Goal: Task Accomplishment & Management: Manage account settings

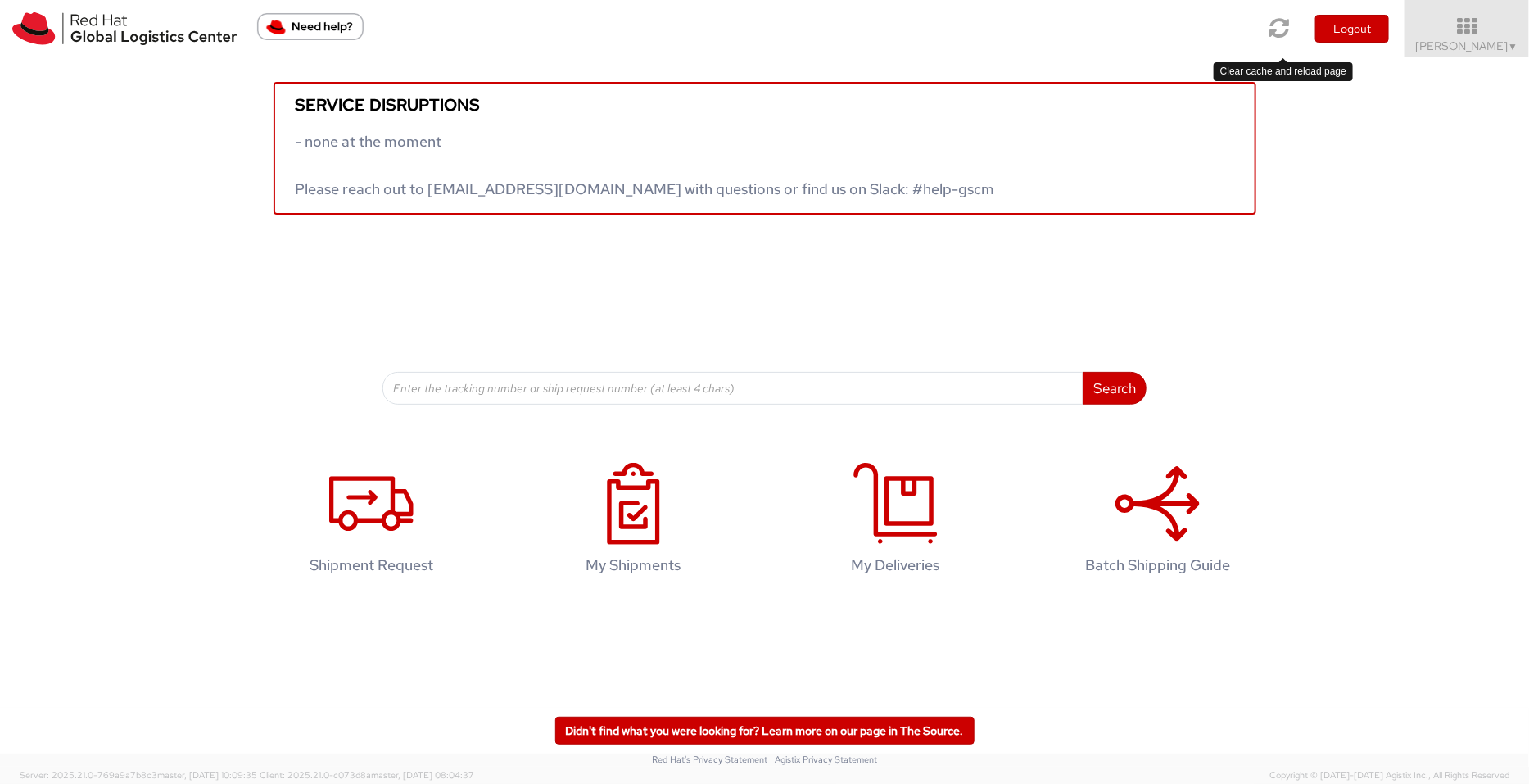
click at [1275, 33] on icon at bounding box center [1281, 27] width 20 height 23
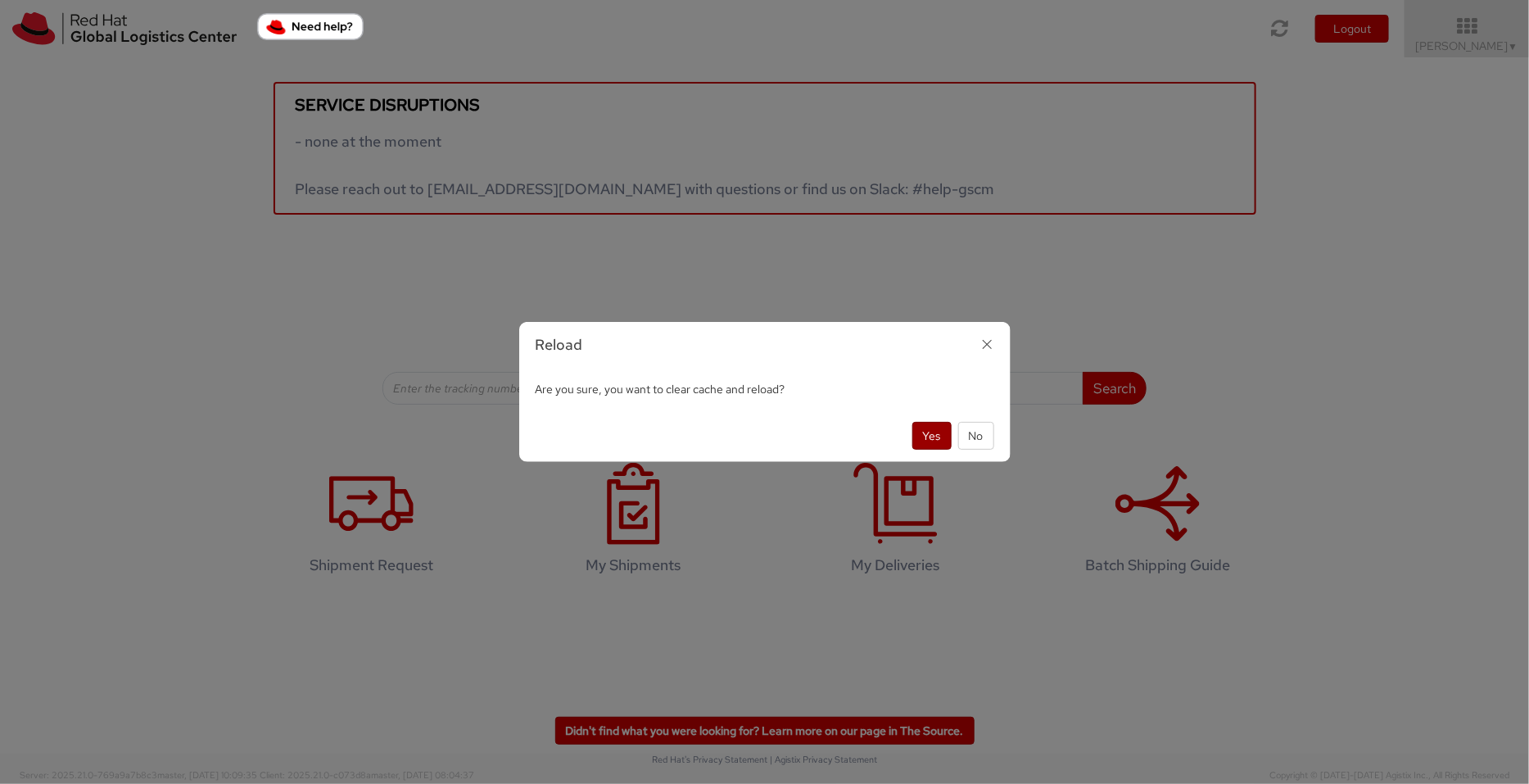
click at [926, 434] on button "Yes" at bounding box center [931, 436] width 39 height 28
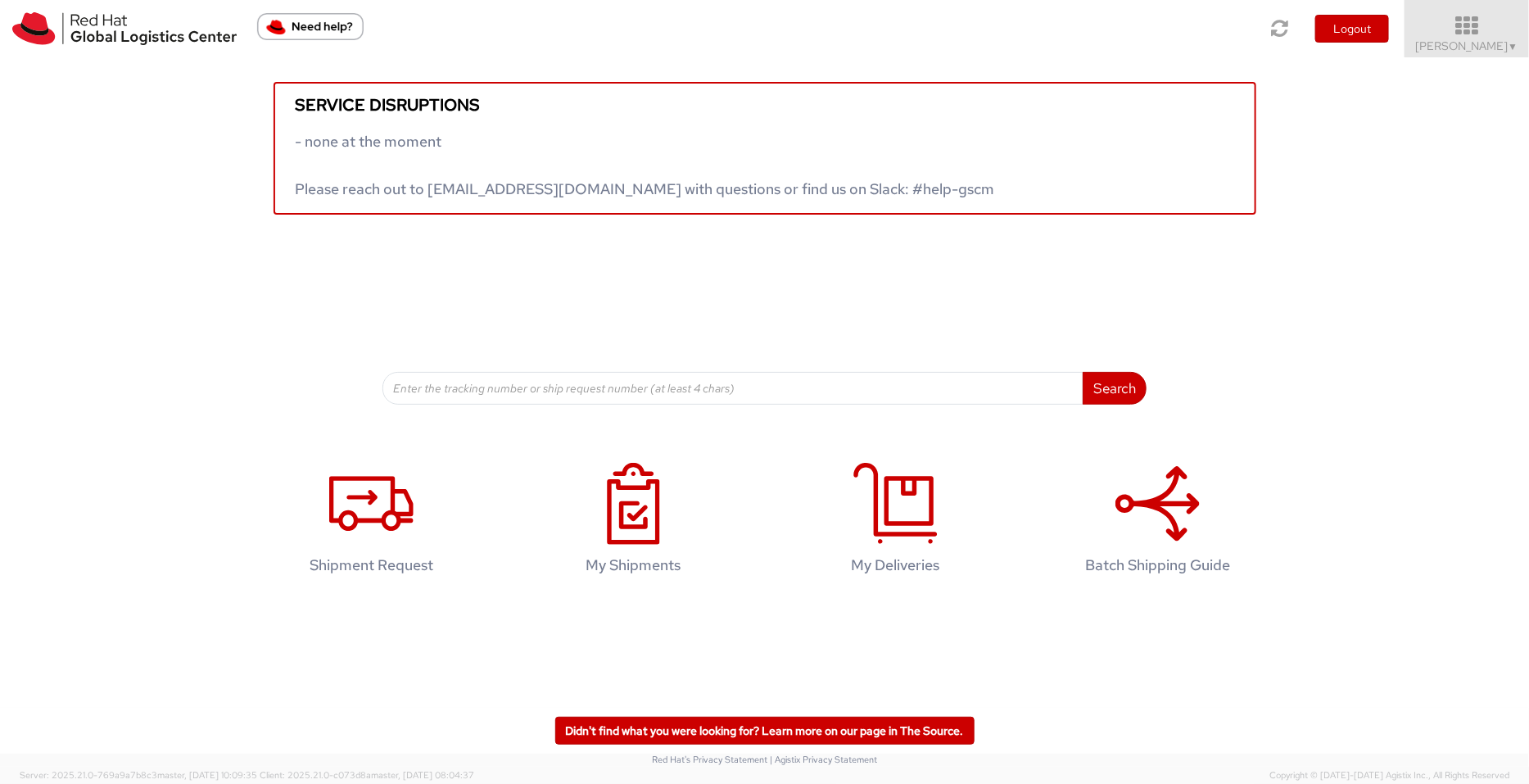
click at [1506, 17] on icon at bounding box center [1467, 25] width 144 height 23
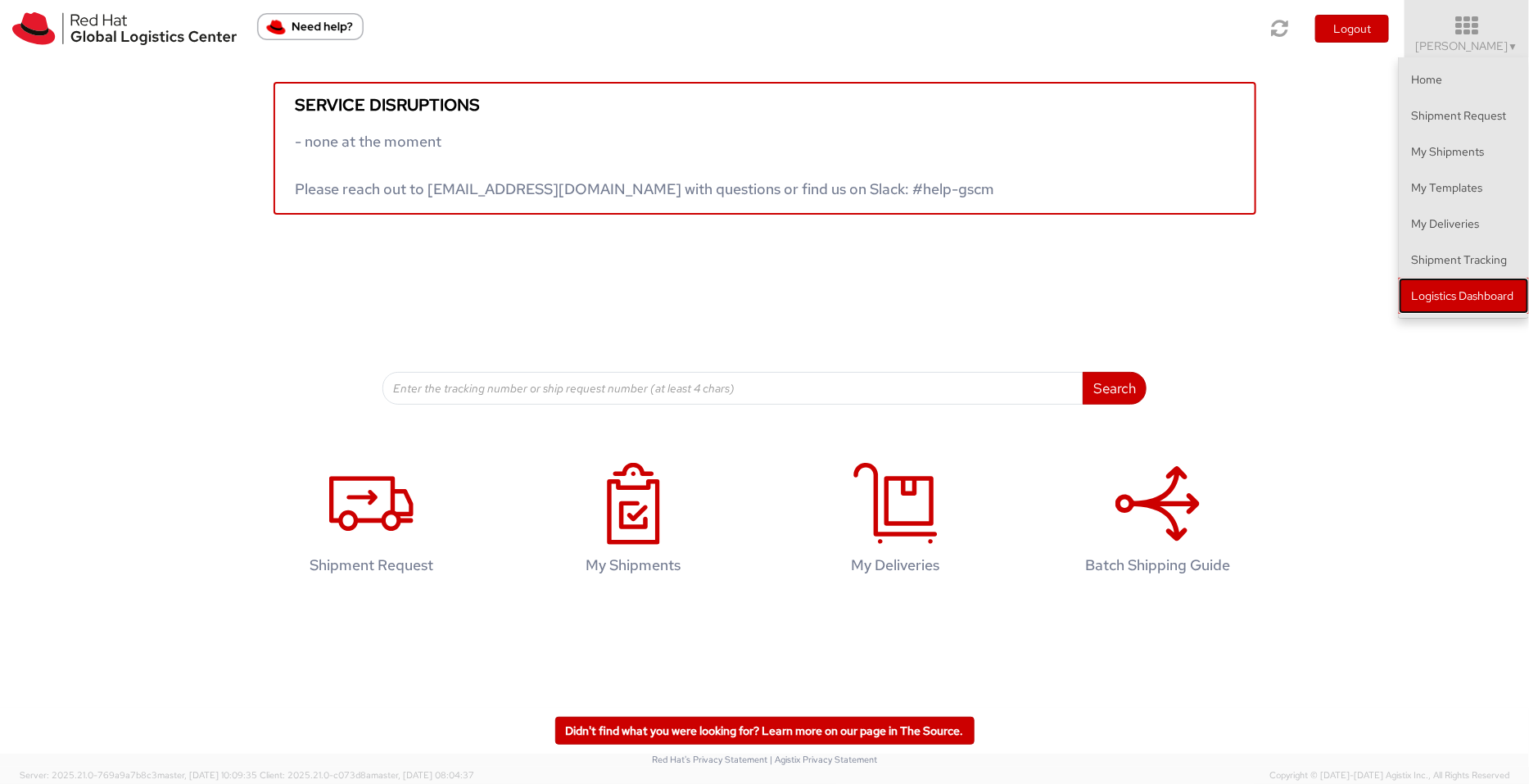
click at [1499, 286] on link "Logistics Dashboard" at bounding box center [1464, 296] width 130 height 36
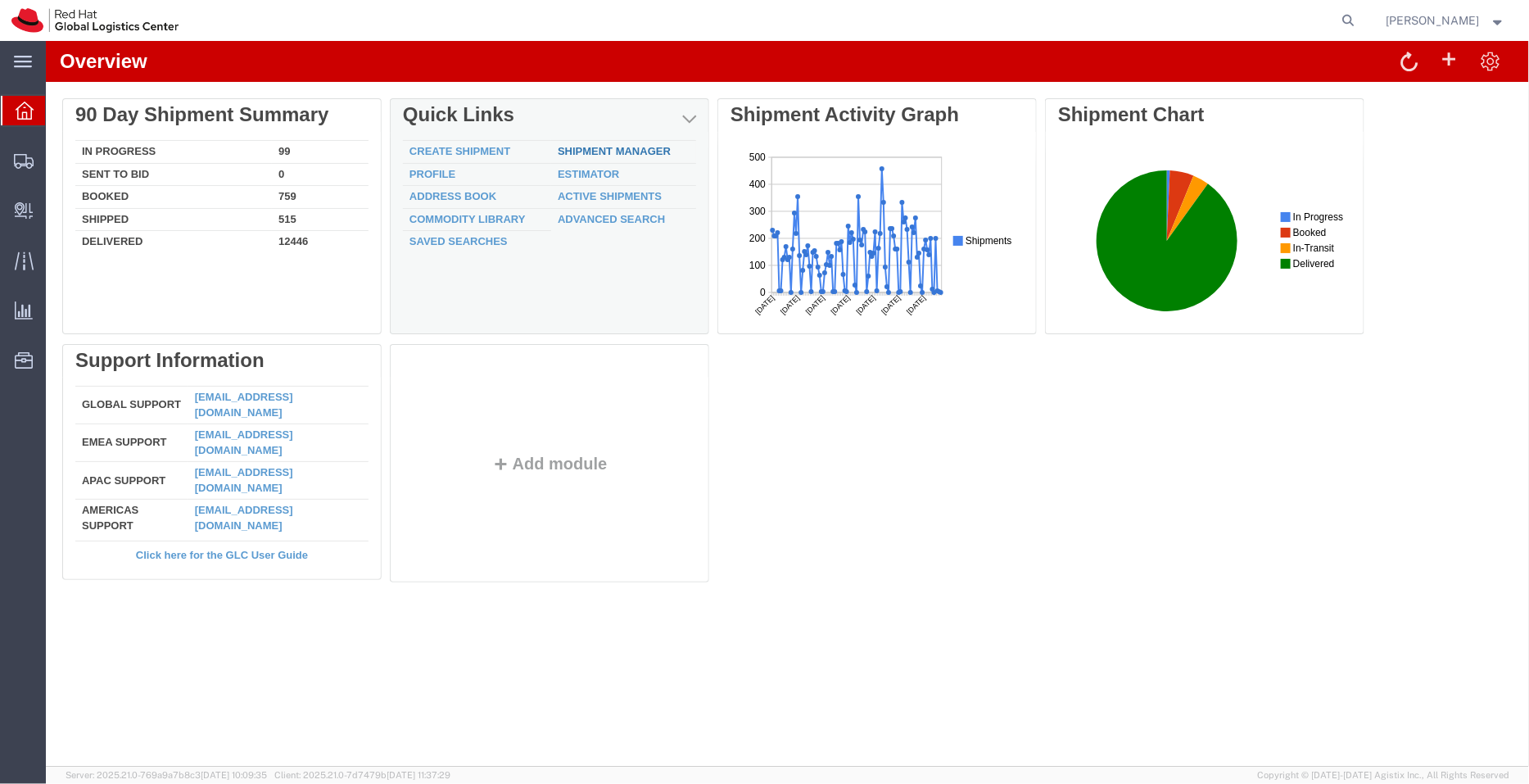
click at [629, 154] on link "Shipment Manager" at bounding box center [613, 150] width 113 height 13
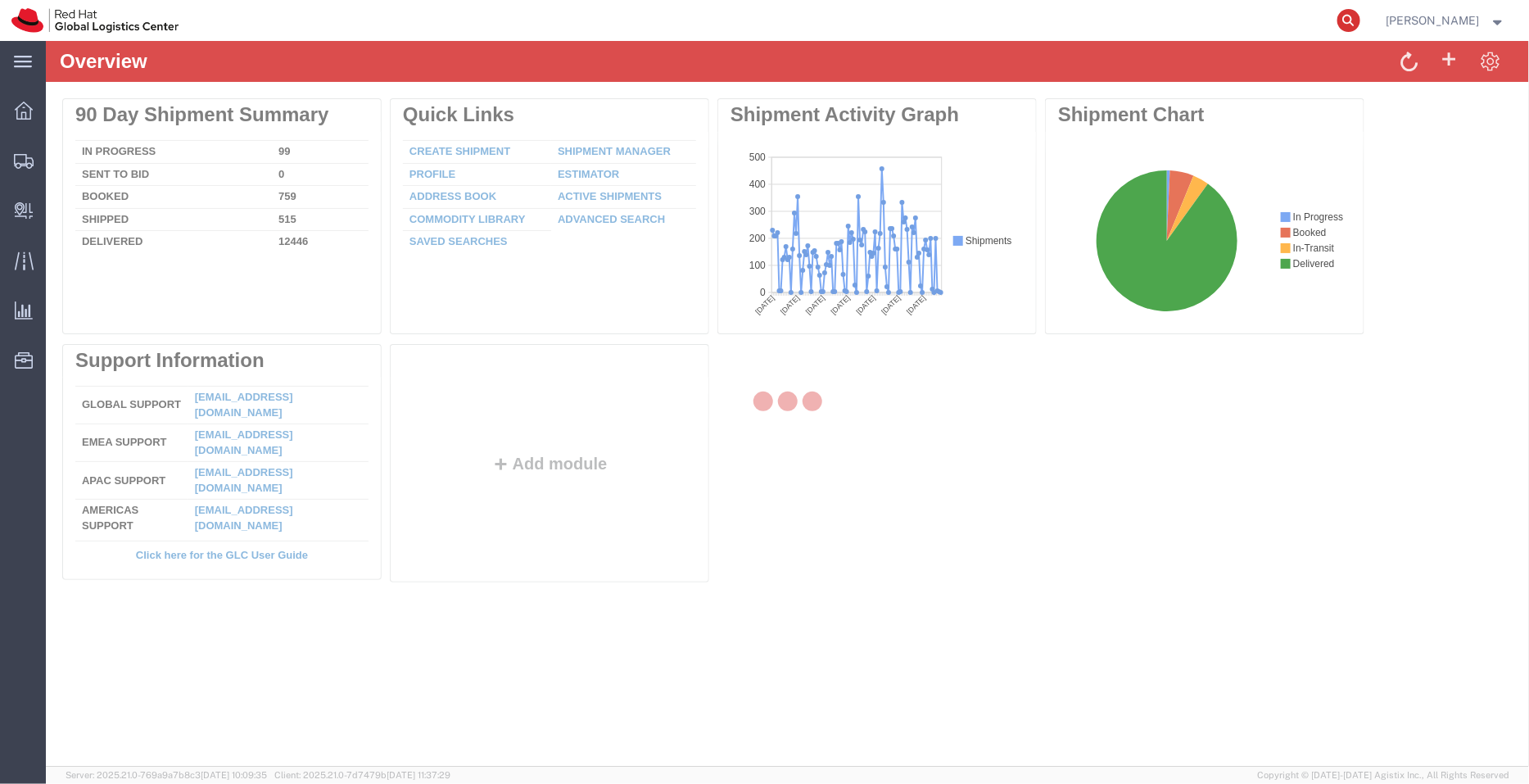
click at [1344, 17] on icon at bounding box center [1348, 20] width 23 height 23
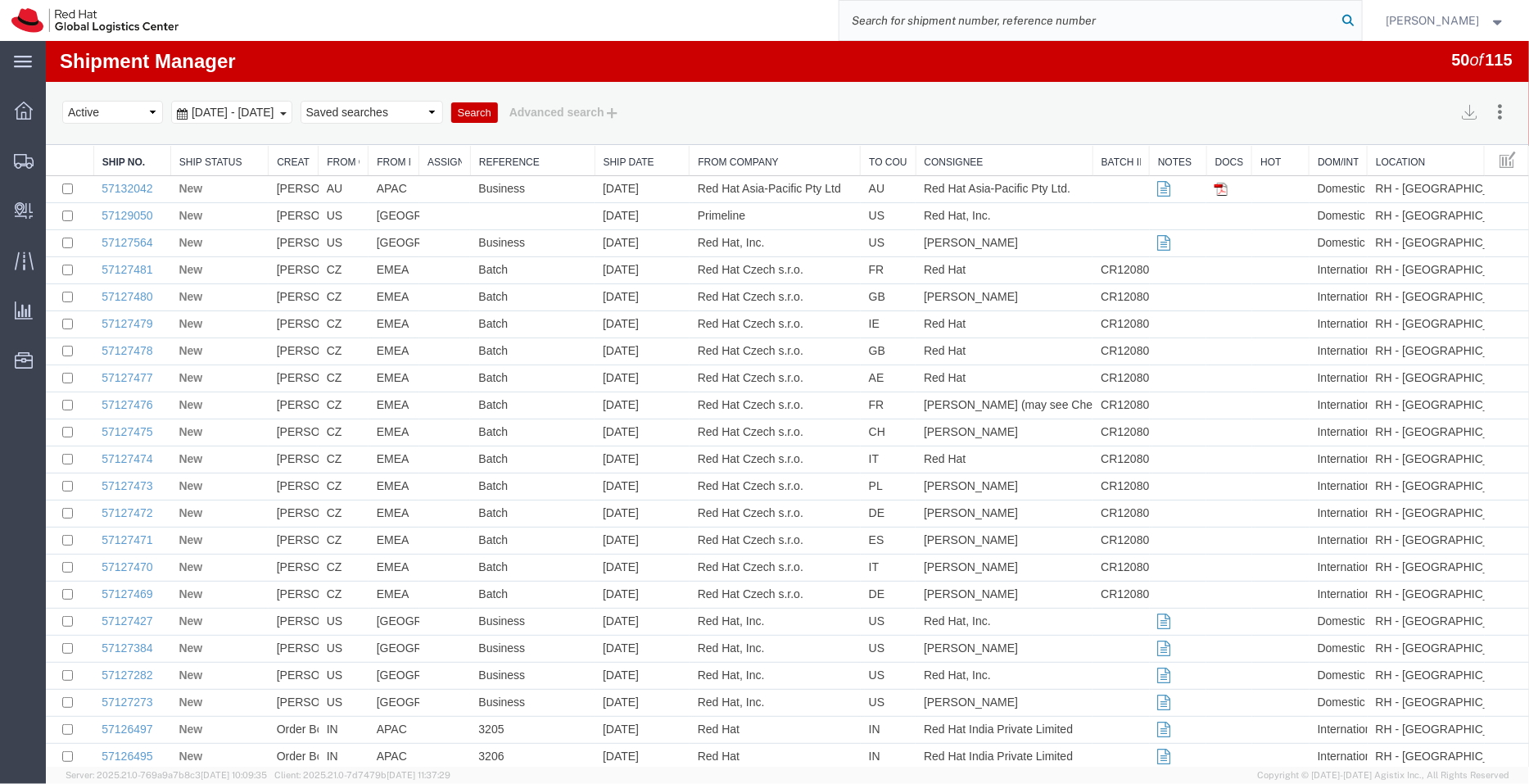
paste input "20892698083"
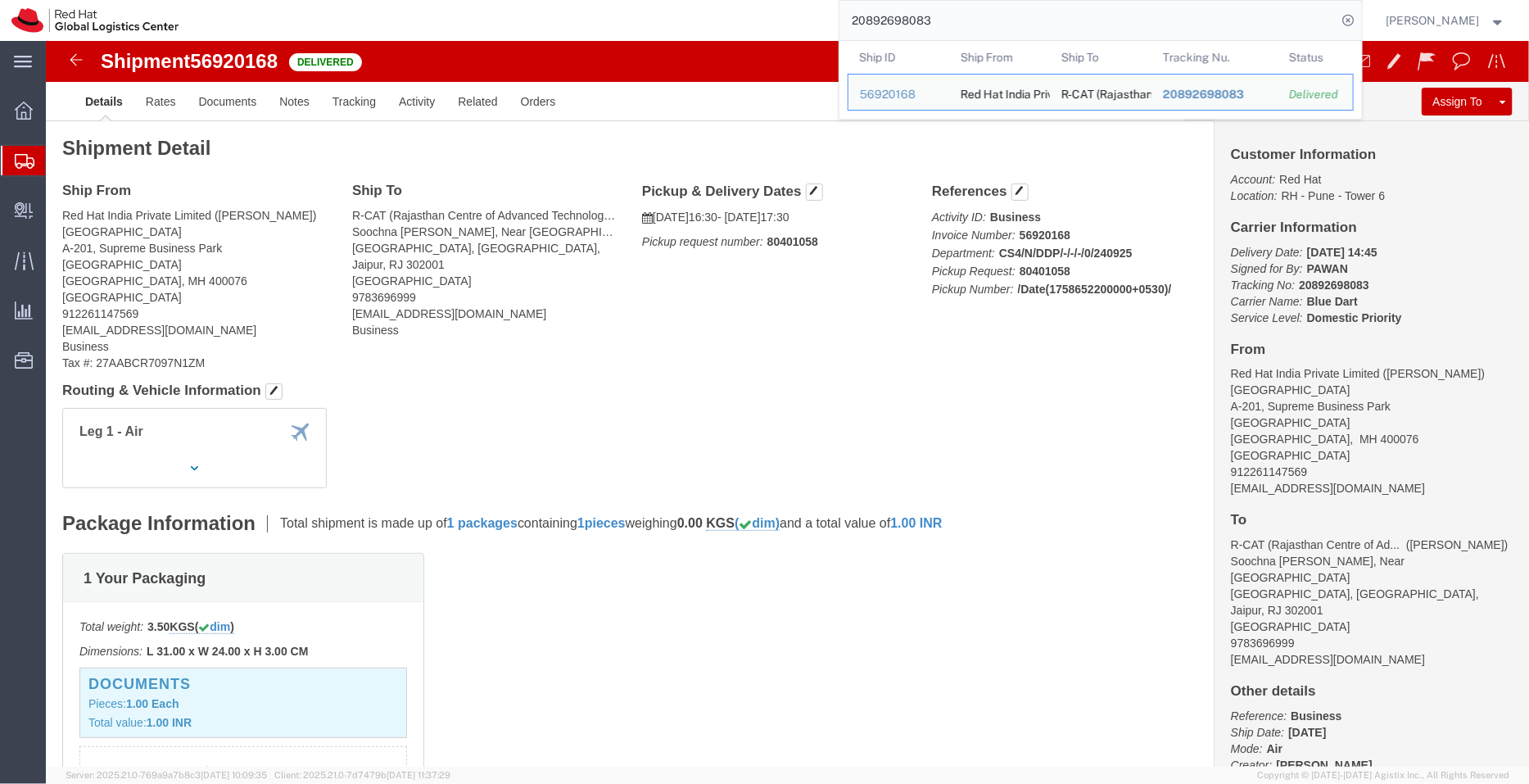
drag, startPoint x: 967, startPoint y: 9, endPoint x: 819, endPoint y: 23, distance: 148.7
click at [819, 23] on div "20892698083 Ship ID Ship From Ship To Tracking Nu. Status Ship ID 56920168 Ship…" at bounding box center [776, 20] width 1172 height 41
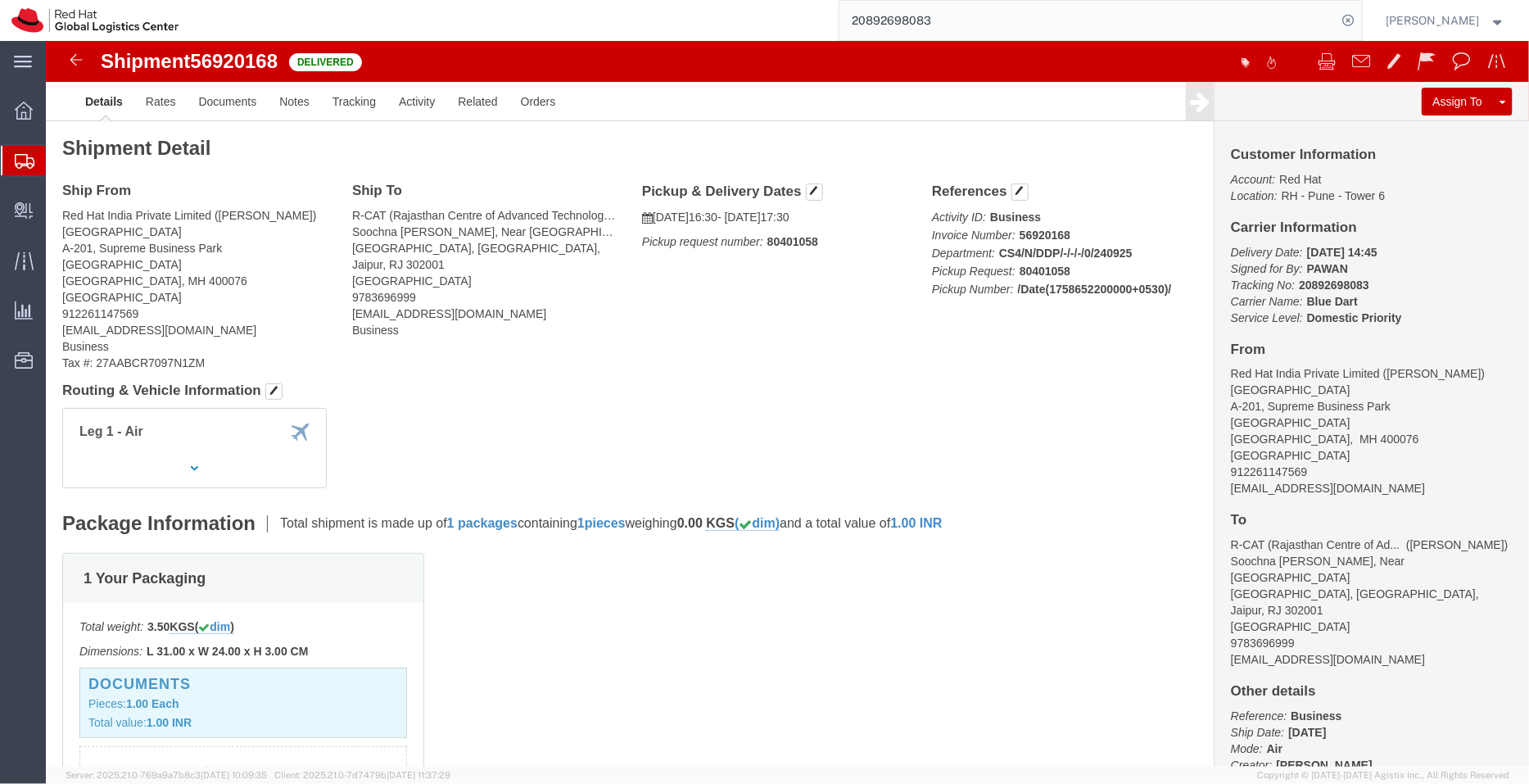
paste input "3172251806"
type input "3172251806"
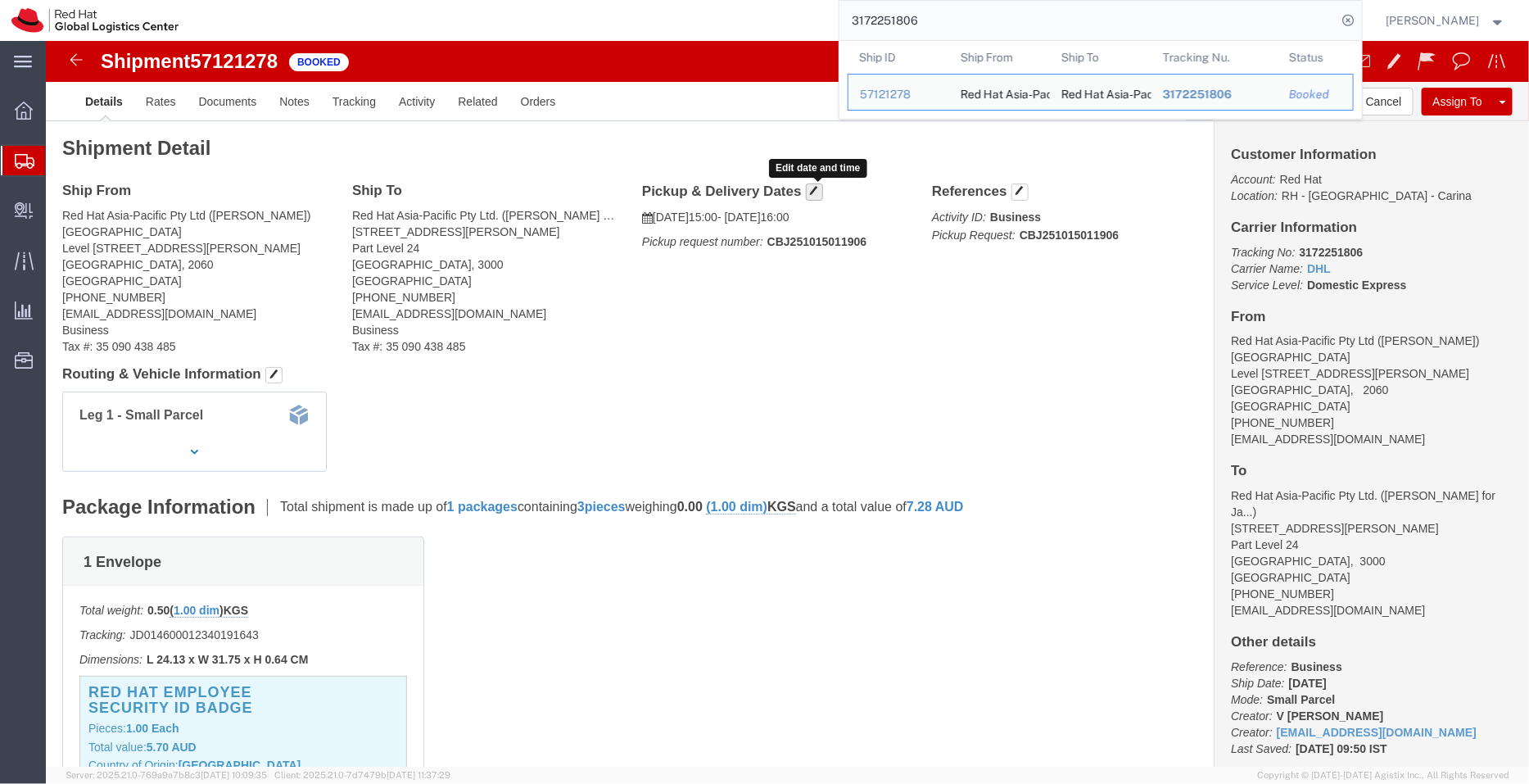
click button "button"
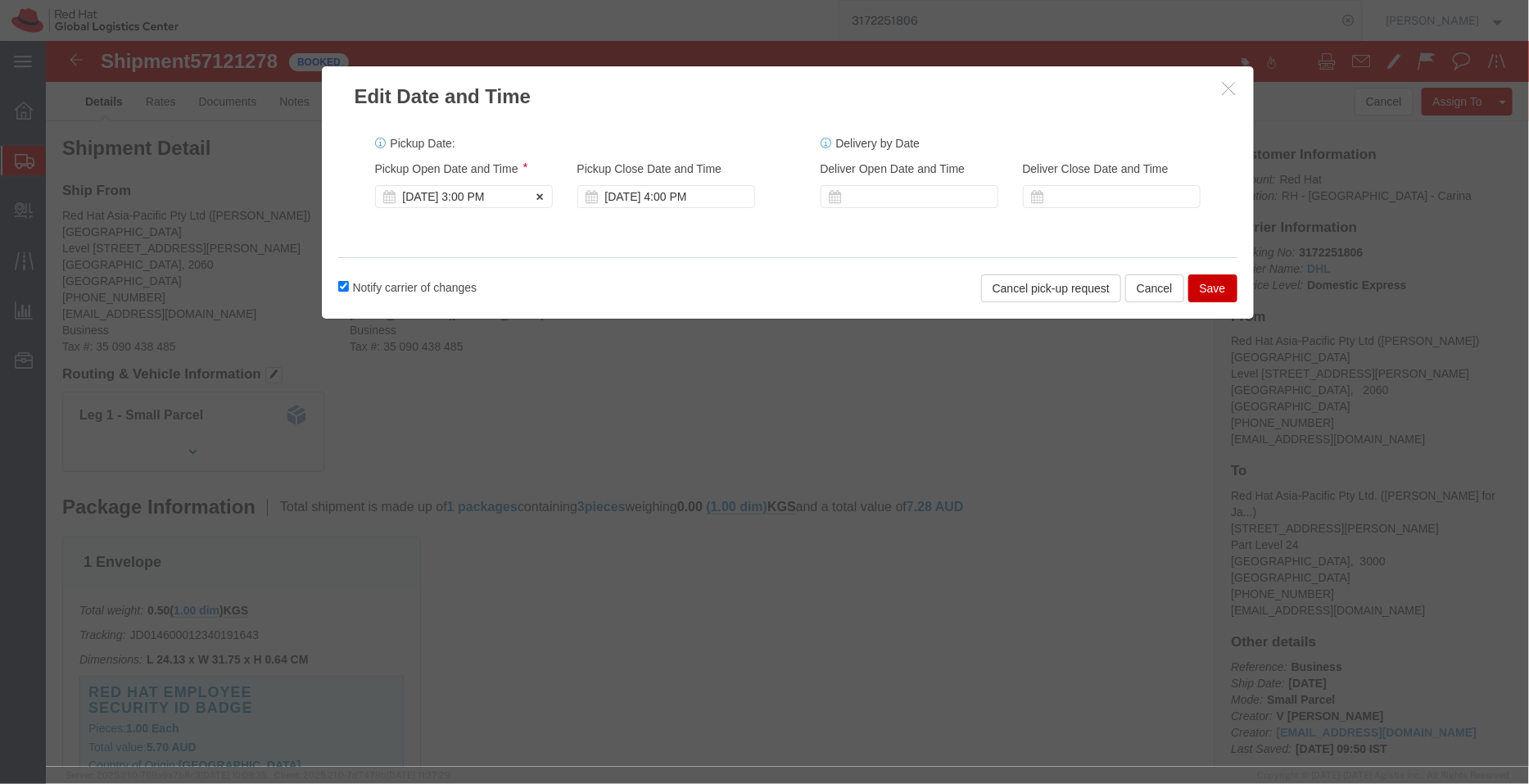
click div "[DATE] 3:00 PM"
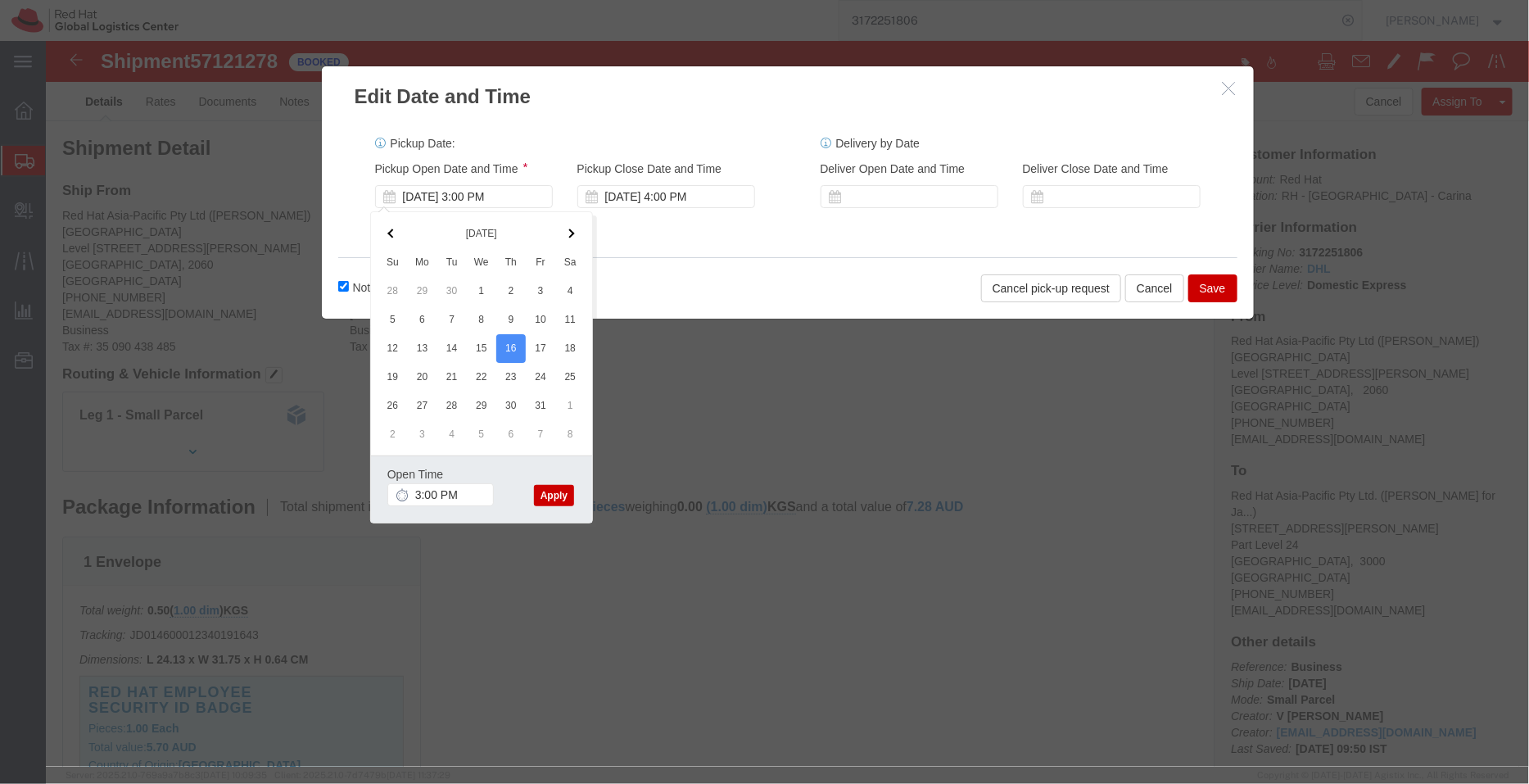
click button "Apply"
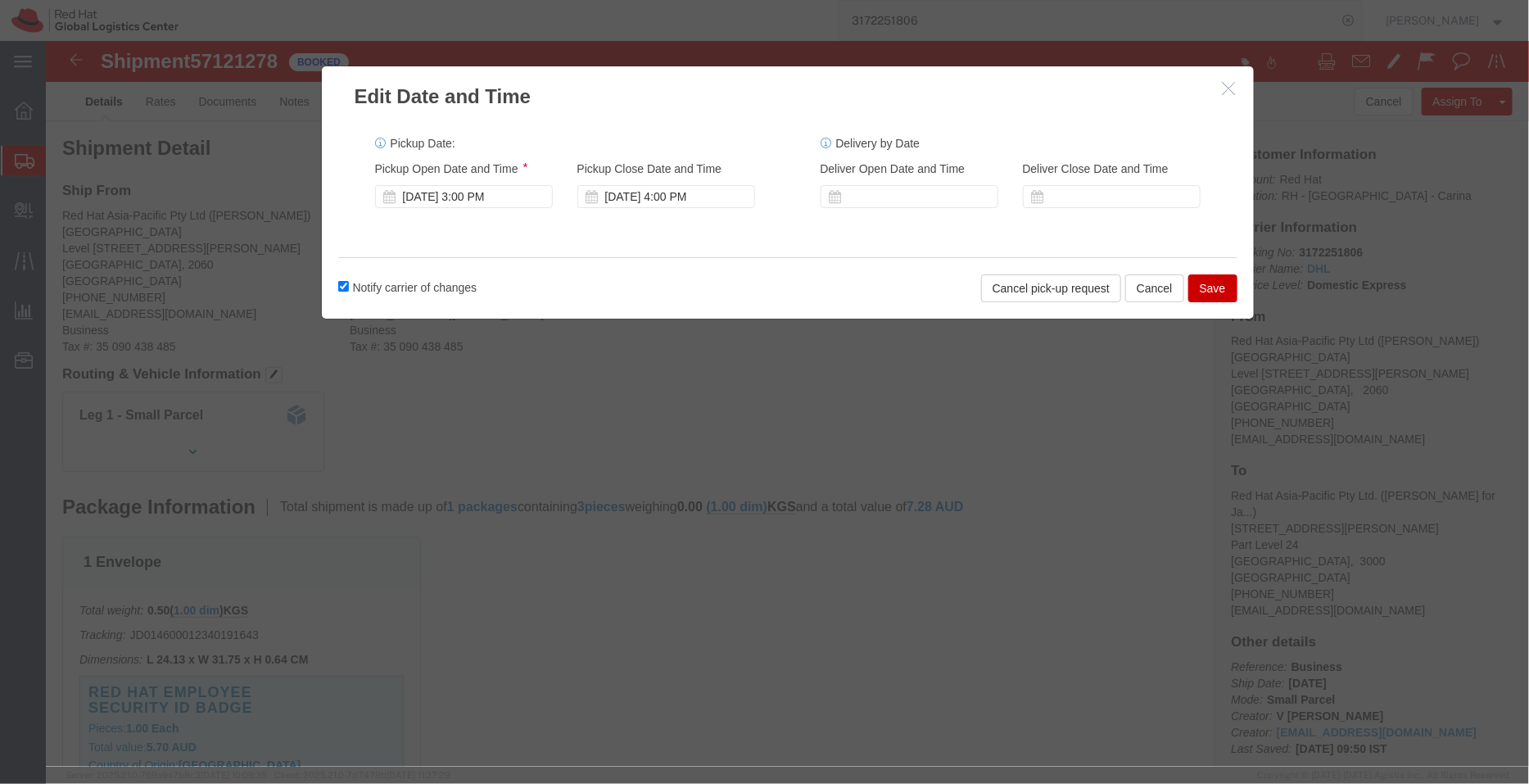
click button "Save"
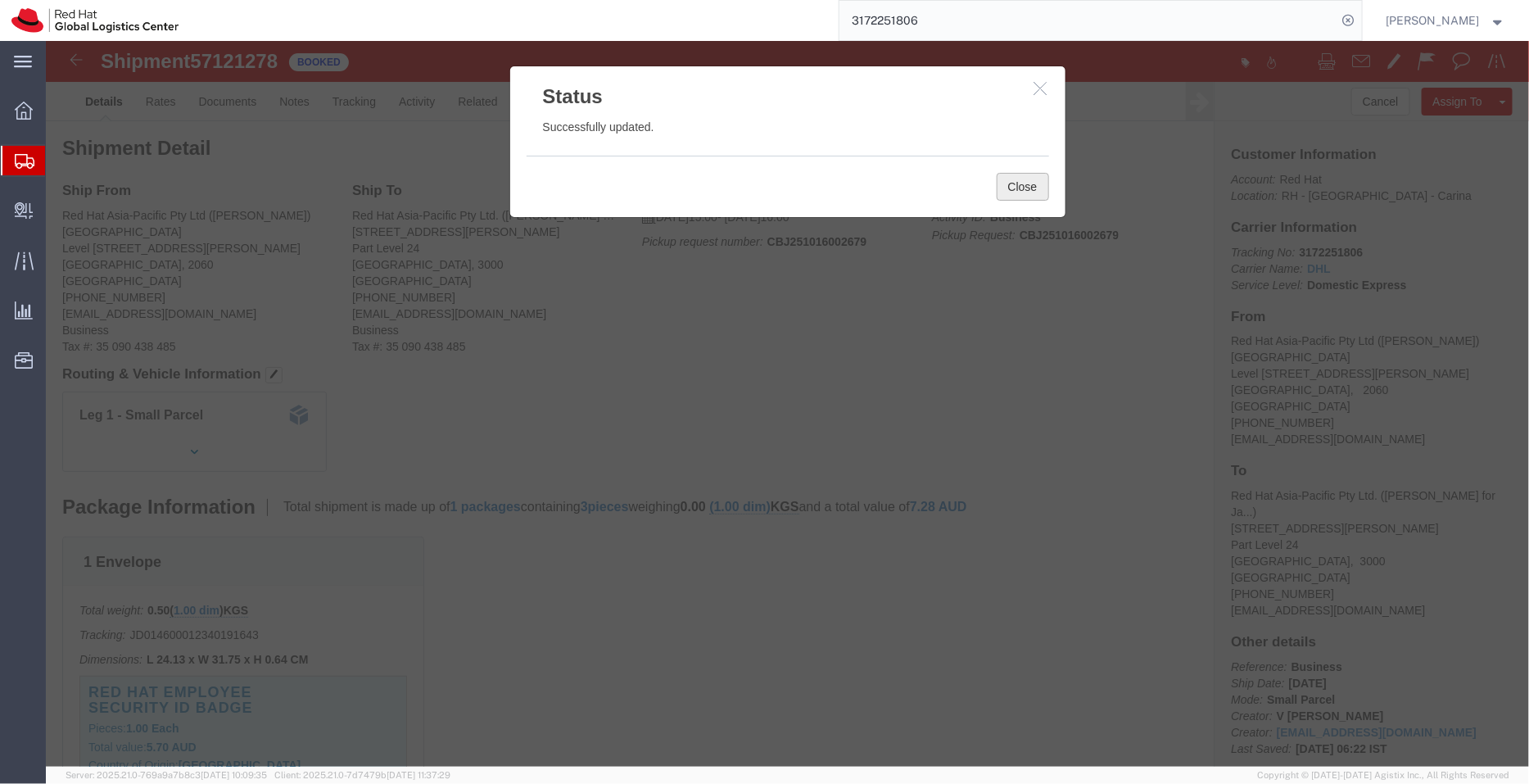
click button "Close"
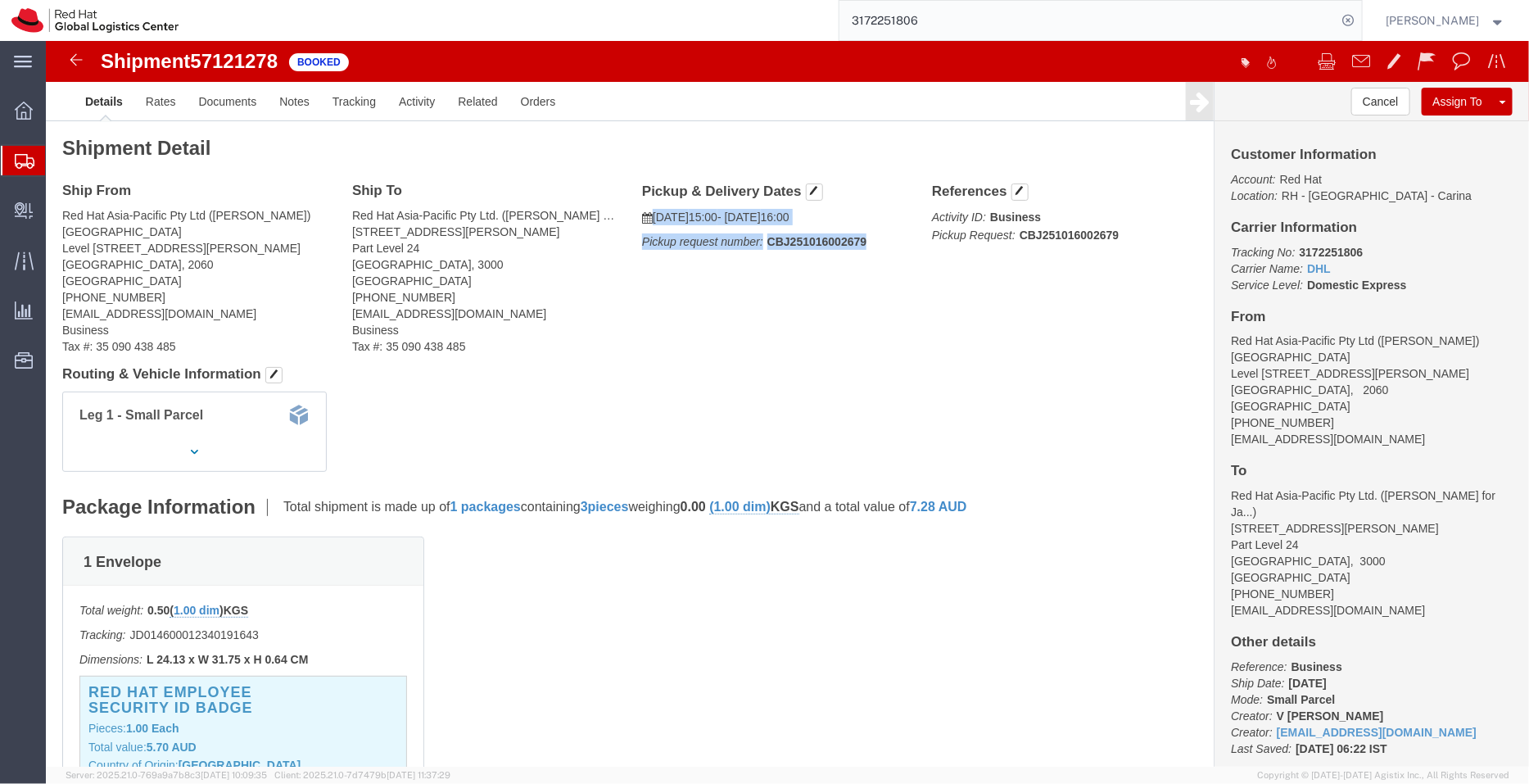
drag, startPoint x: 830, startPoint y: 196, endPoint x: 603, endPoint y: 176, distance: 227.9
click div "Pickup & Delivery Dates [DATE] 15:00 - [DATE] 16:00 Pickup request number: CBJ2…"
copy div "[DATE] 15:00 - [DATE] 16:00 Pickup request number: CBJ251016002679"
click at [0, 0] on span "Shipment Manager" at bounding box center [0, 0] width 0 height 0
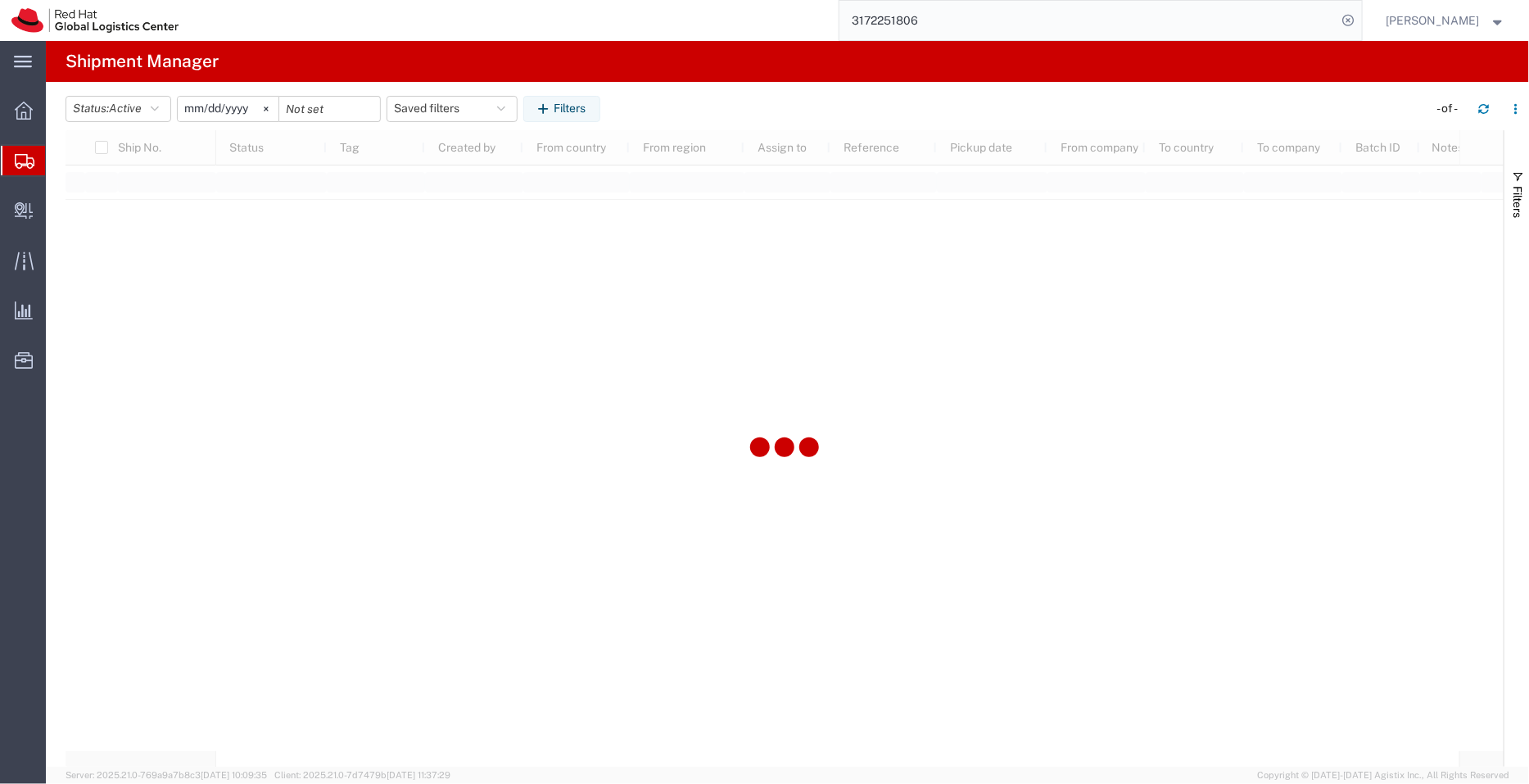
type input "[DATE]"
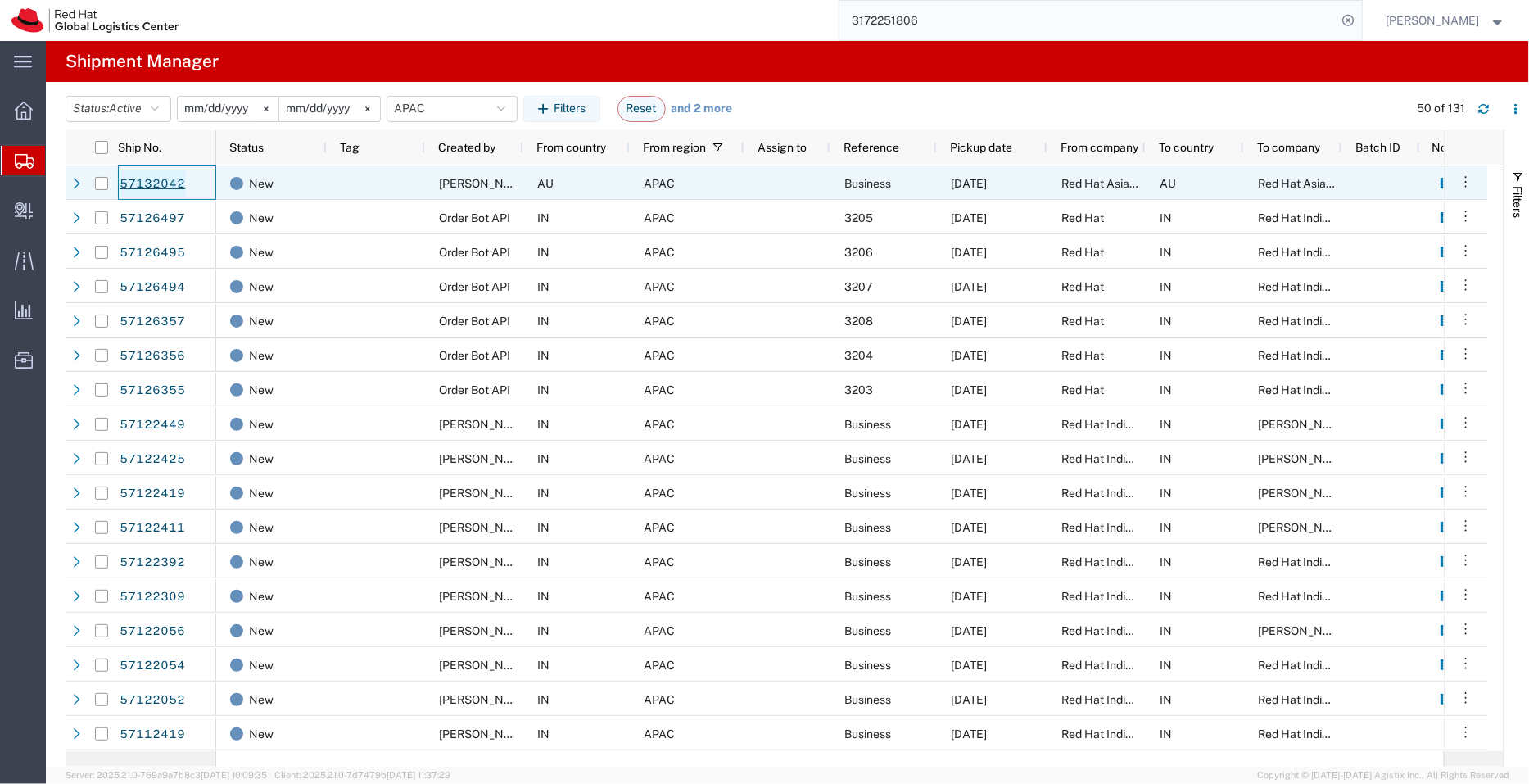
click at [168, 182] on link "57132042" at bounding box center [153, 183] width 67 height 26
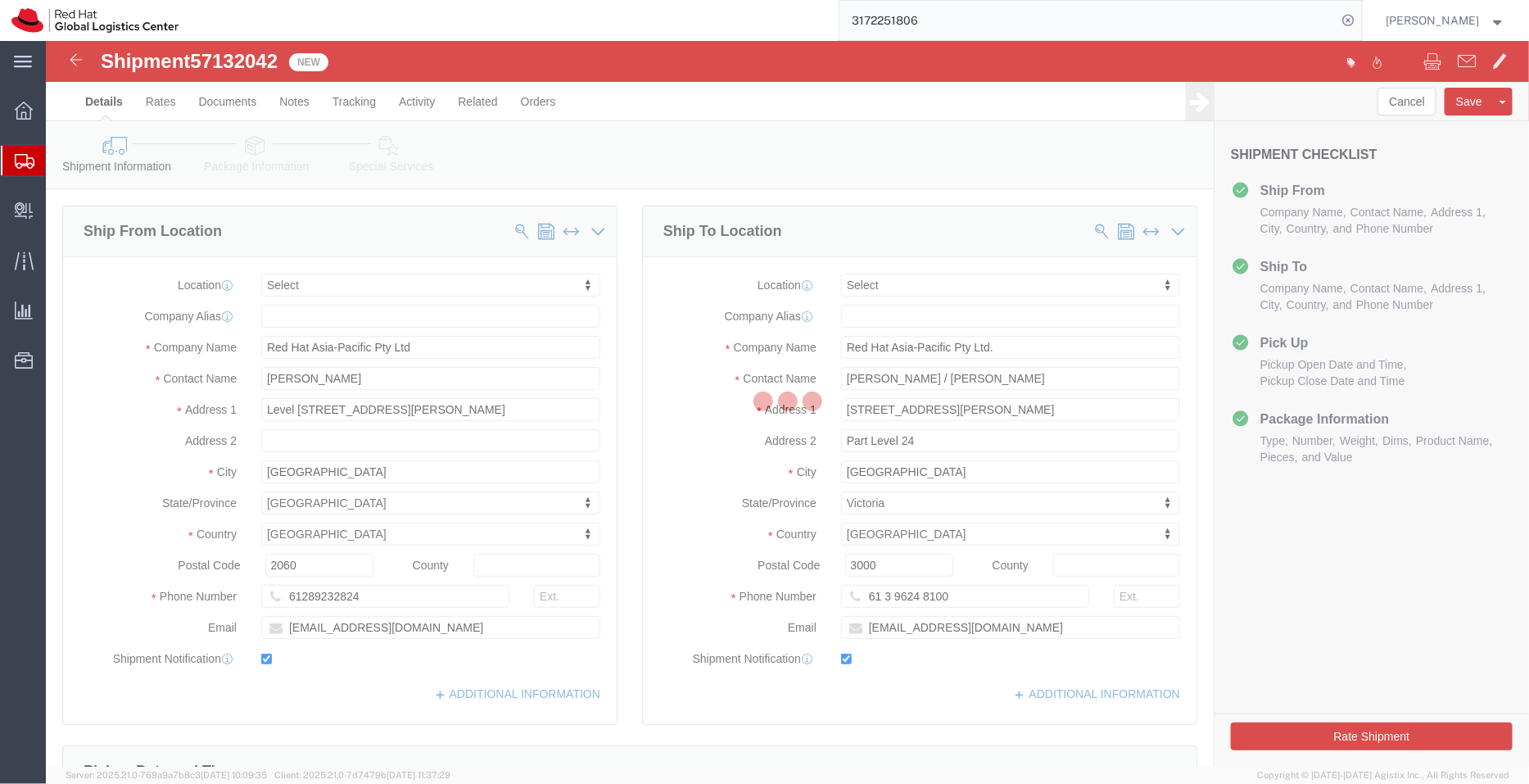
select select
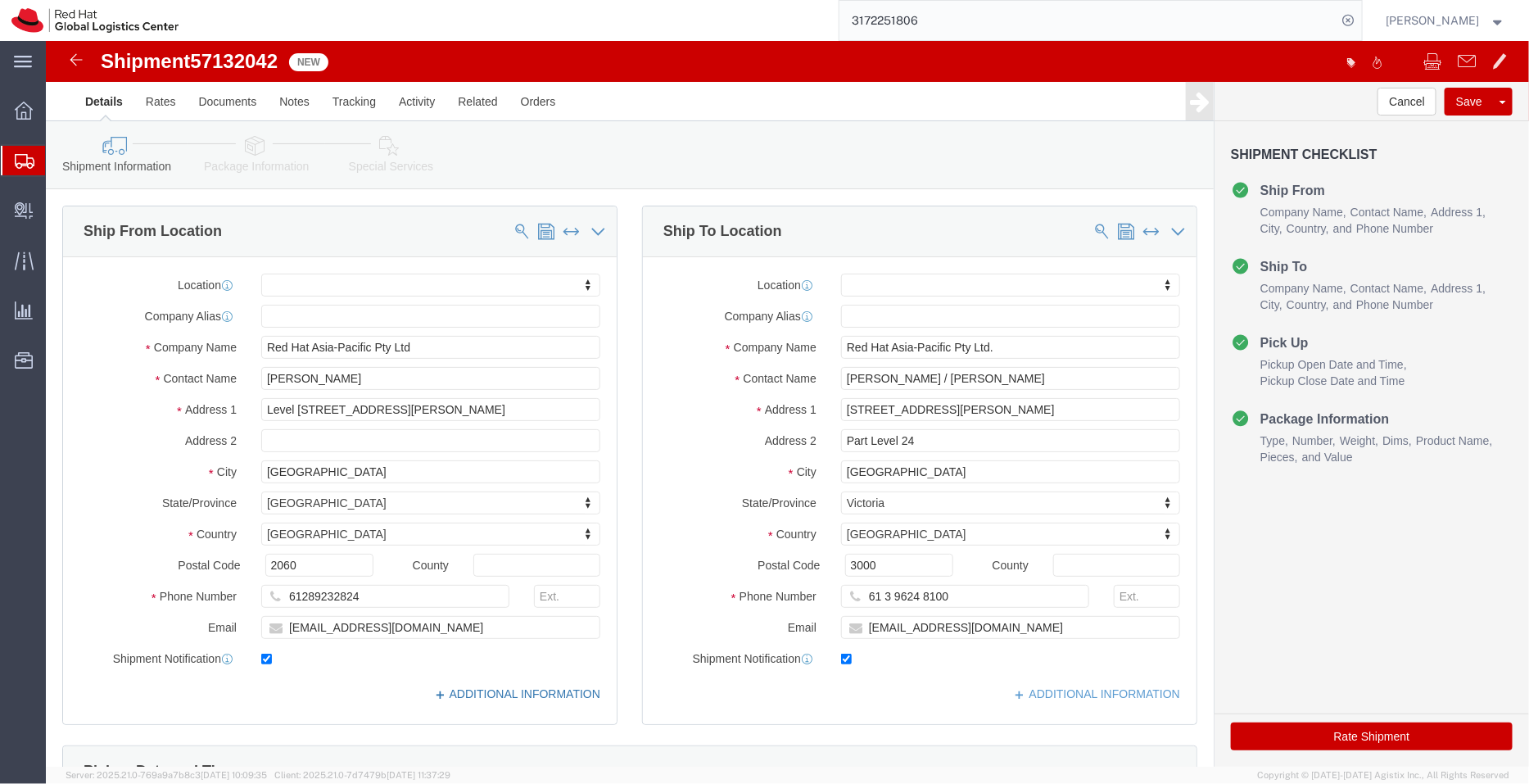
click link "ADDITIONAL INFORMATION"
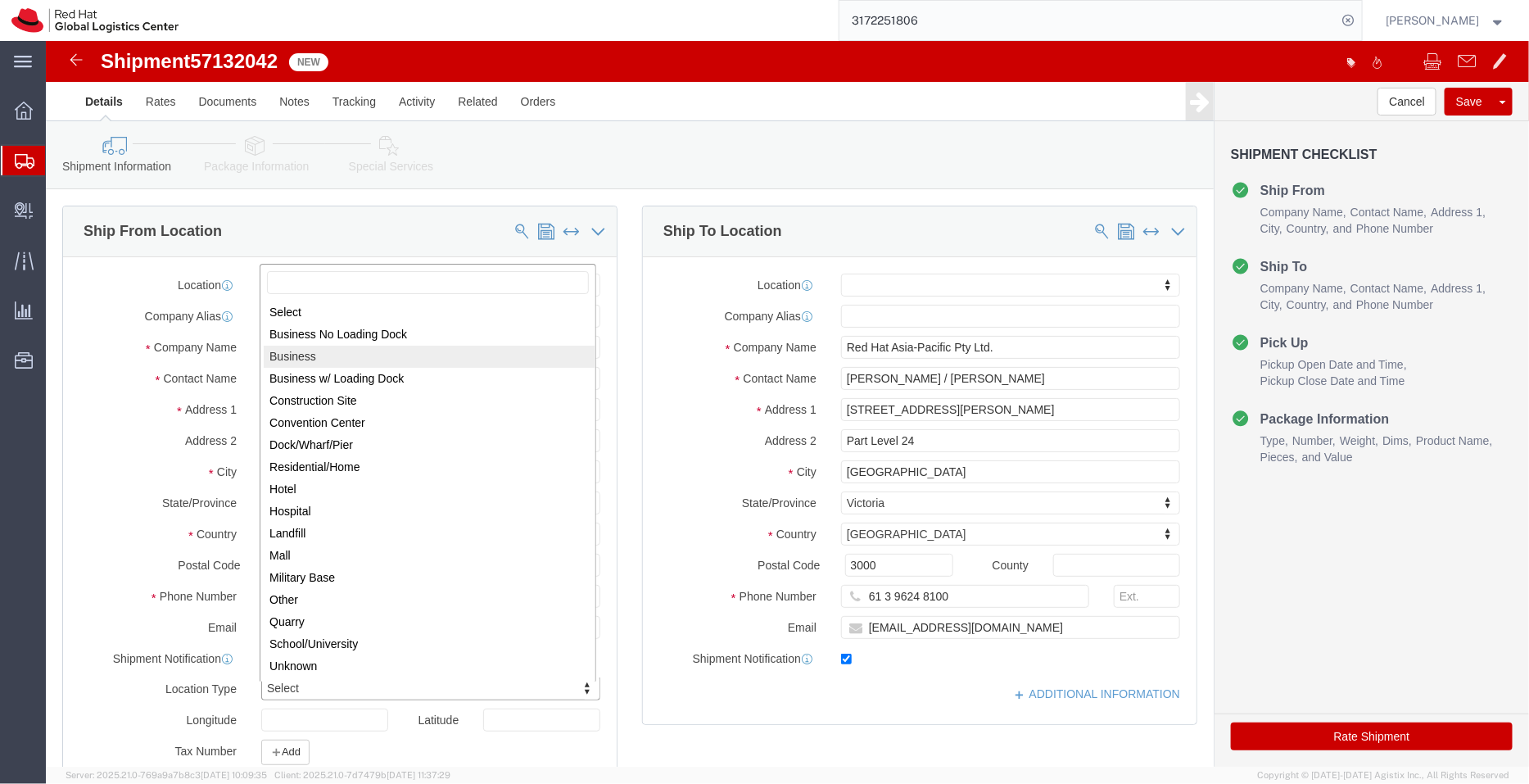
select select "BUSI"
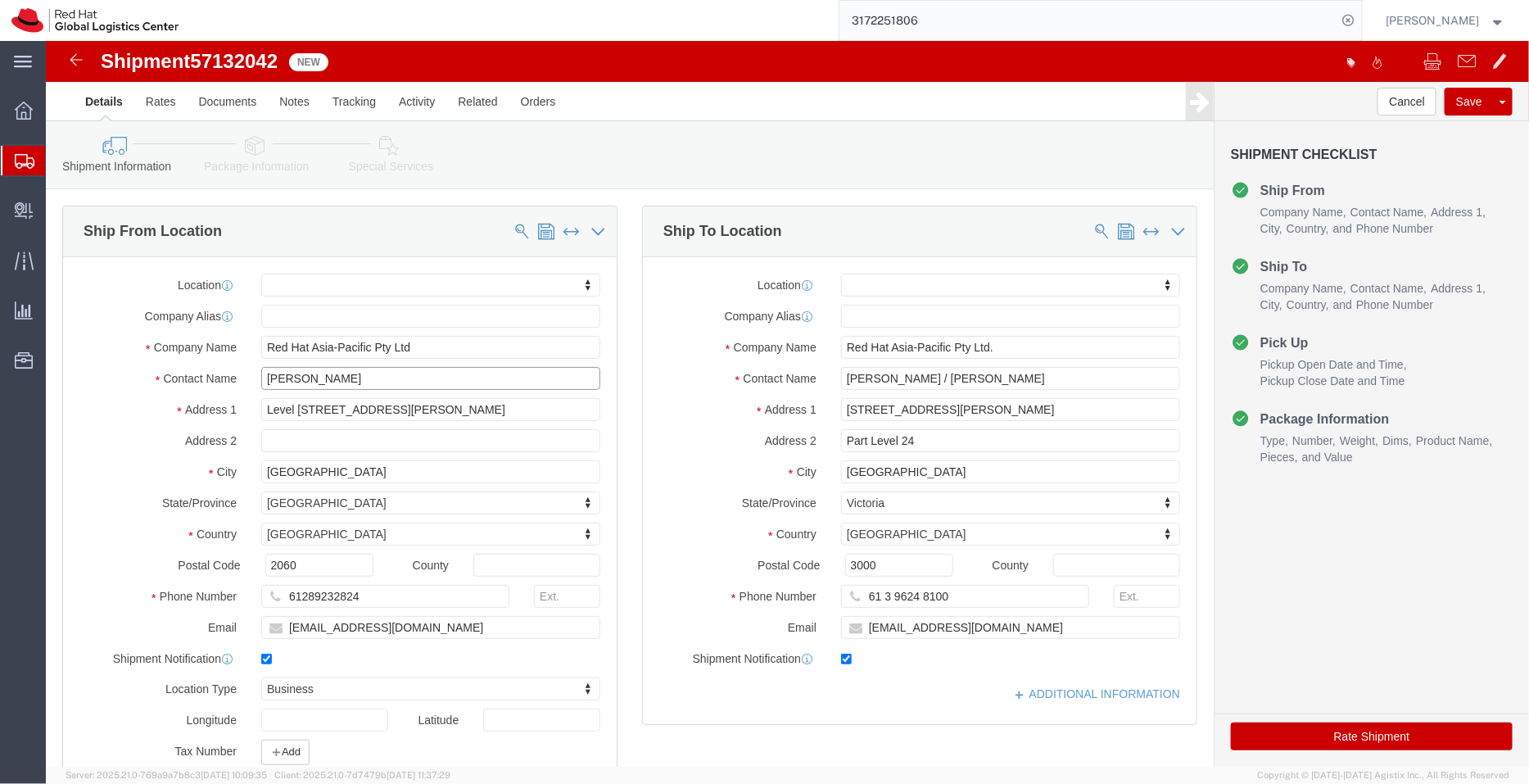
drag, startPoint x: 365, startPoint y: 338, endPoint x: 81, endPoint y: 366, distance: 285.4
click div "Location My Profile Location [GEOGRAPHIC_DATA] - [GEOGRAPHIC_DATA] - [GEOGRAPHI…"
click link "ADDITIONAL INFORMATION"
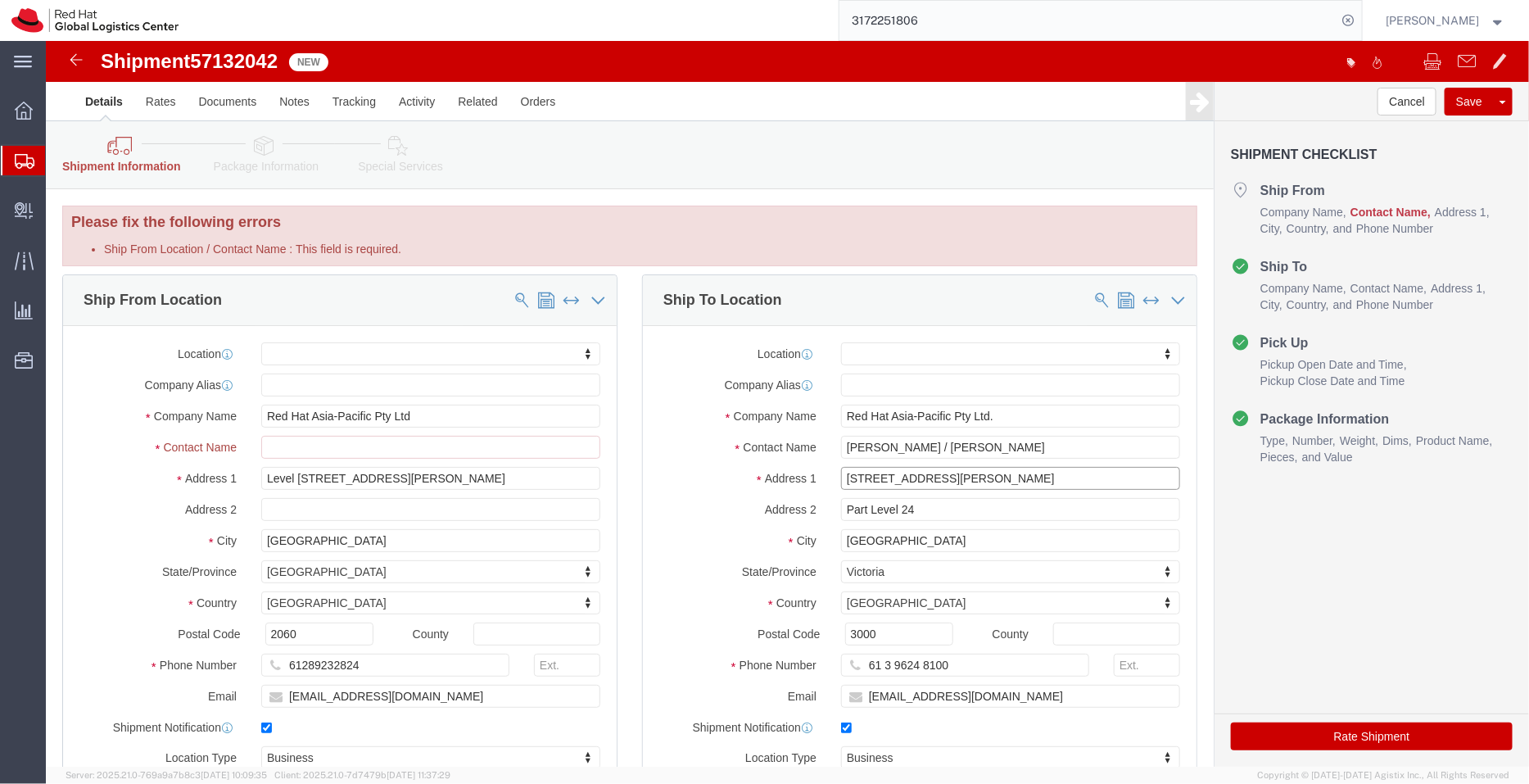
click input "[STREET_ADDRESS][PERSON_NAME]"
paste input "[PERSON_NAME]"
type input "[STREET_ADDRESS][PERSON_NAME][PERSON_NAME]"
select select
drag, startPoint x: 357, startPoint y: 621, endPoint x: 89, endPoint y: 607, distance: 268.4
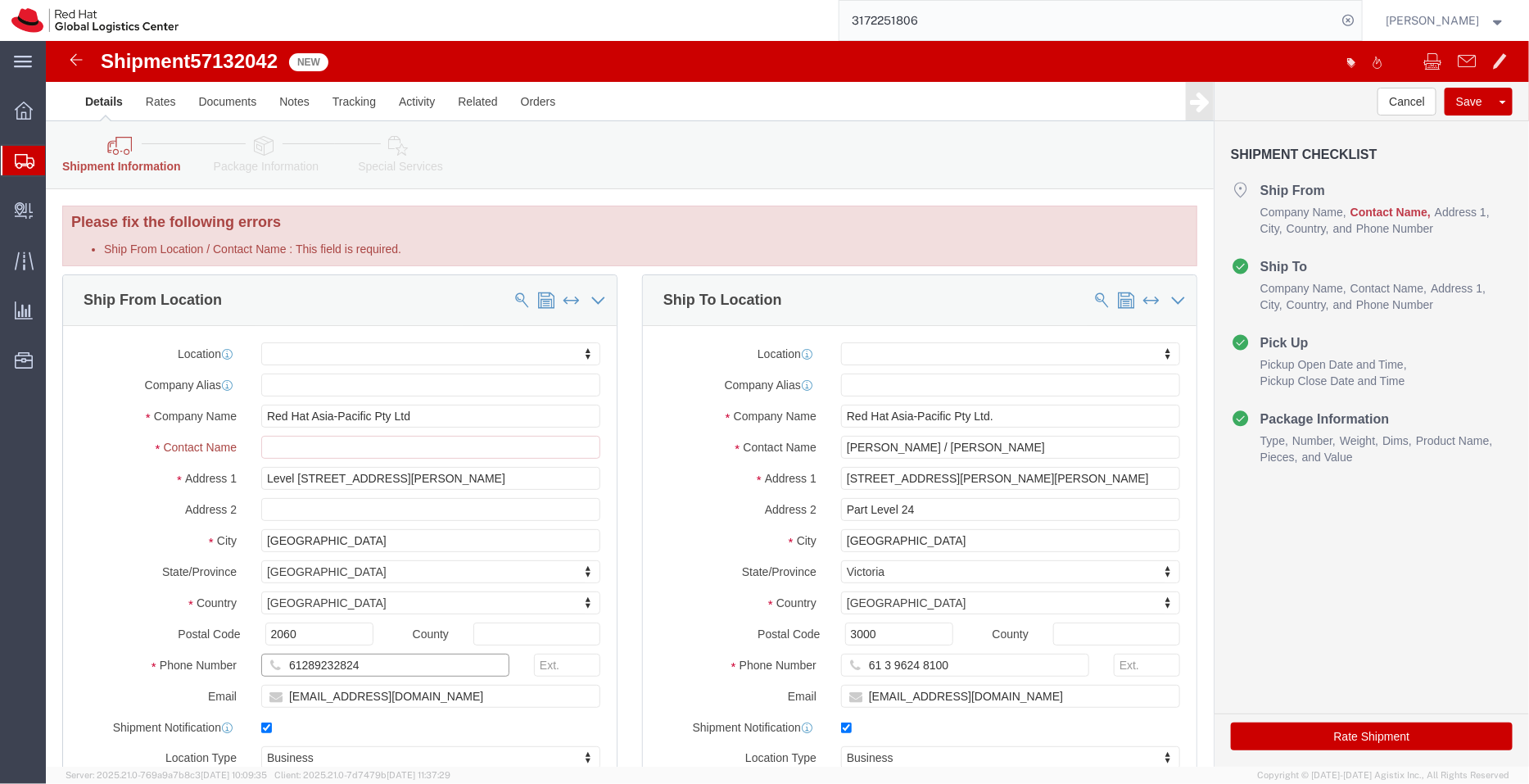
click div "Location My Profile Location [GEOGRAPHIC_DATA] - [GEOGRAPHIC_DATA] - [GEOGRAPHI…"
click input "[STREET_ADDRESS][PERSON_NAME][PERSON_NAME]"
paste input "61289232824"
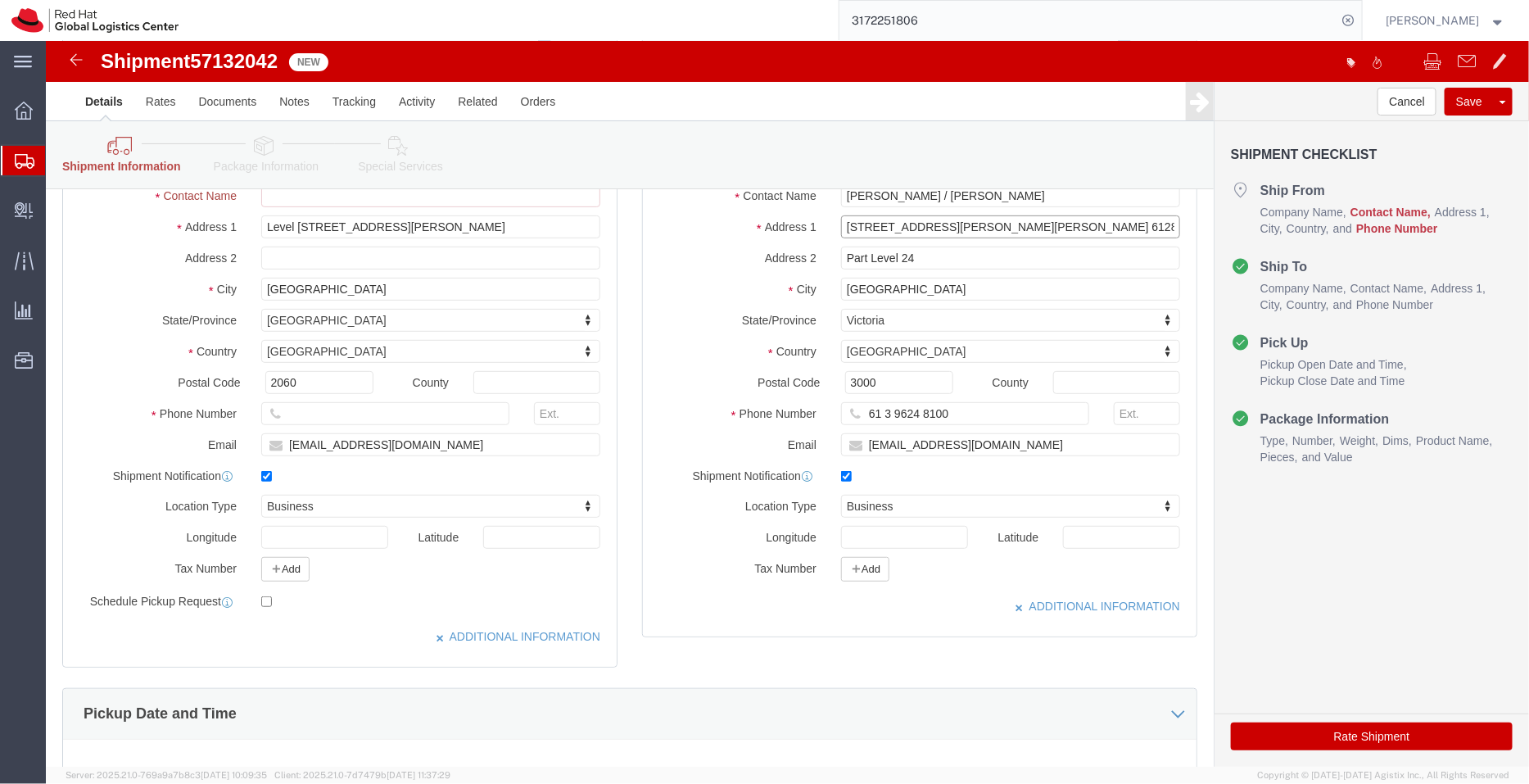
scroll to position [252, 0]
type input "[STREET_ADDRESS][PERSON_NAME][PERSON_NAME] 61289232824"
select select
drag, startPoint x: 371, startPoint y: 400, endPoint x: 65, endPoint y: 435, distance: 308.0
click div "Location My Profile Location [GEOGRAPHIC_DATA] - [GEOGRAPHIC_DATA] - [GEOGRAPHI…"
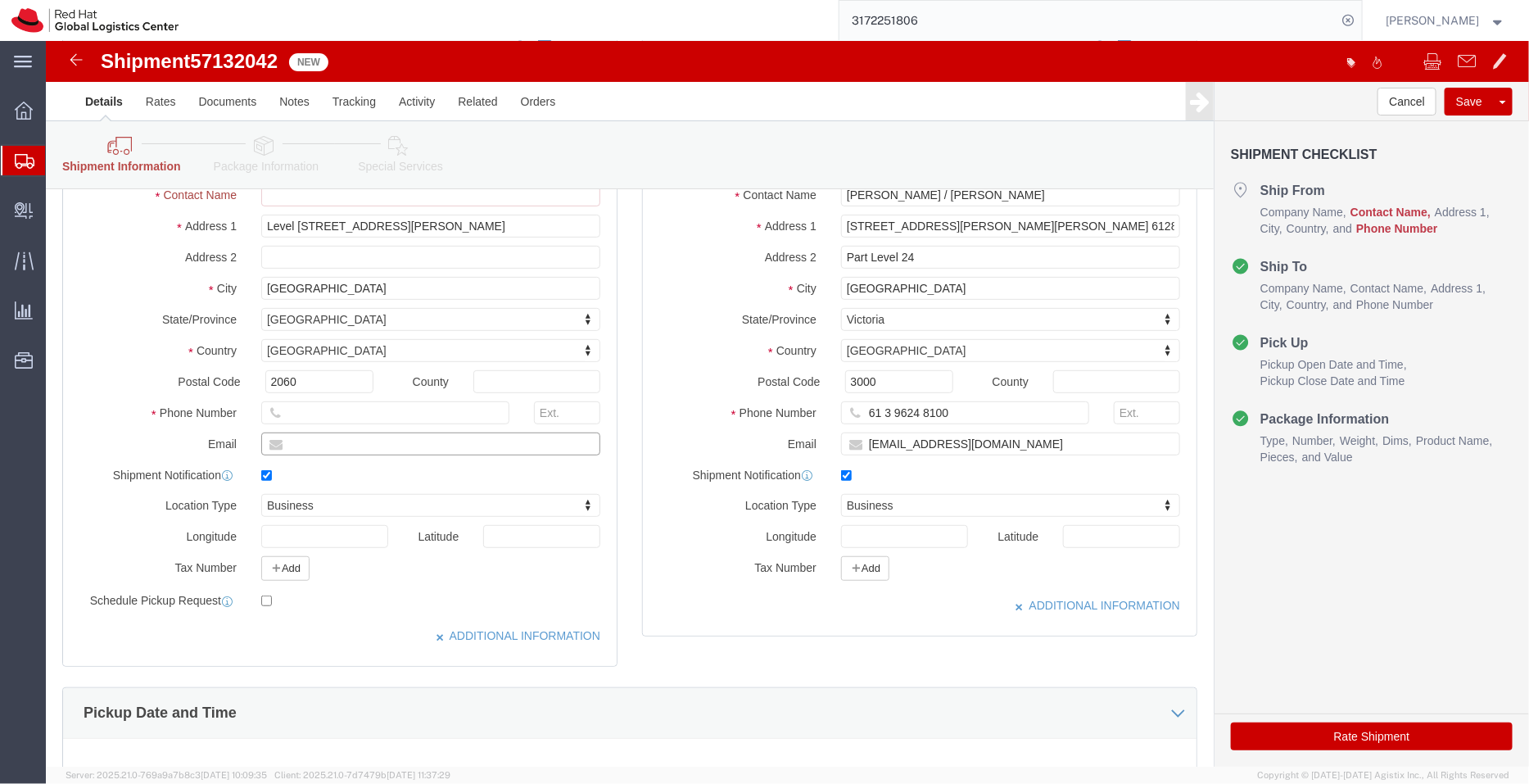
scroll to position [0, 0]
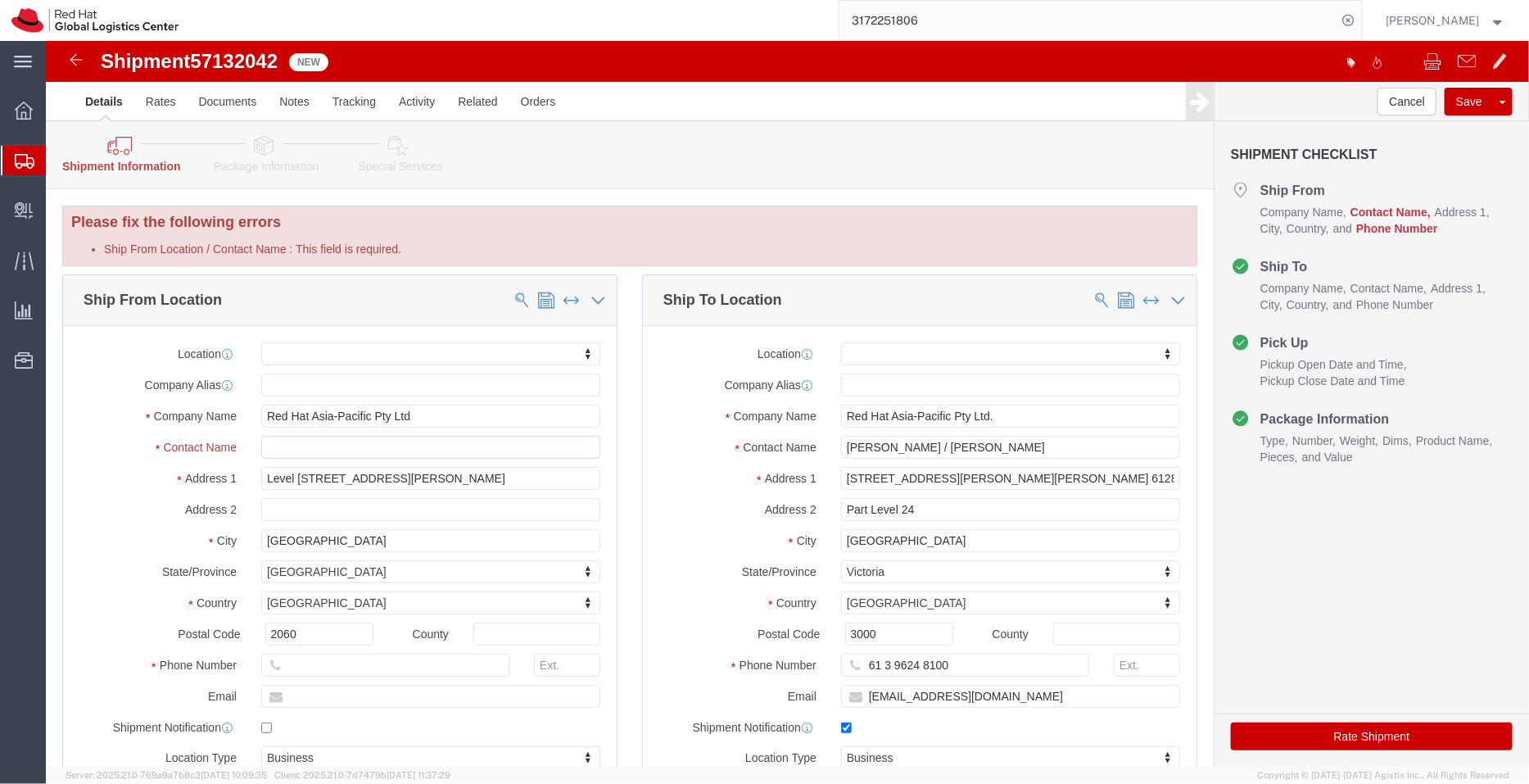
checkbox input "false"
type input "SY"
select select "50511"
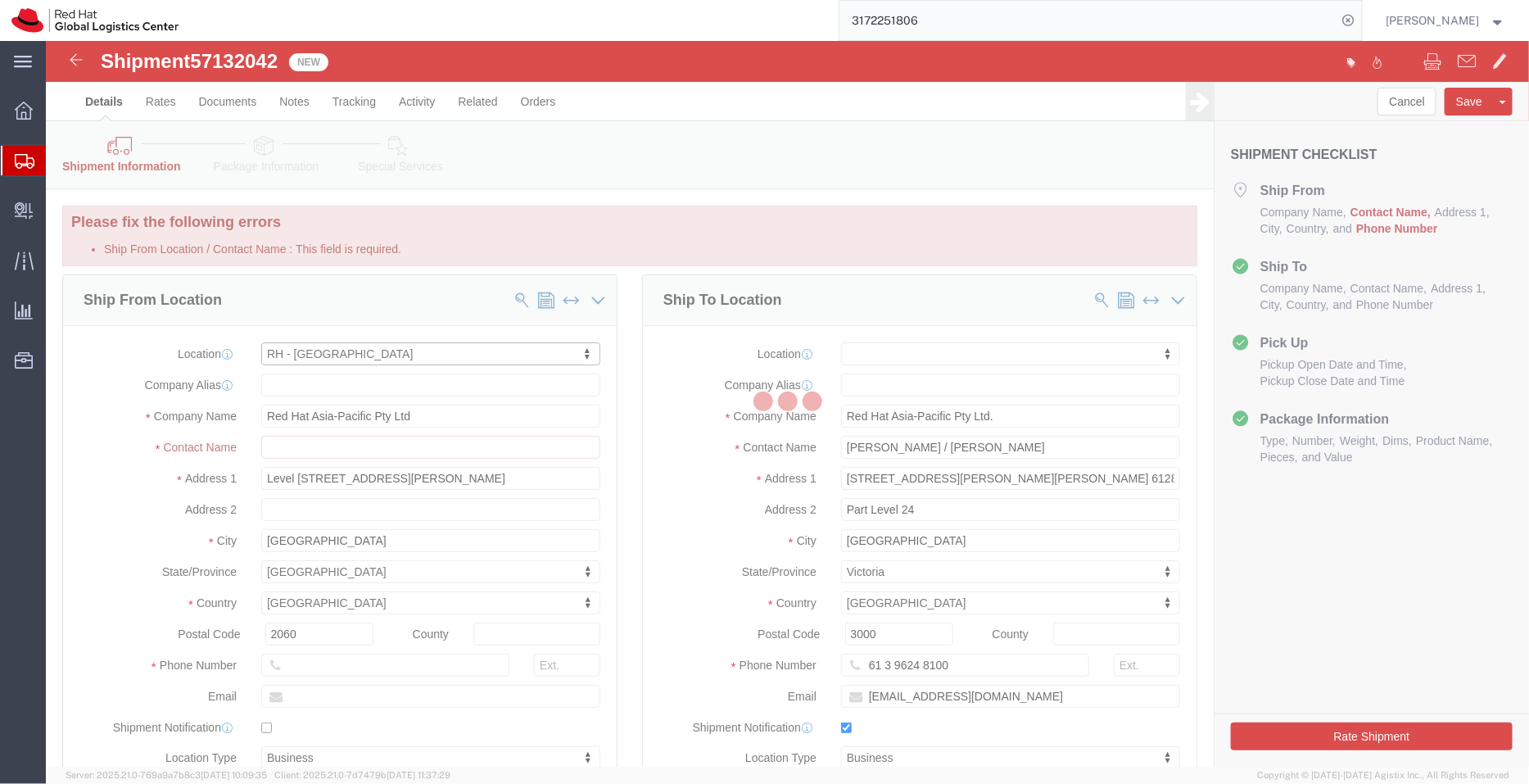
type input "[GEOGRAPHIC_DATA]"
select select
type input "[PHONE_NUMBER]"
select select
select select "TIN"
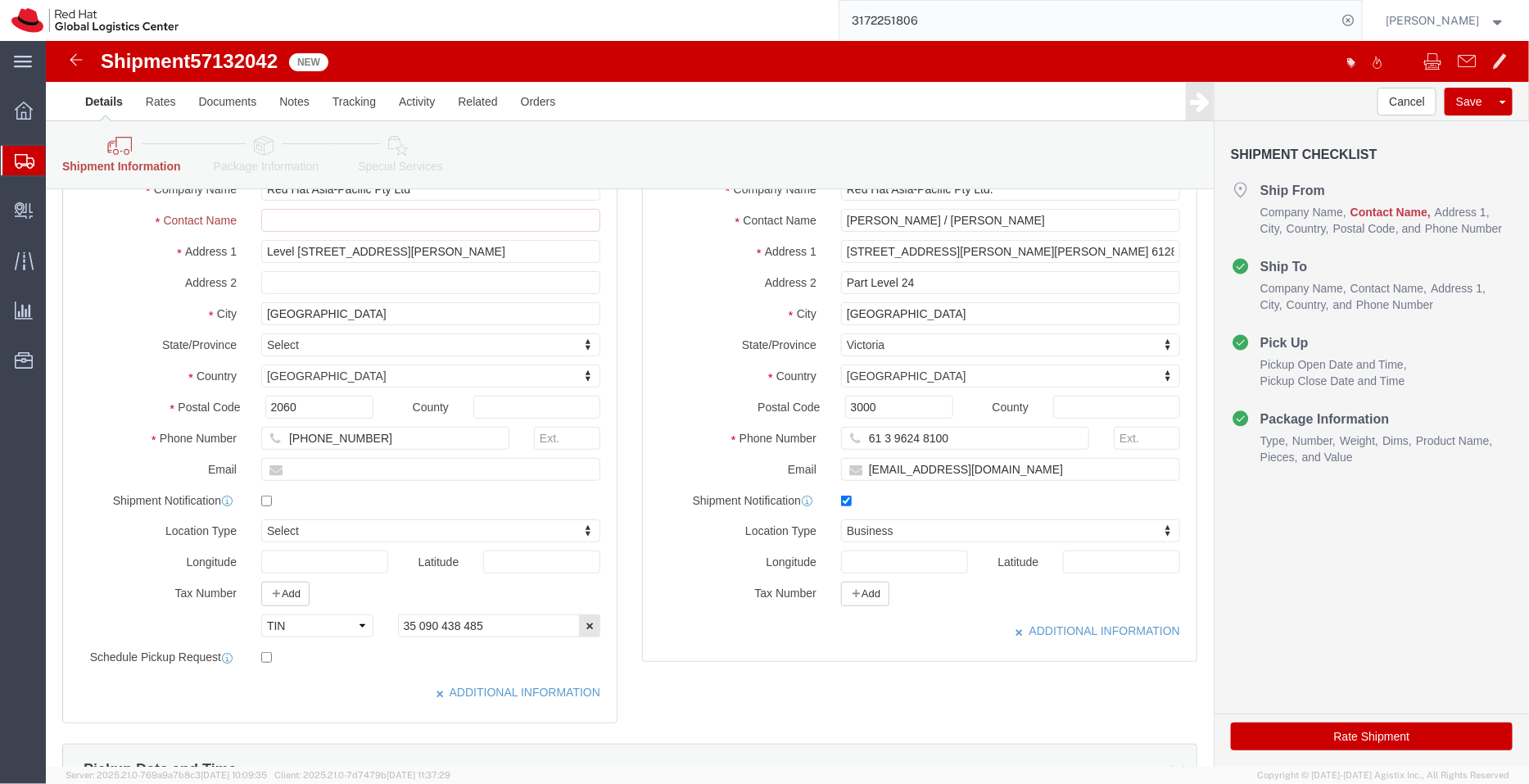
scroll to position [229, 0]
click input "text"
paste input "[EMAIL_ADDRESS][DOMAIN_NAME]"
click input "[EMAIL_ADDRESS][DOMAIN_NAME]"
type input "[EMAIL_ADDRESS][DOMAIN_NAME]"
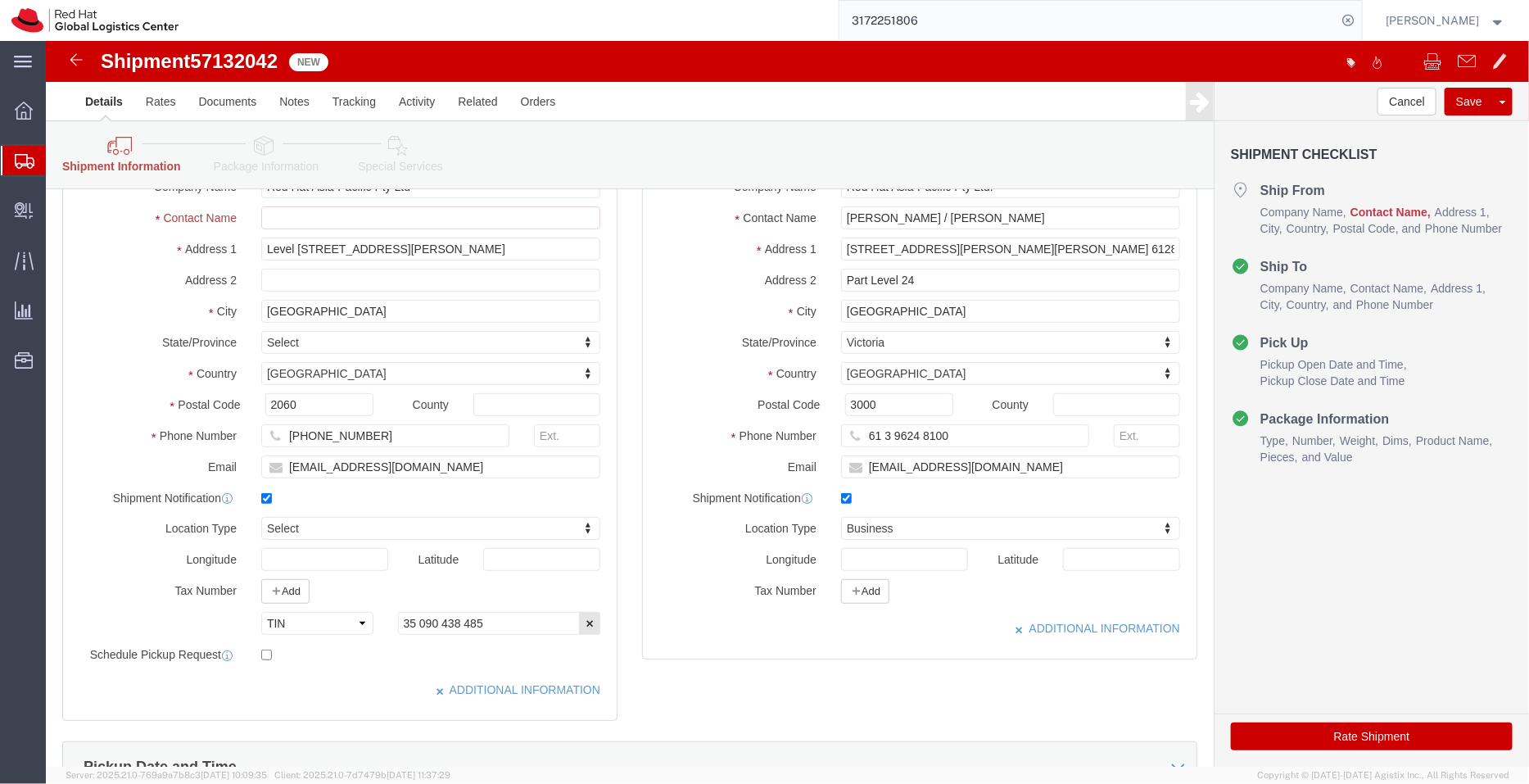
checkbox input "true"
drag, startPoint x: 1057, startPoint y: 220, endPoint x: 1027, endPoint y: 211, distance: 31.3
click div "Location My Profile Location [GEOGRAPHIC_DATA] - [GEOGRAPHIC_DATA] - [GEOGRAPHI…"
click input "[STREET_ADDRESS][PERSON_NAME][PERSON_NAME] 61289232824"
drag, startPoint x: 1045, startPoint y: 211, endPoint x: 977, endPoint y: 220, distance: 68.6
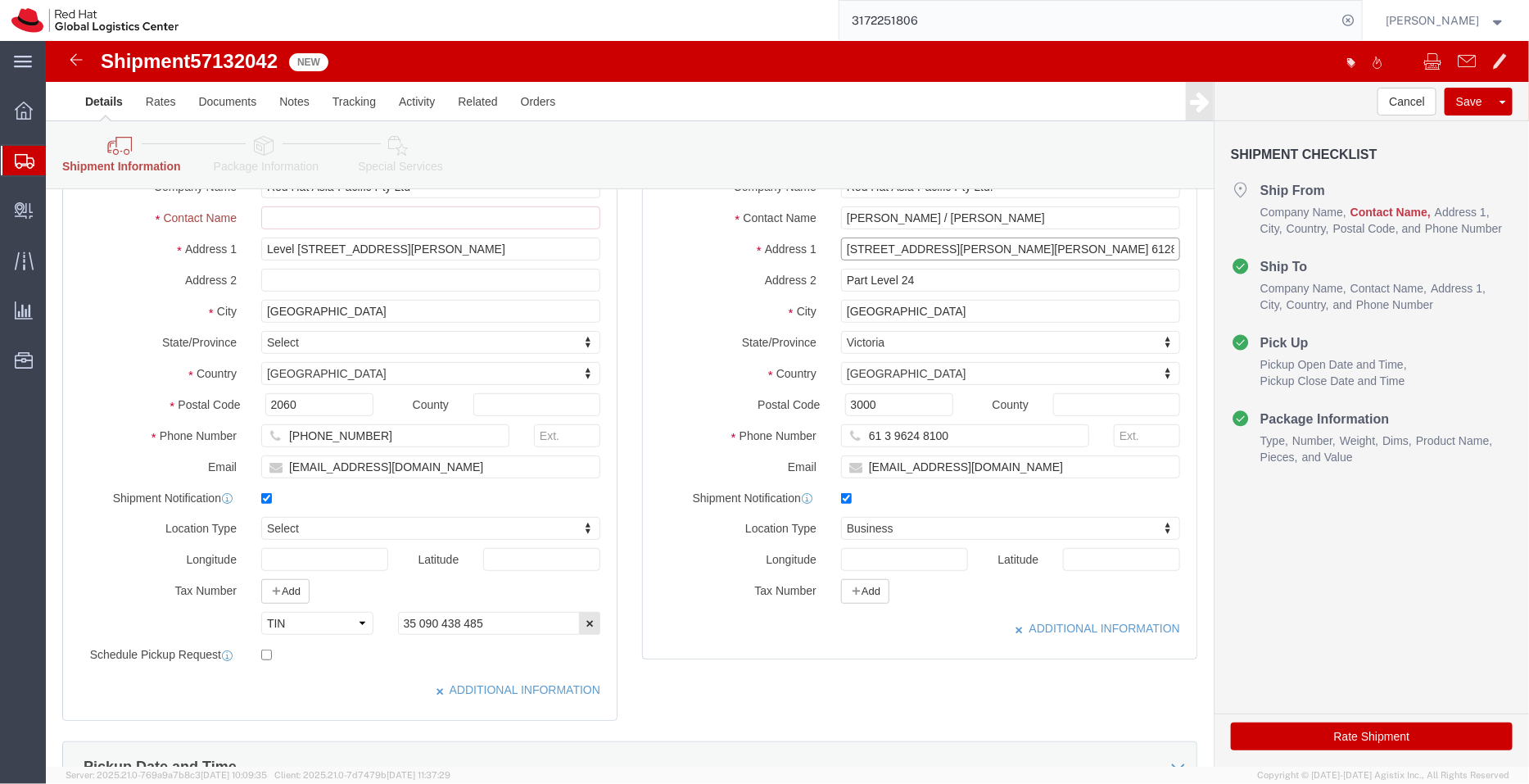
click div "Location My Profile Location [GEOGRAPHIC_DATA] - [GEOGRAPHIC_DATA] - [GEOGRAPHI…"
type input "[STREET_ADDRESS][PERSON_NAME][PERSON_NAME]"
select select
drag, startPoint x: 367, startPoint y: 399, endPoint x: 127, endPoint y: 378, distance: 240.9
click div "Location [GEOGRAPHIC_DATA] - [GEOGRAPHIC_DATA] My Profile Location [GEOGRAPHIC_…"
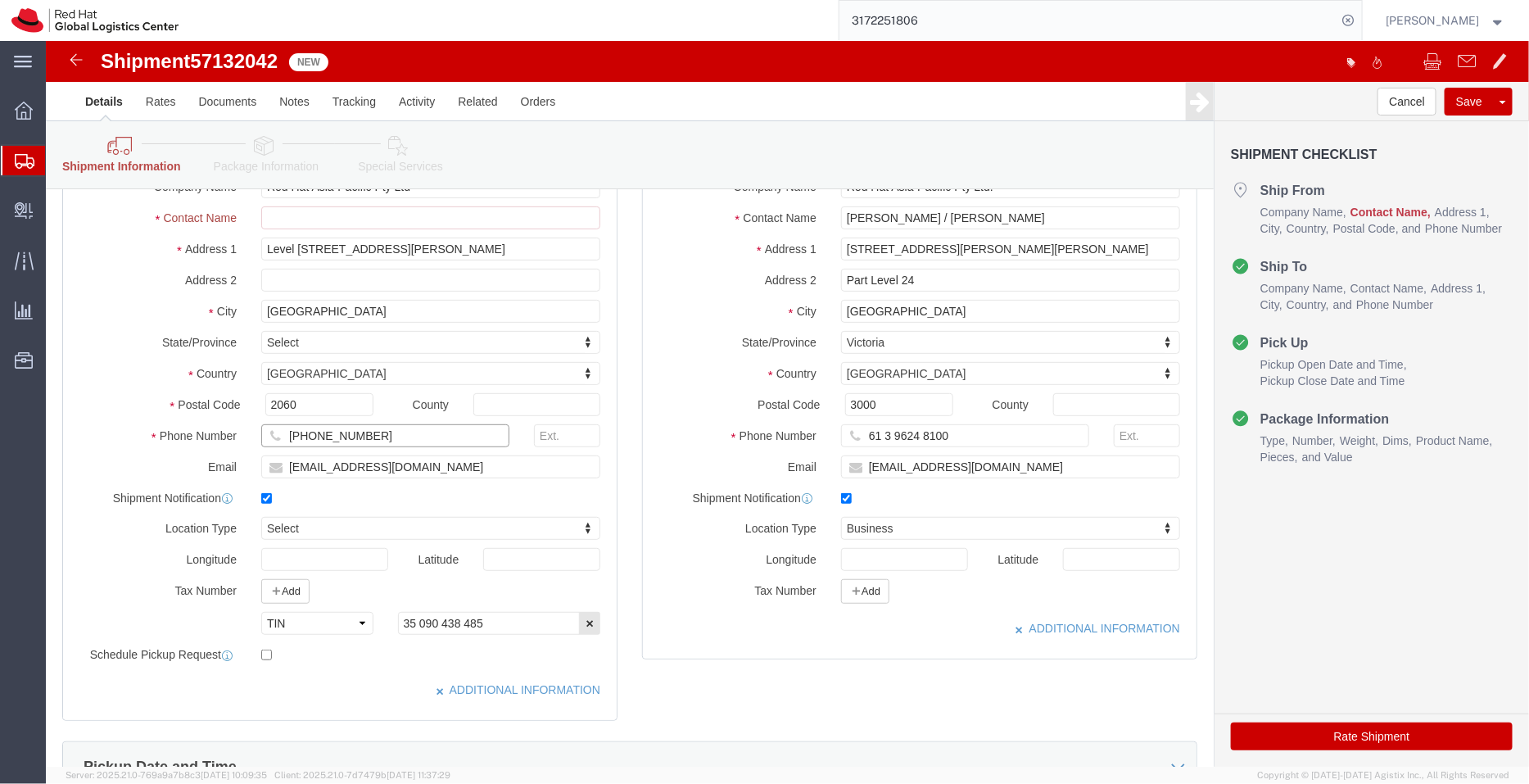
paste input "61289232824"
type input "61289232824"
drag, startPoint x: 960, startPoint y: 211, endPoint x: 888, endPoint y: 206, distance: 72.2
click input "[STREET_ADDRESS][PERSON_NAME][PERSON_NAME]"
type input "[STREET_ADDRESS][PERSON_NAME]"
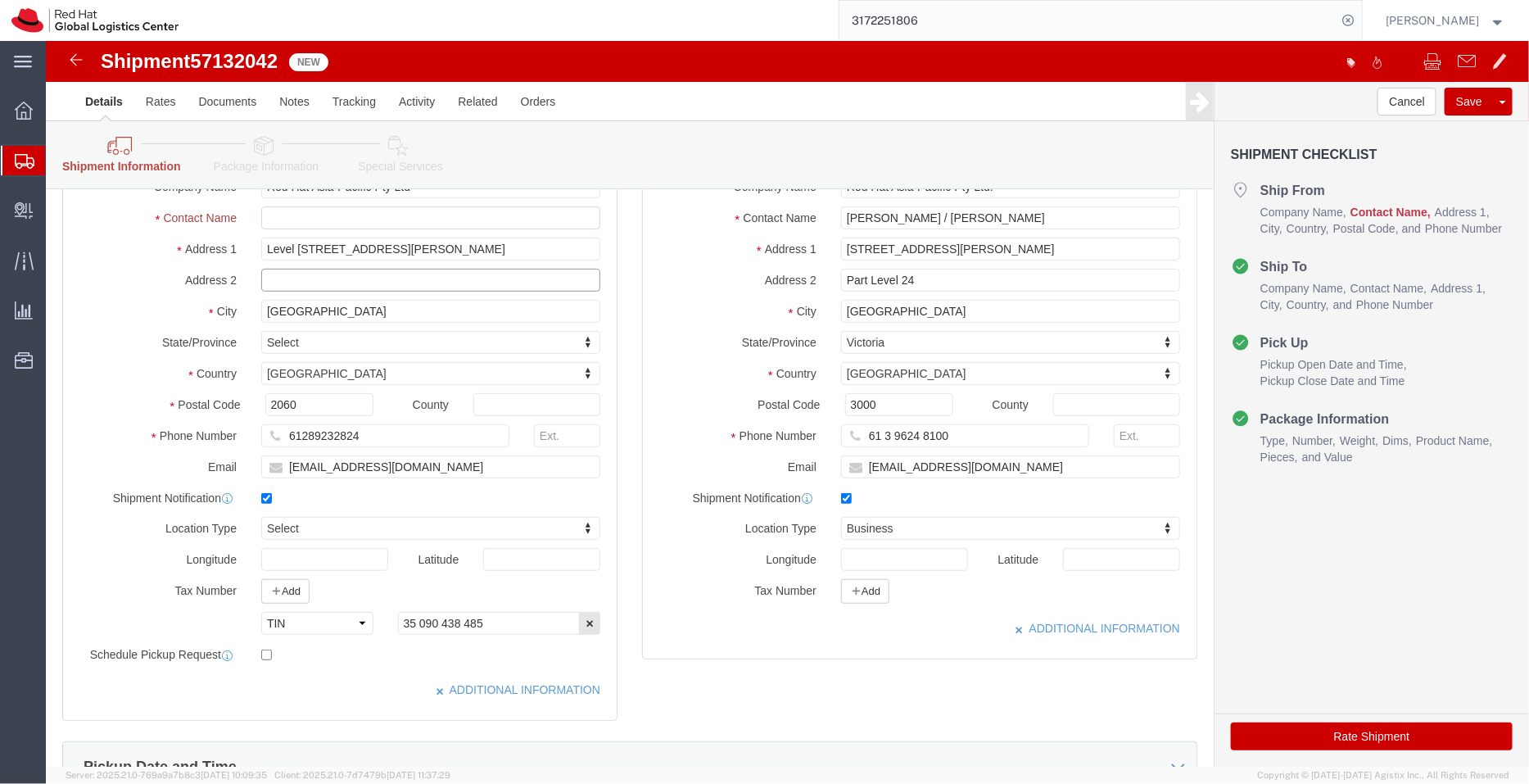
select select
click input "text"
paste input "[PERSON_NAME]"
type input "[PERSON_NAME]"
click input "[PERSON_NAME] / [PERSON_NAME]"
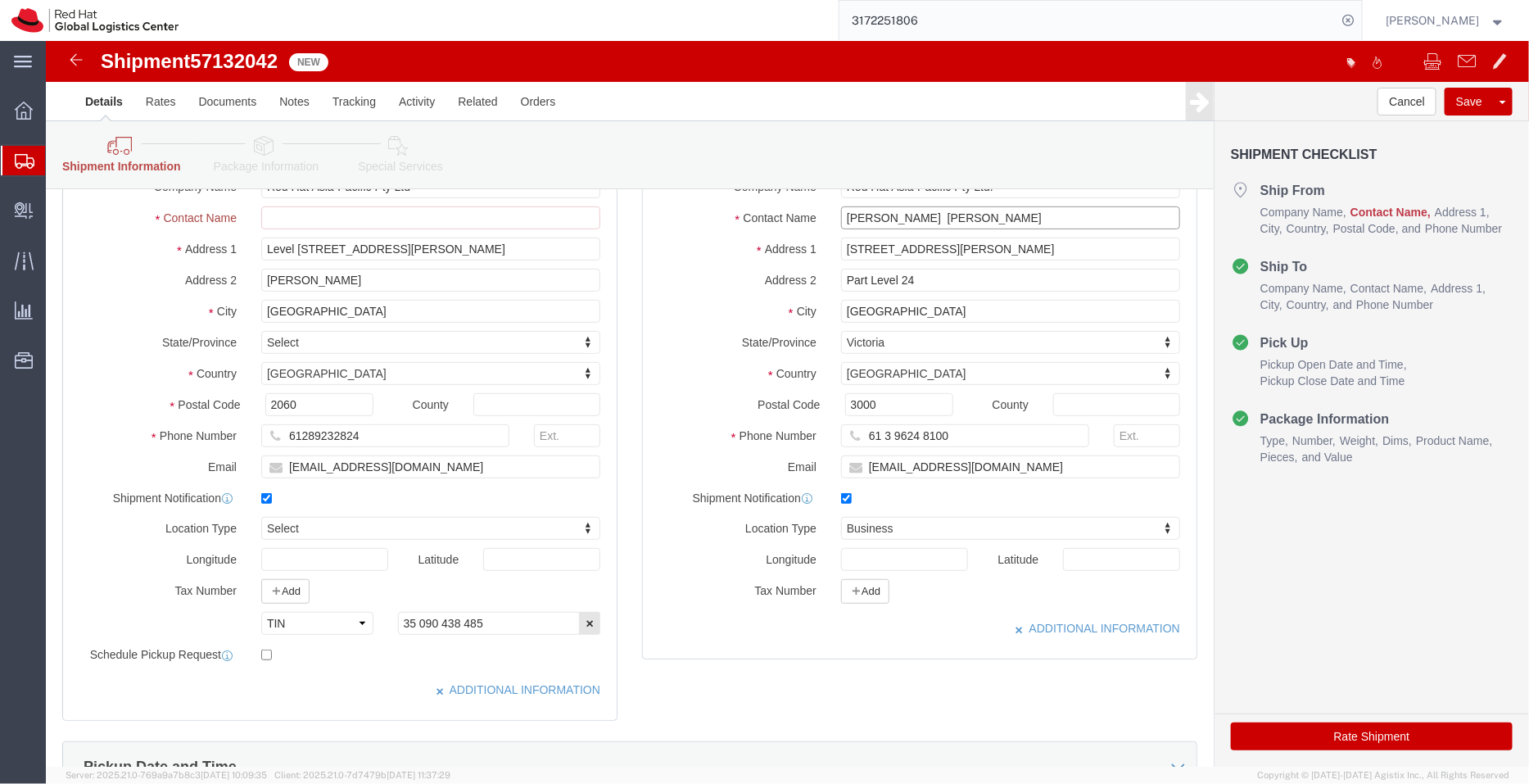
drag, startPoint x: 859, startPoint y: 175, endPoint x: 744, endPoint y: 183, distance: 115.3
click div "Contact Name [PERSON_NAME] [PERSON_NAME]"
click input "[PERSON_NAME]"
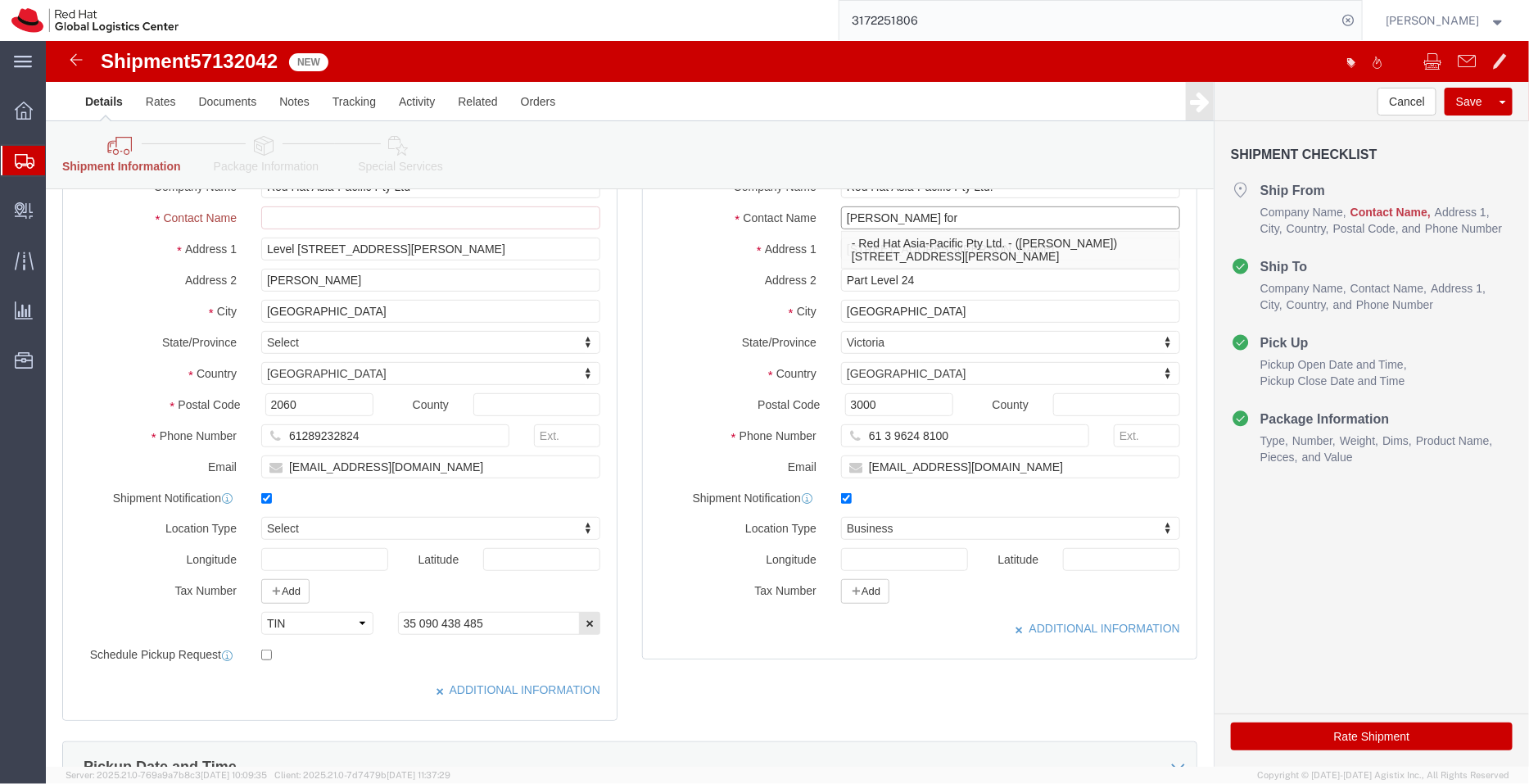
paste input "[PERSON_NAME]"
type input "[PERSON_NAME] for [PERSON_NAME]"
click label "City"
drag, startPoint x: 220, startPoint y: 603, endPoint x: 199, endPoint y: 605, distance: 21.1
click div "Location Type Select Select Business No Loading Dock Business Business w/ Loadi…"
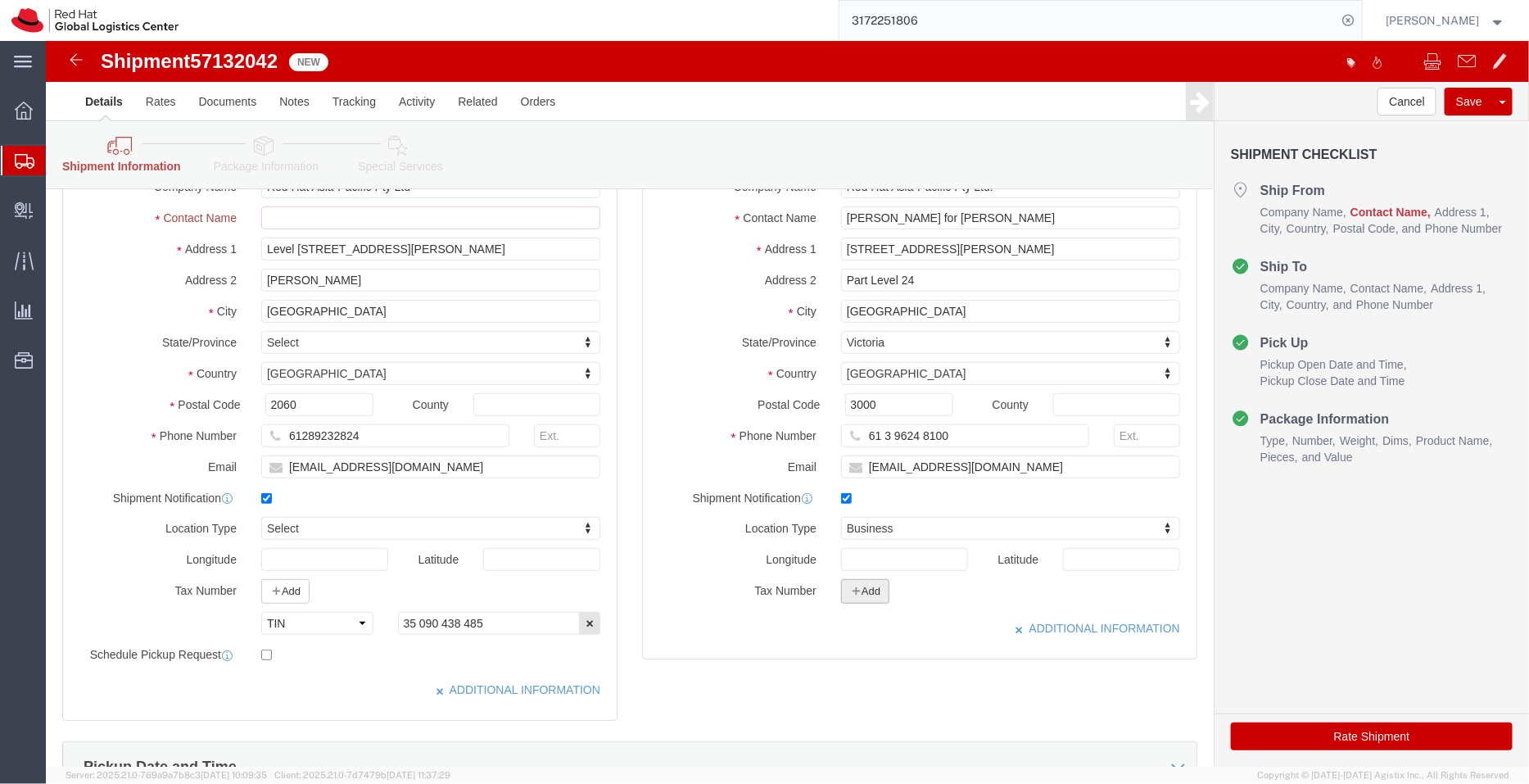
click icon "button"
click select "Select EIN EORI TIN VAT Other"
select select "TIN"
click select "Select EIN EORI TIN VAT Other"
click input "text"
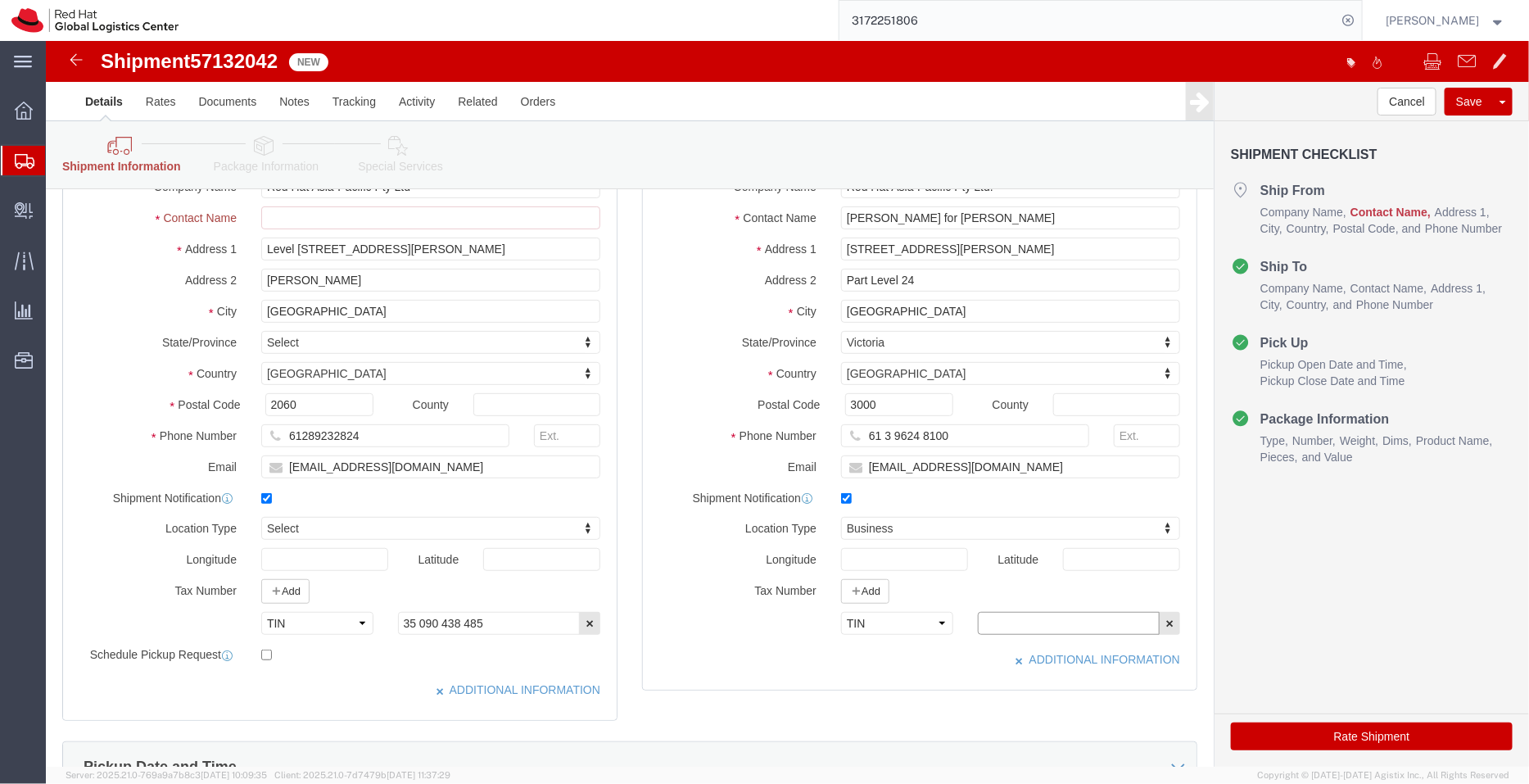
paste input "35 090 438 485"
click input "35 090 438 485"
type input "35 090 438 485"
drag, startPoint x: 938, startPoint y: 425, endPoint x: 722, endPoint y: 422, distance: 216.0
click div "Email [EMAIL_ADDRESS][DOMAIN_NAME]"
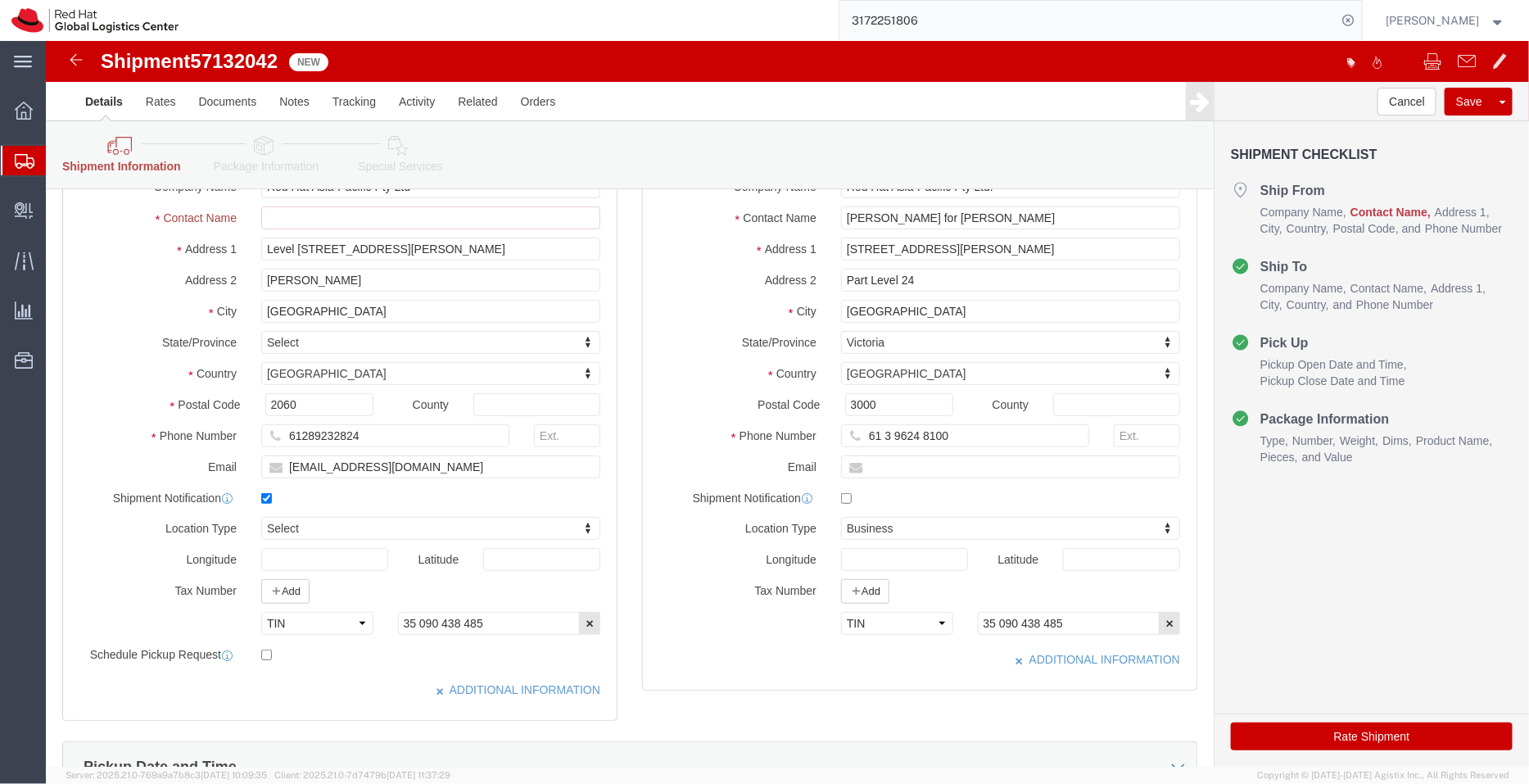
checkbox input "false"
click link "Special Services"
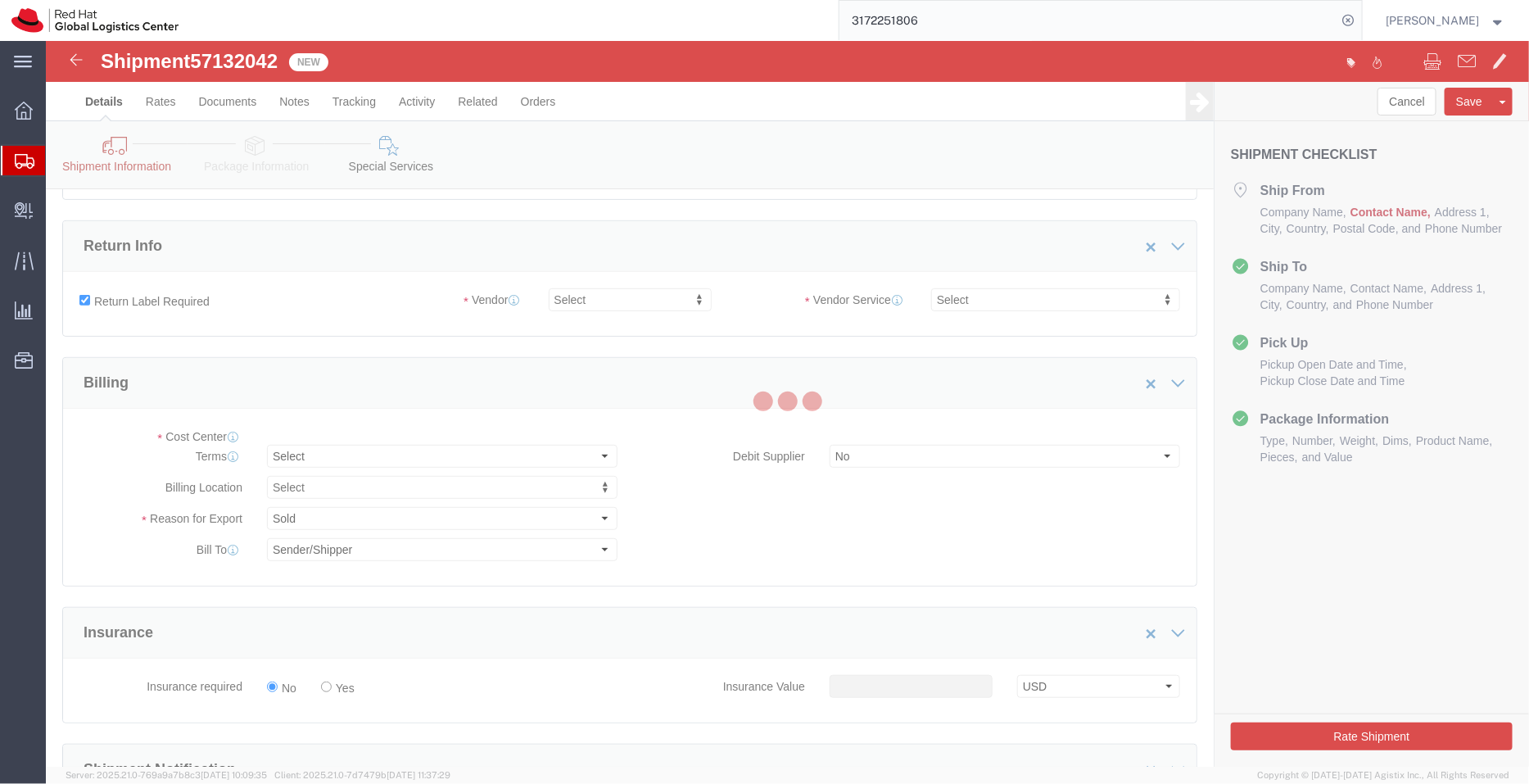
select select "COSTCENTER"
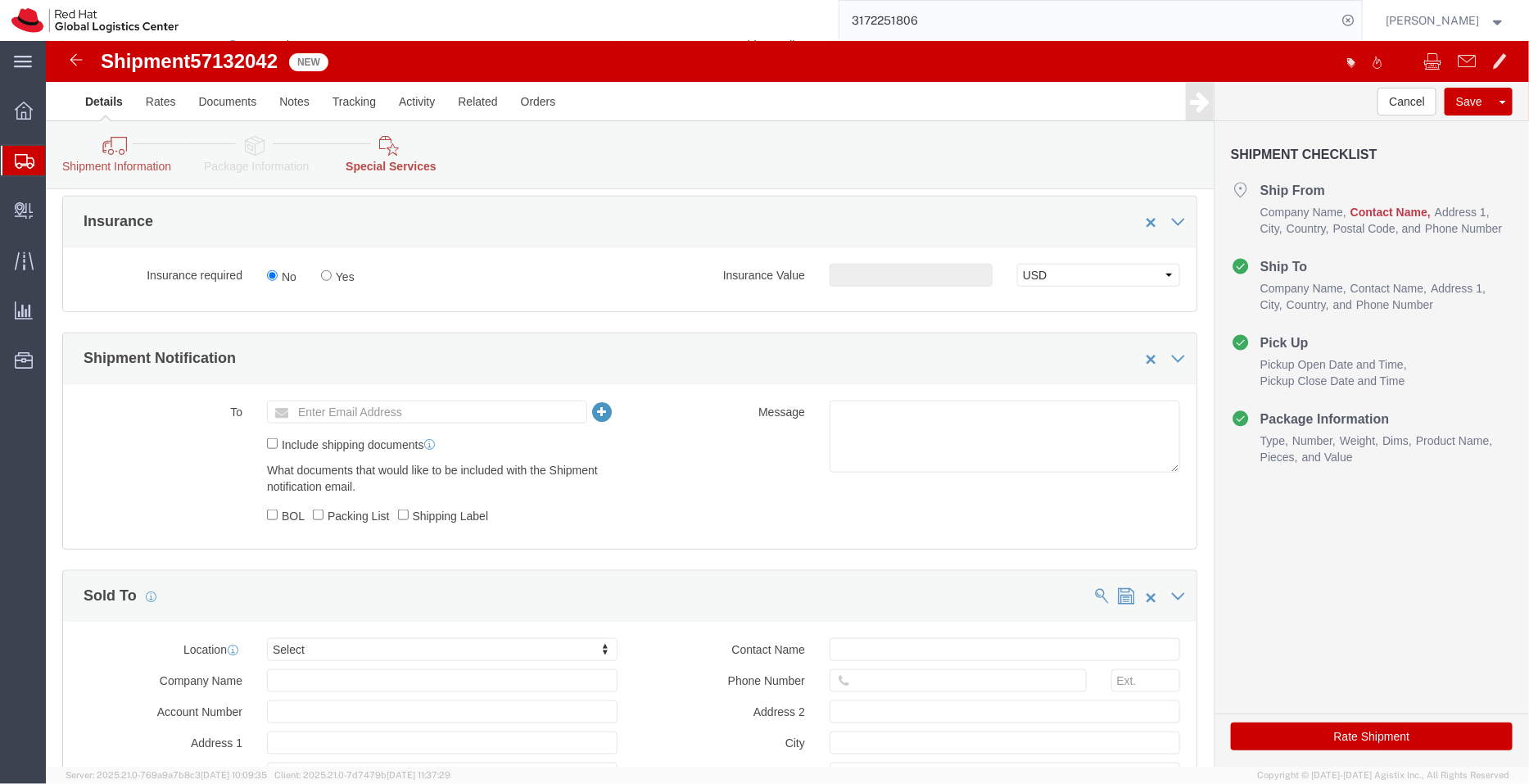
scroll to position [697, 0]
click textarea
click input "text"
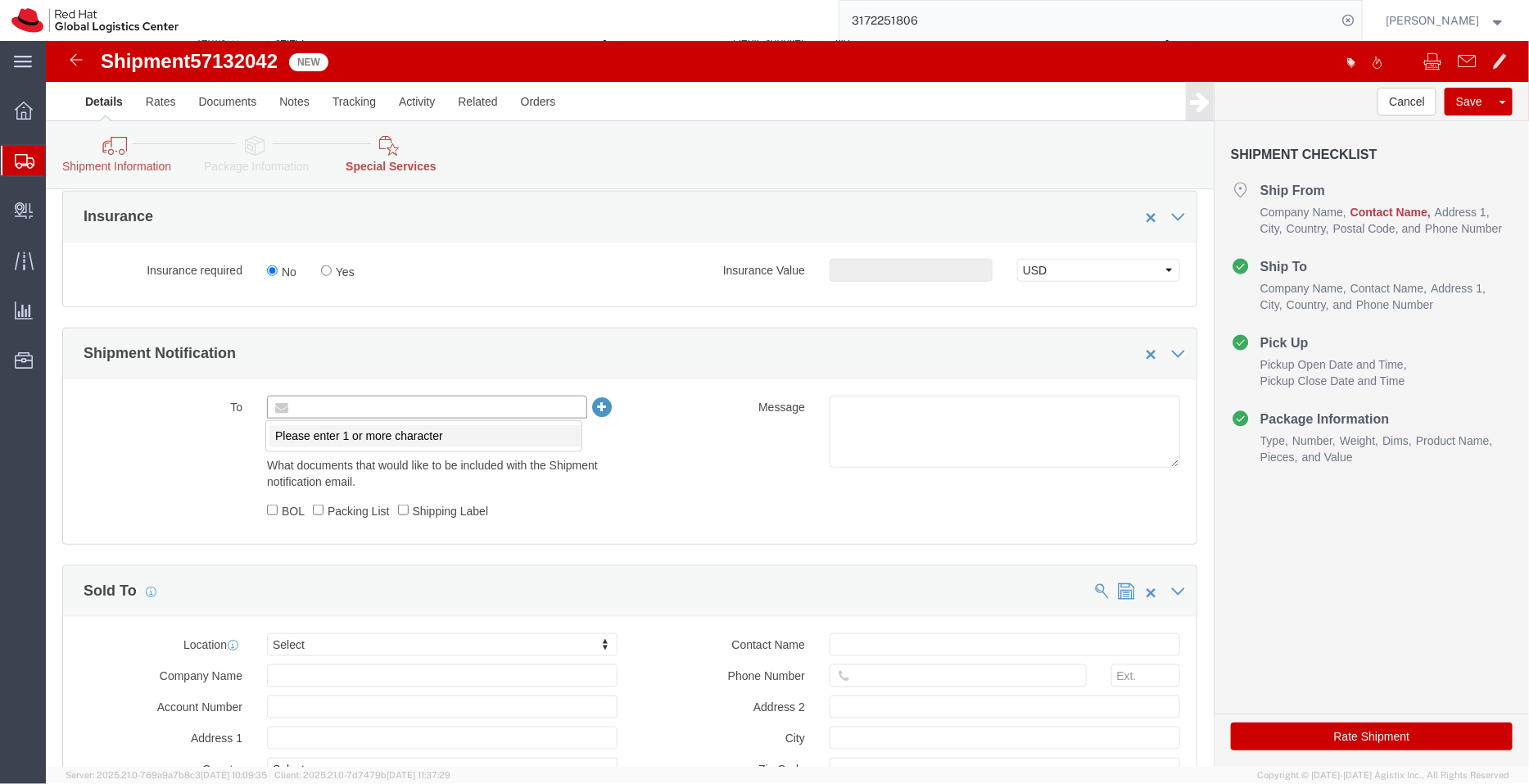
paste input "[EMAIL_ADDRESS][DOMAIN_NAME]"
type input "[EMAIL_ADDRESS][DOMAIN_NAME]"
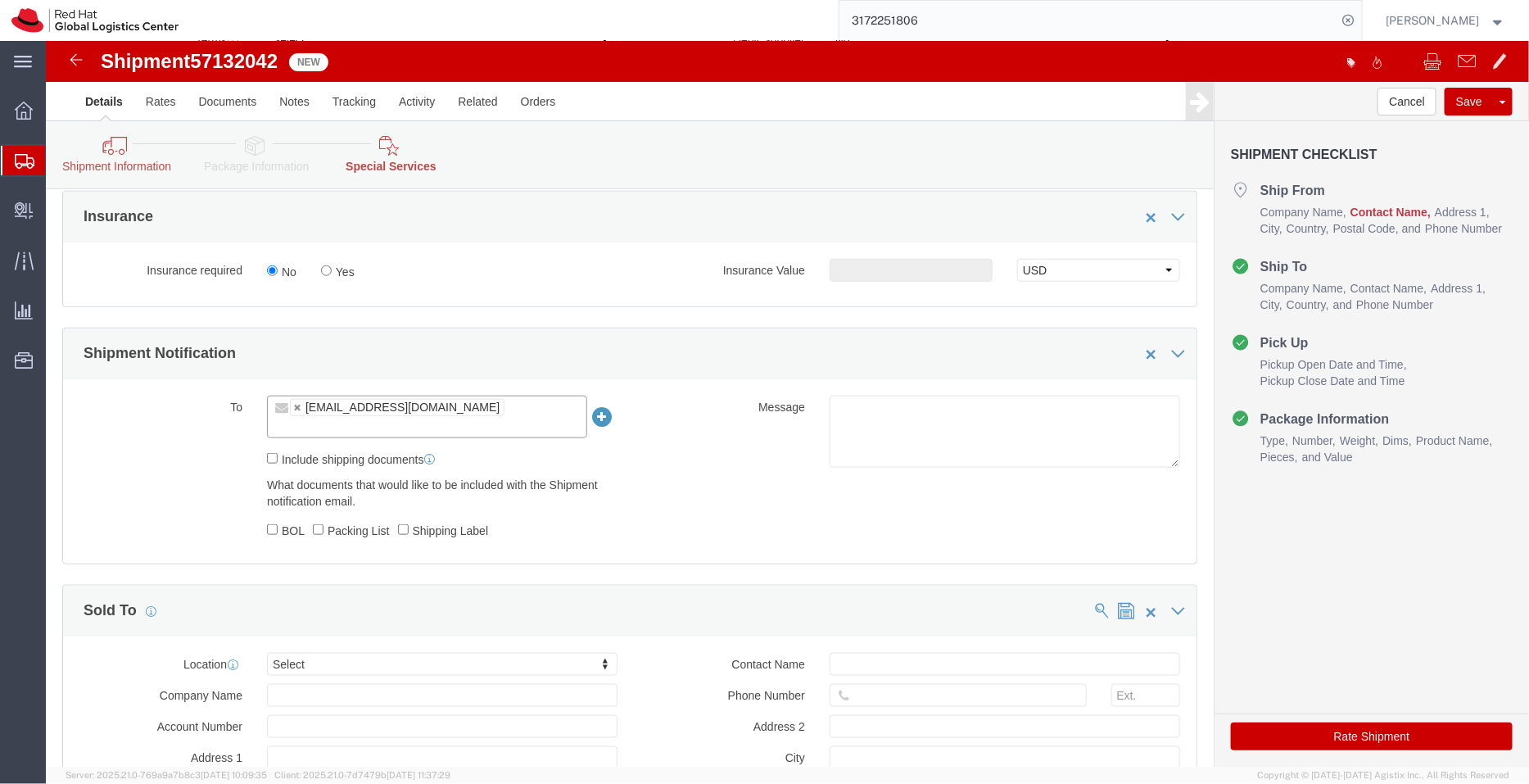
paste input "[EMAIL_ADDRESS][DOMAIN_NAME]"
type input "[EMAIL_ADDRESS][DOMAIN_NAME]"
type input "[EMAIL_ADDRESS][DOMAIN_NAME],[EMAIL_ADDRESS][DOMAIN_NAME]"
click icon
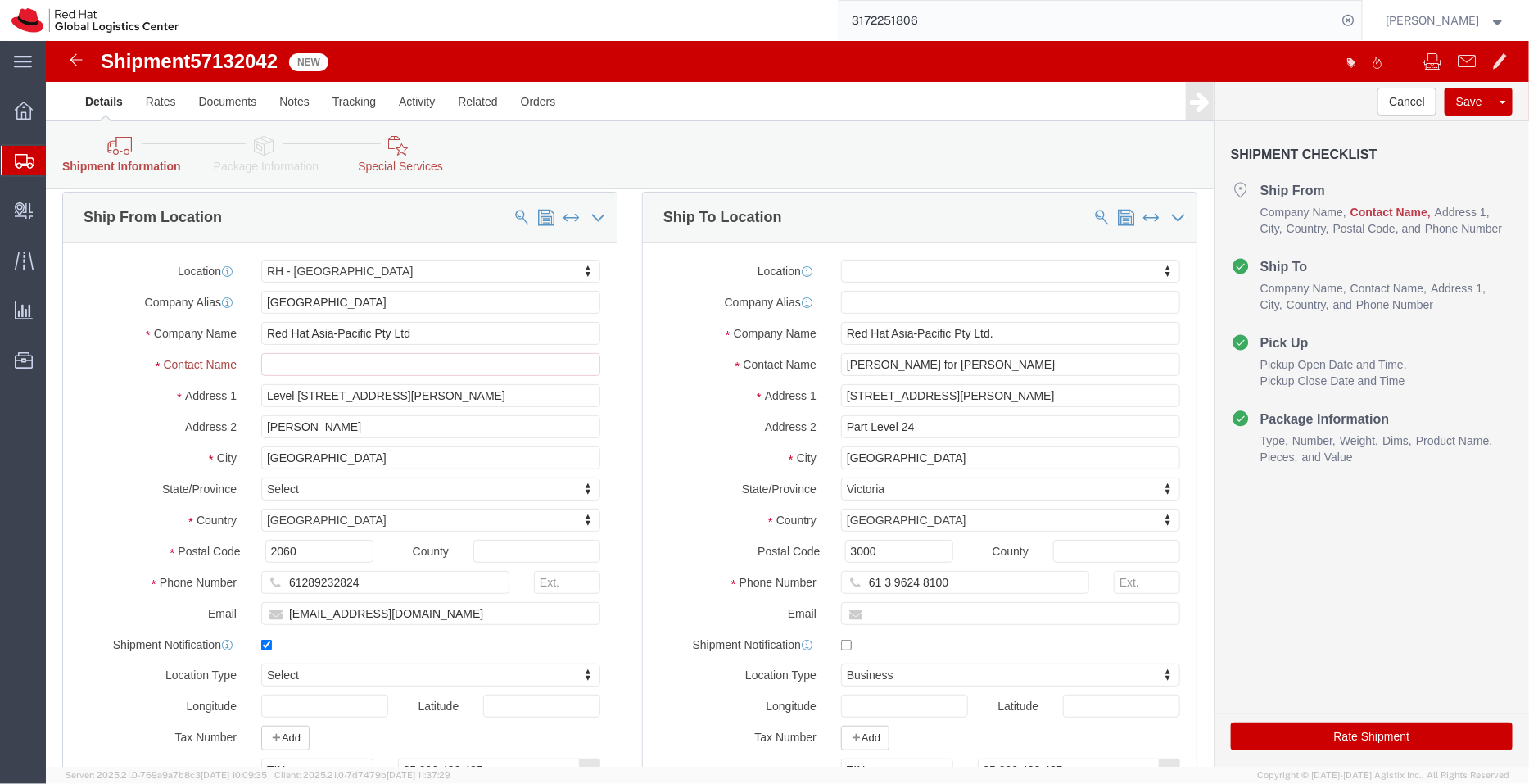
scroll to position [42, 0]
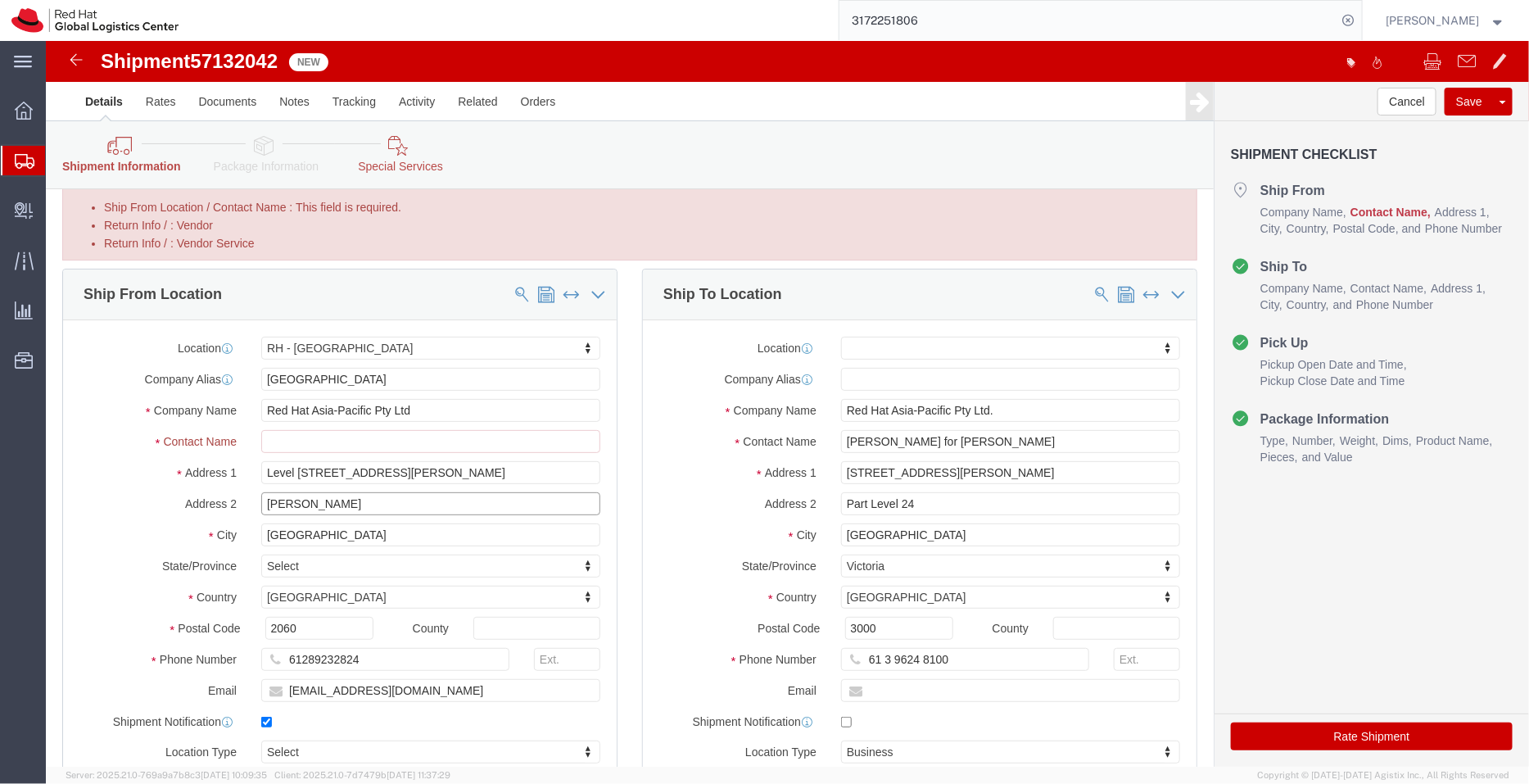
drag, startPoint x: 300, startPoint y: 462, endPoint x: 161, endPoint y: 468, distance: 139.1
click div "Address 2 [PERSON_NAME]"
click input "Ship From Location / Contact Name : This field is required."
paste input "[PERSON_NAME]"
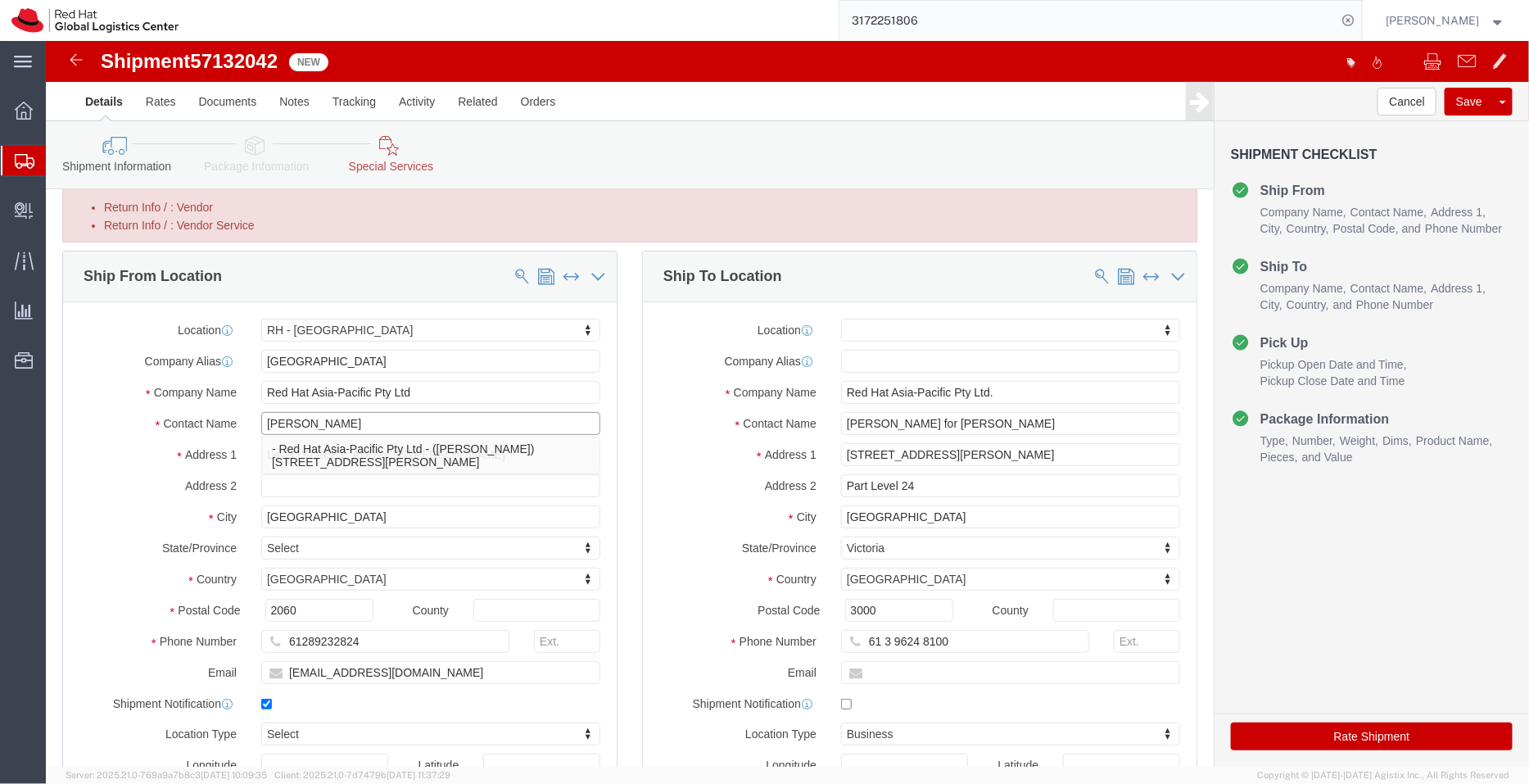
type input "[PERSON_NAME]"
click div "Ship To Location Location My Profile Location [GEOGRAPHIC_DATA] - [GEOGRAPHIC_D…"
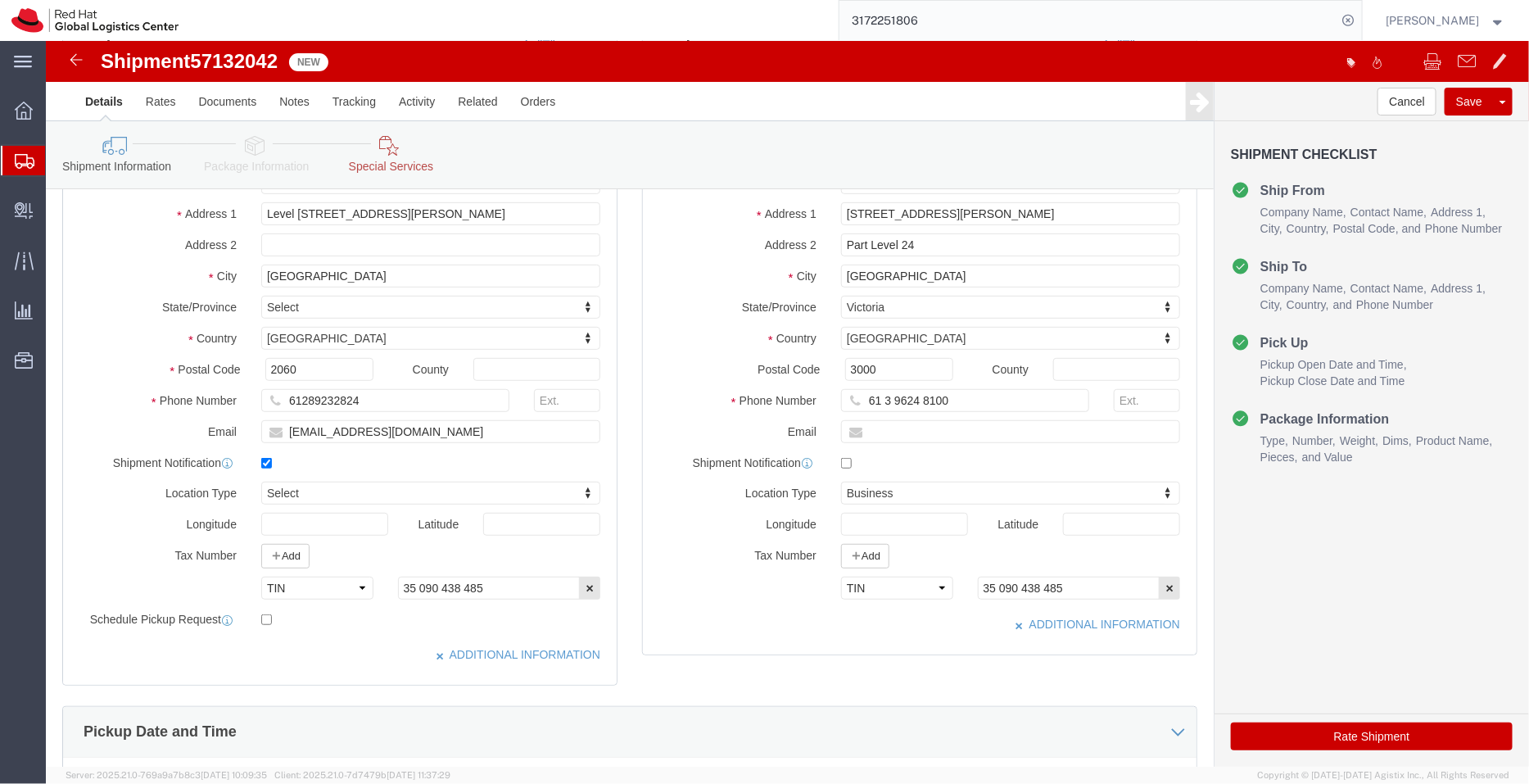
scroll to position [284, 0]
click input "text"
paste input "[EMAIL_ADDRESS][DOMAIN_NAME]"
type input "[EMAIL_ADDRESS][DOMAIN_NAME]"
click input "checkbox"
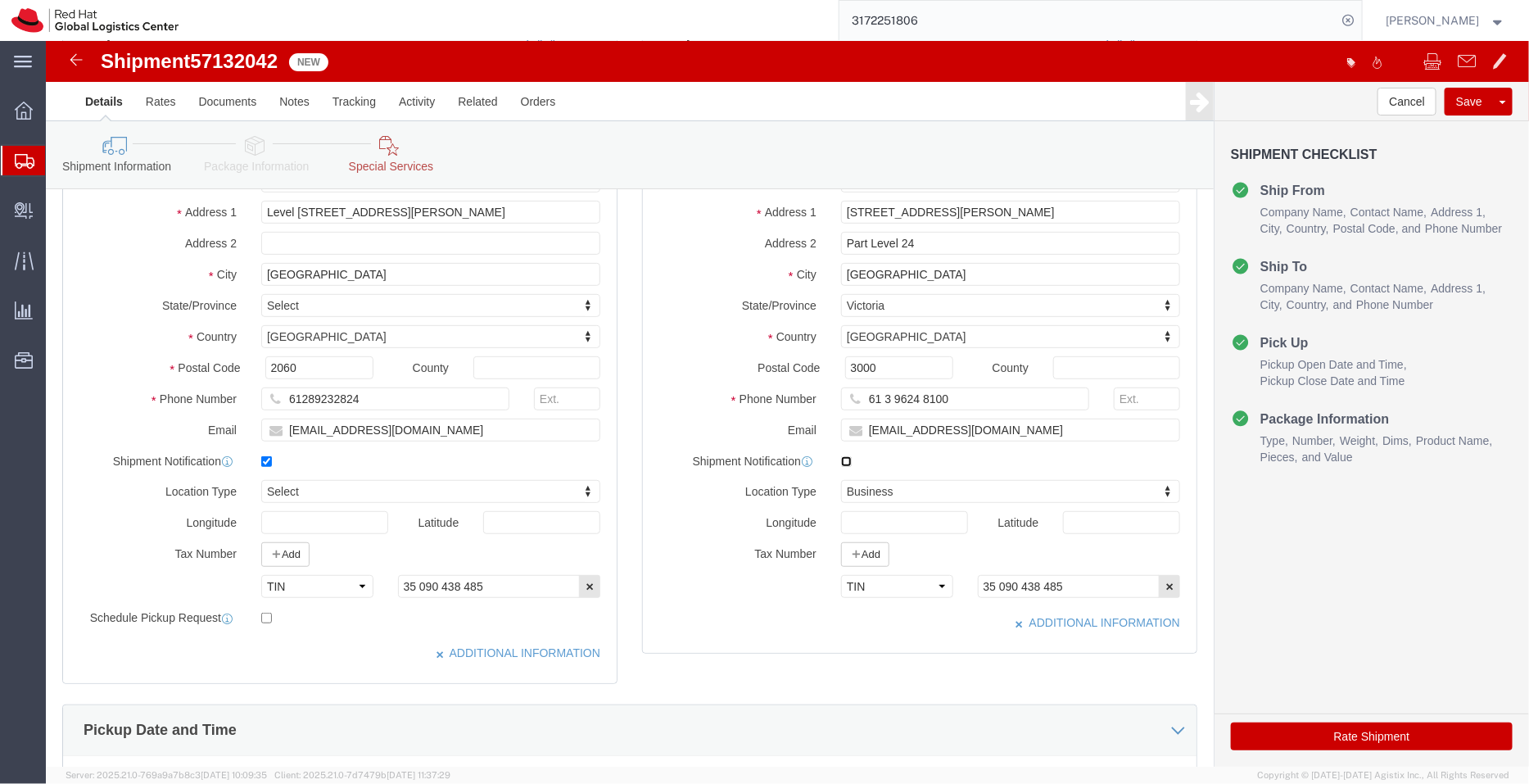
click input "checkbox"
checkbox input "true"
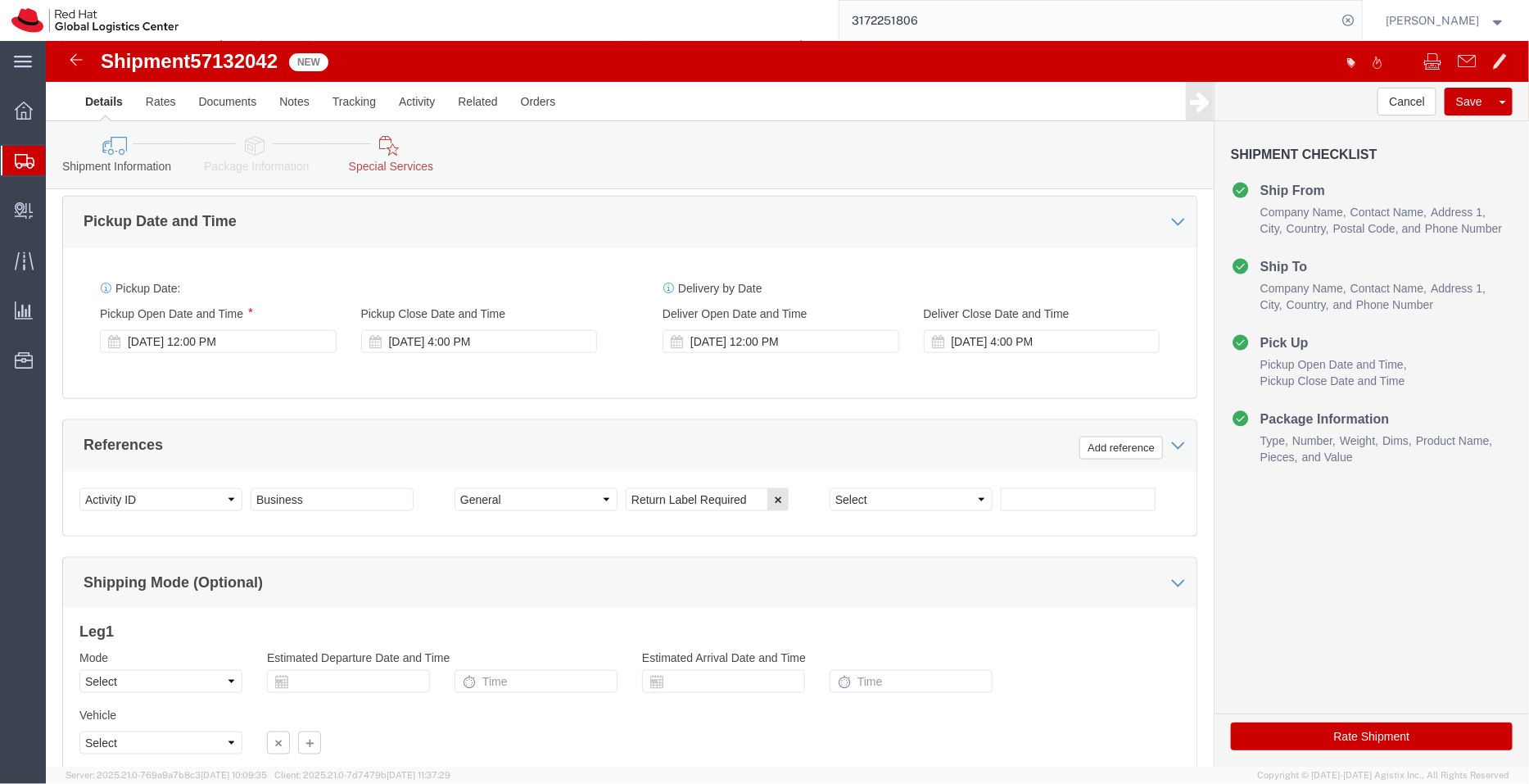
scroll to position [796, 0]
click div "[DATE] 12:00 PM"
click icon
click button
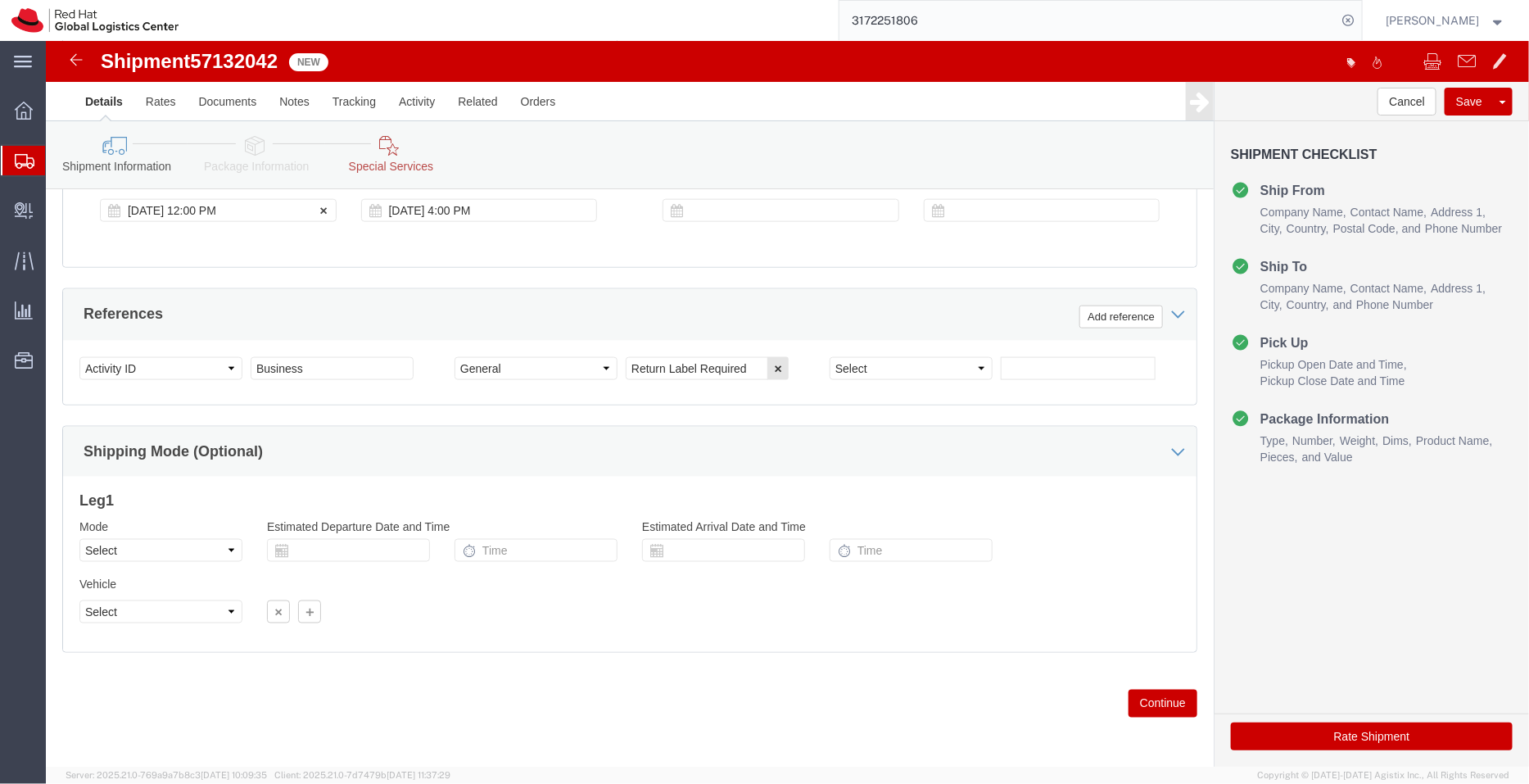
click div "[DATE] 12:00 PM"
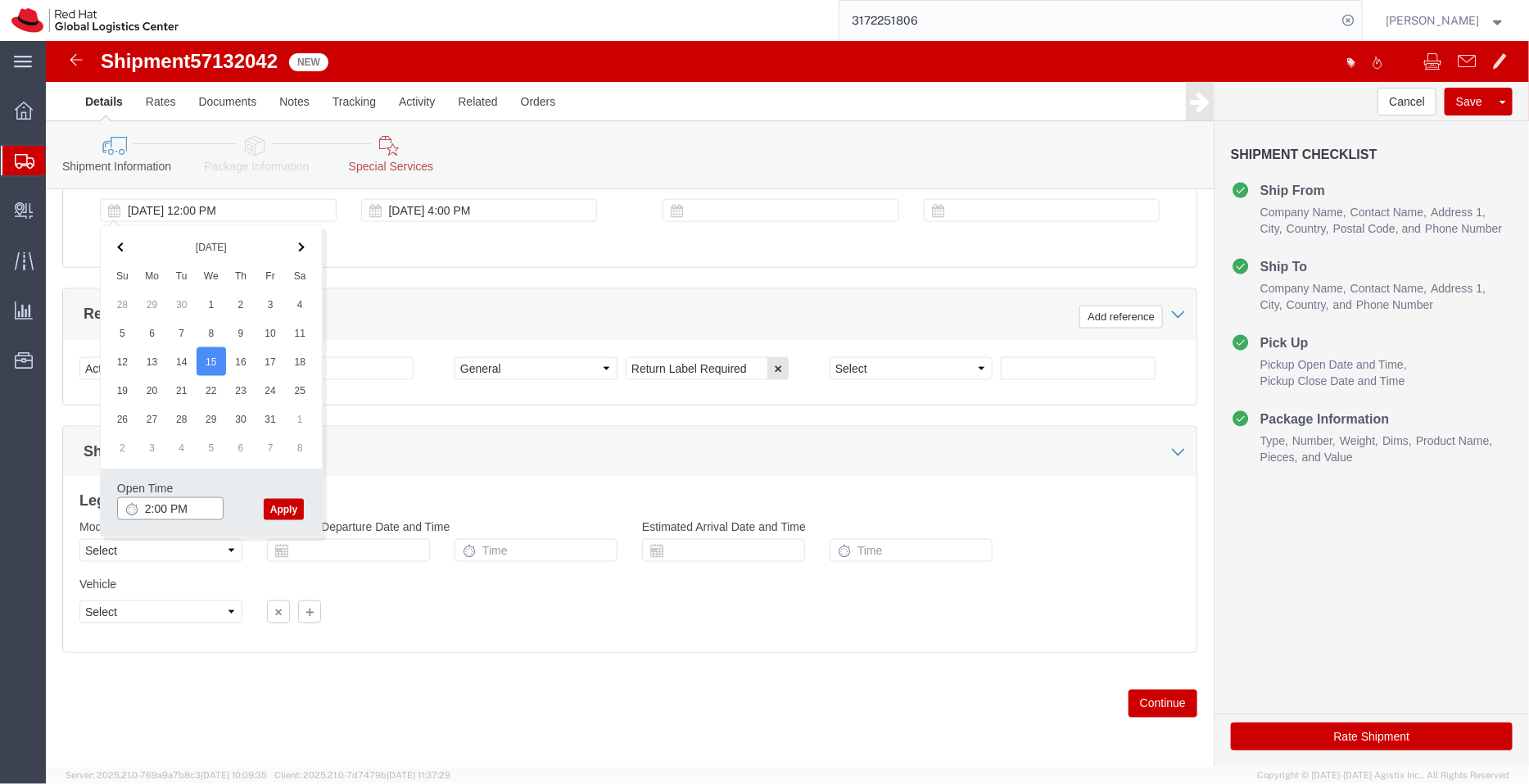
type input "2:00 PM"
click button "Apply"
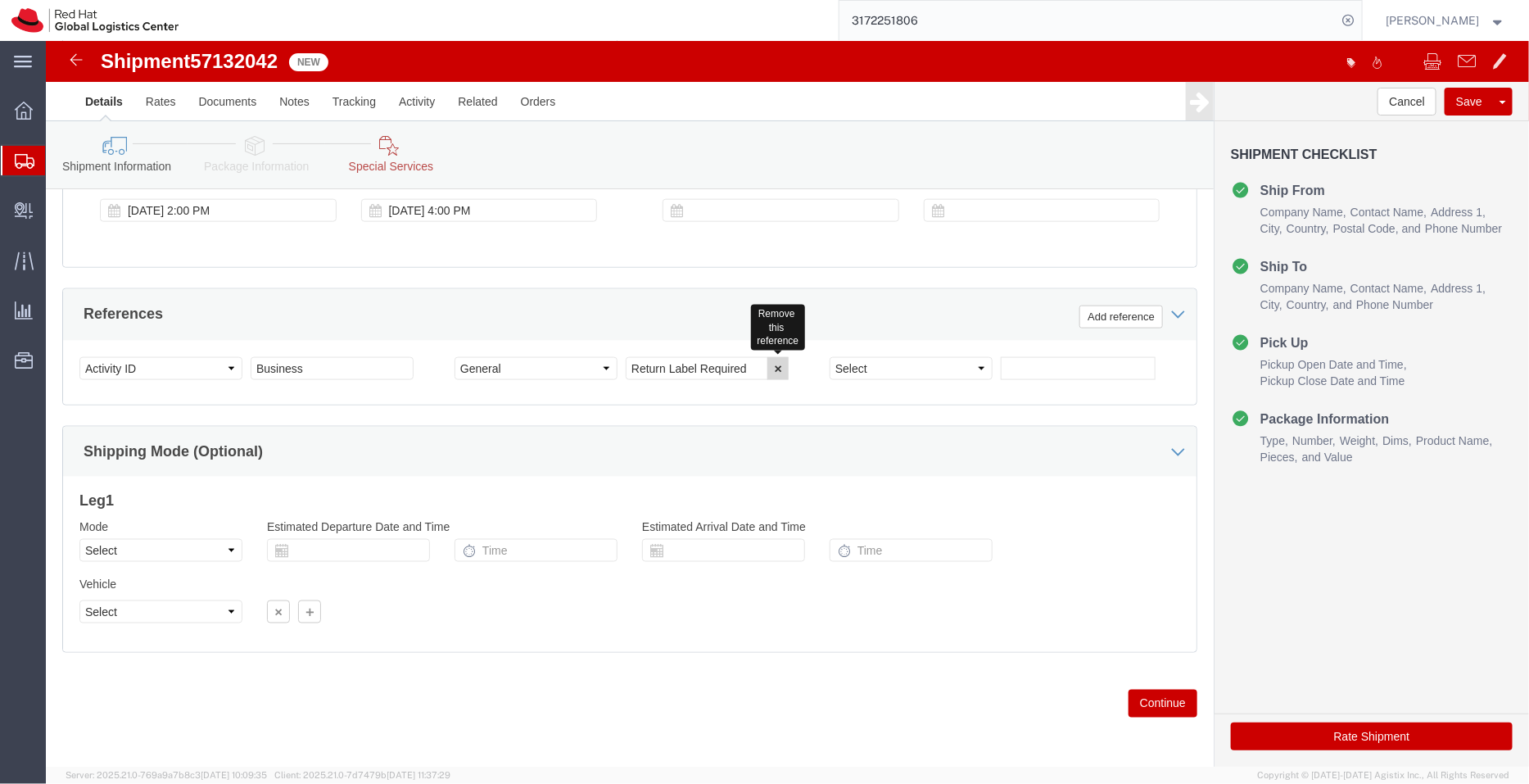
click icon "button"
click icon
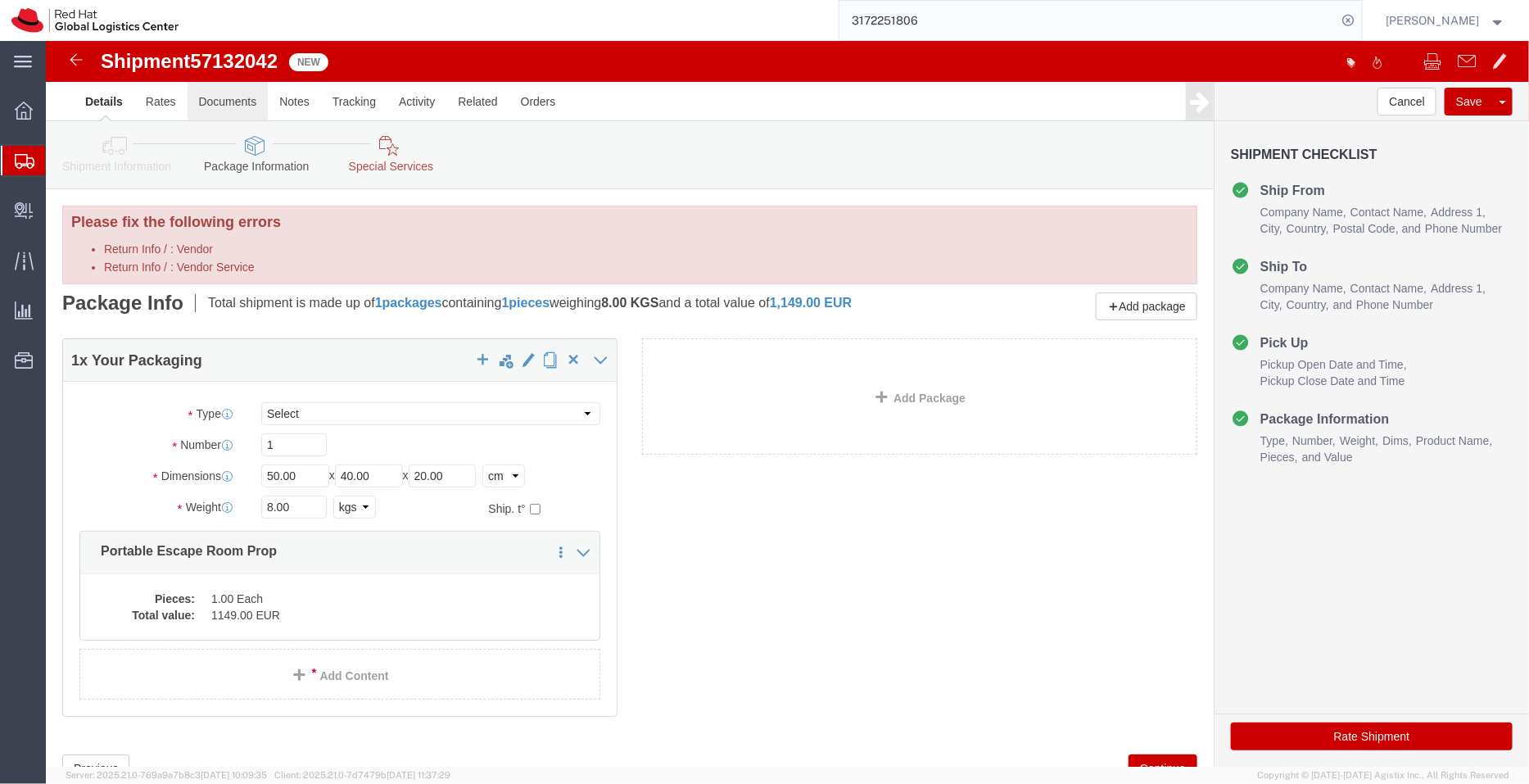
click link "Documents"
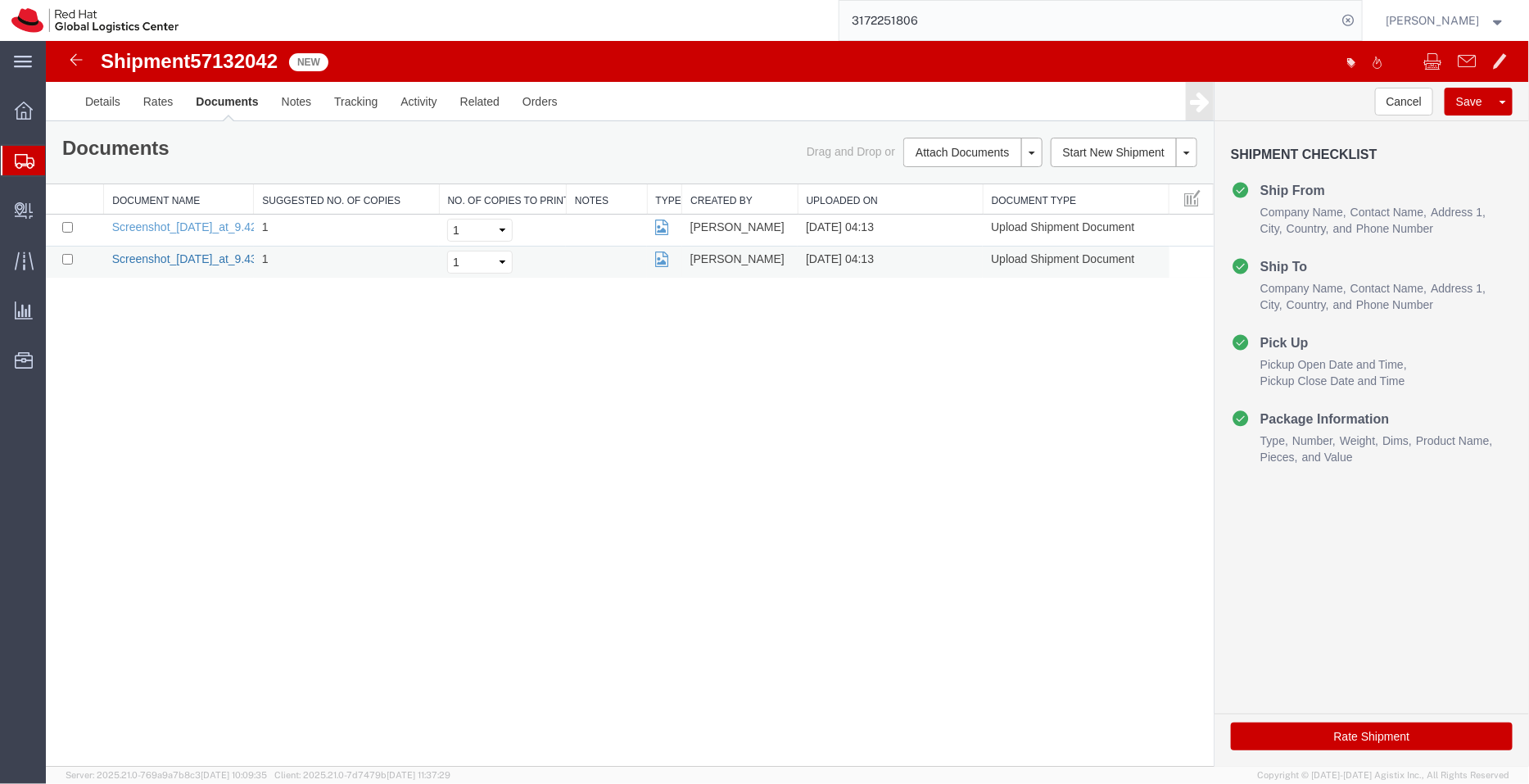
click at [193, 253] on link "Screenshot_[DATE]_at_9.43.05_AM.png" at bounding box center [215, 257] width 207 height 13
click at [184, 223] on link "Screenshot_[DATE]_at_9.42.41_AM.png" at bounding box center [215, 226] width 207 height 13
click at [109, 114] on link "Details" at bounding box center [102, 100] width 58 height 39
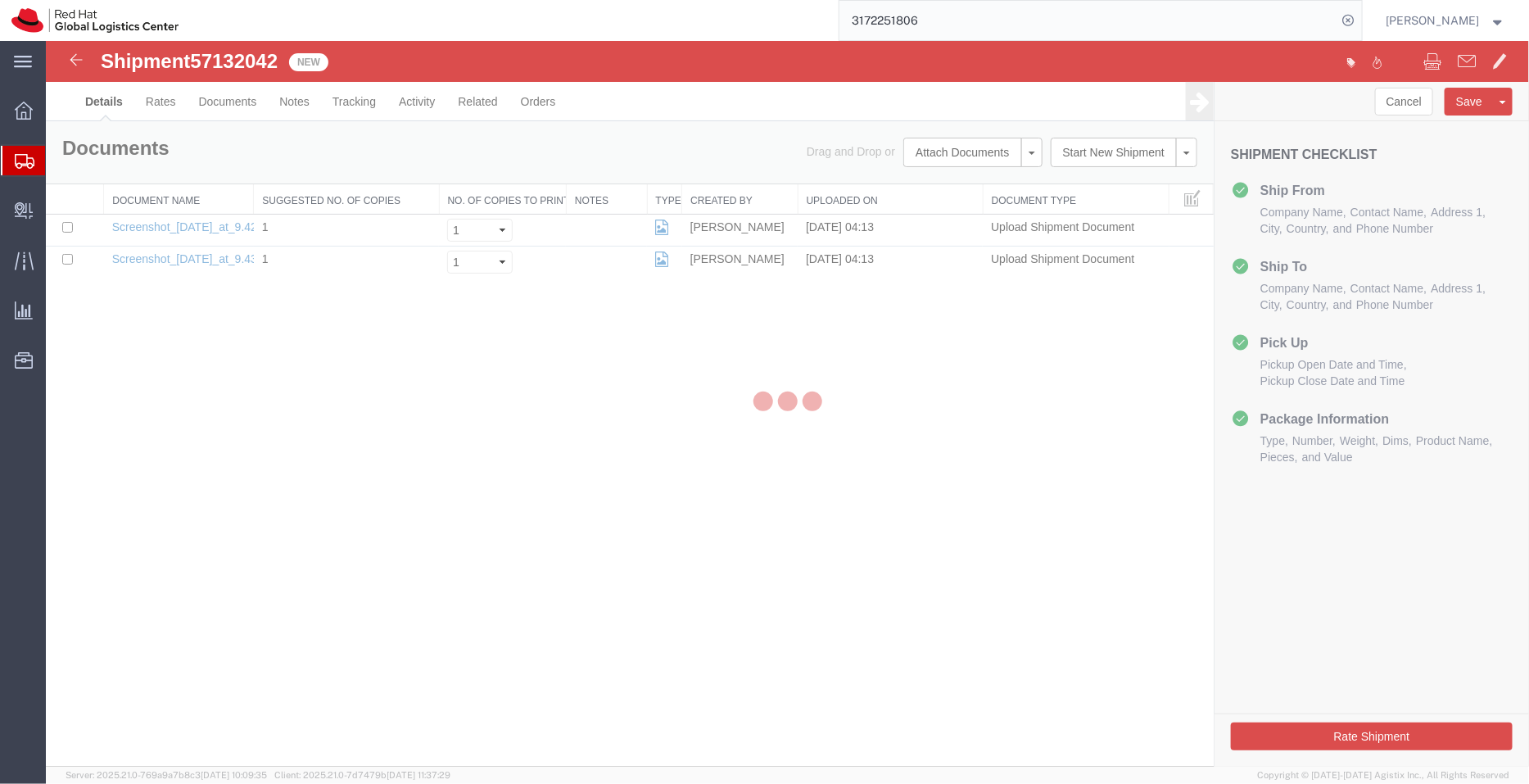
select select "50511"
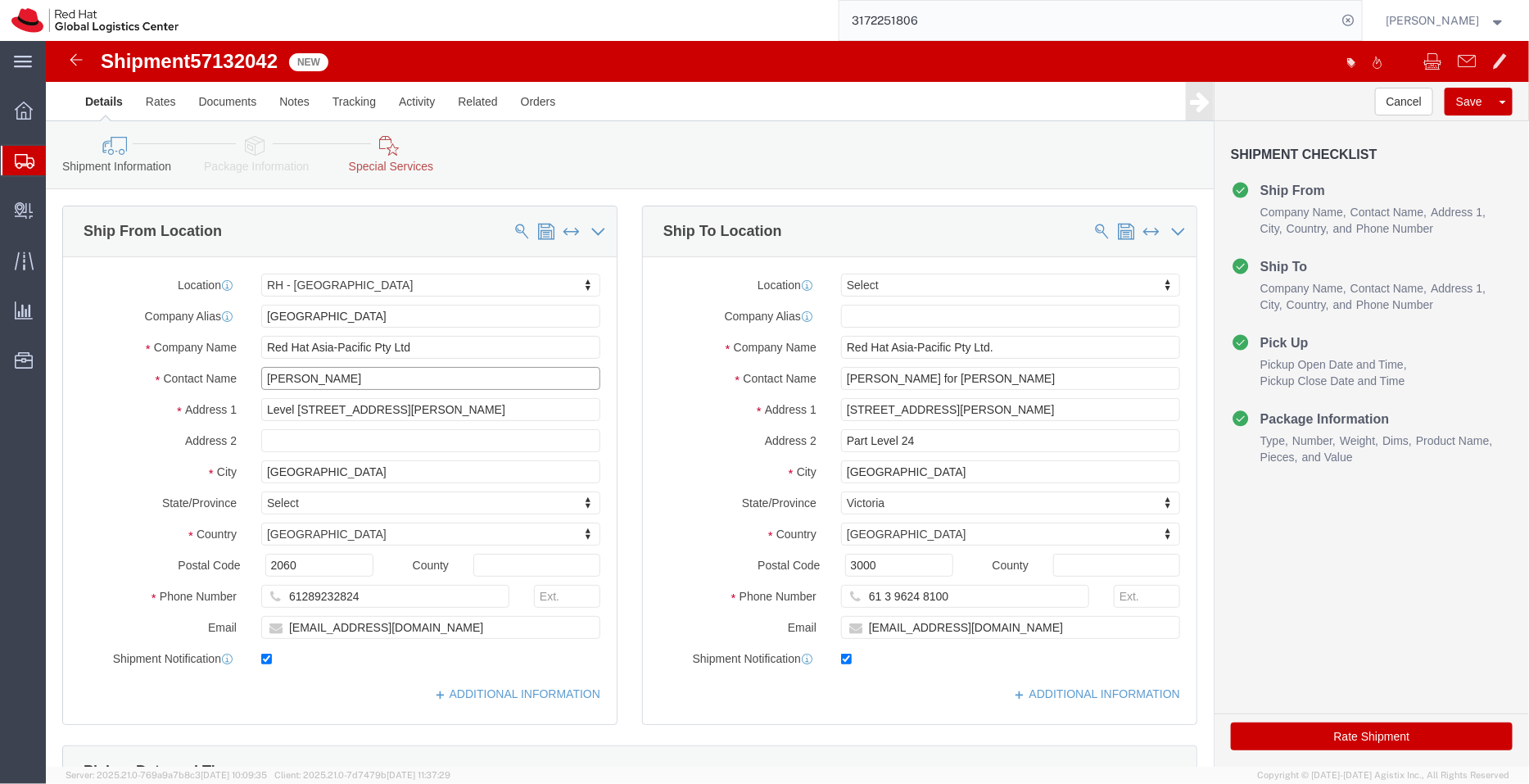
drag, startPoint x: 276, startPoint y: 346, endPoint x: 159, endPoint y: 349, distance: 117.0
click div "Contact Name [PERSON_NAME]"
drag, startPoint x: 241, startPoint y: 20, endPoint x: 57, endPoint y: 19, distance: 184.0
click div "Shipment 57132042 2 of 2 New"
copy h1 "Shipment 57132042"
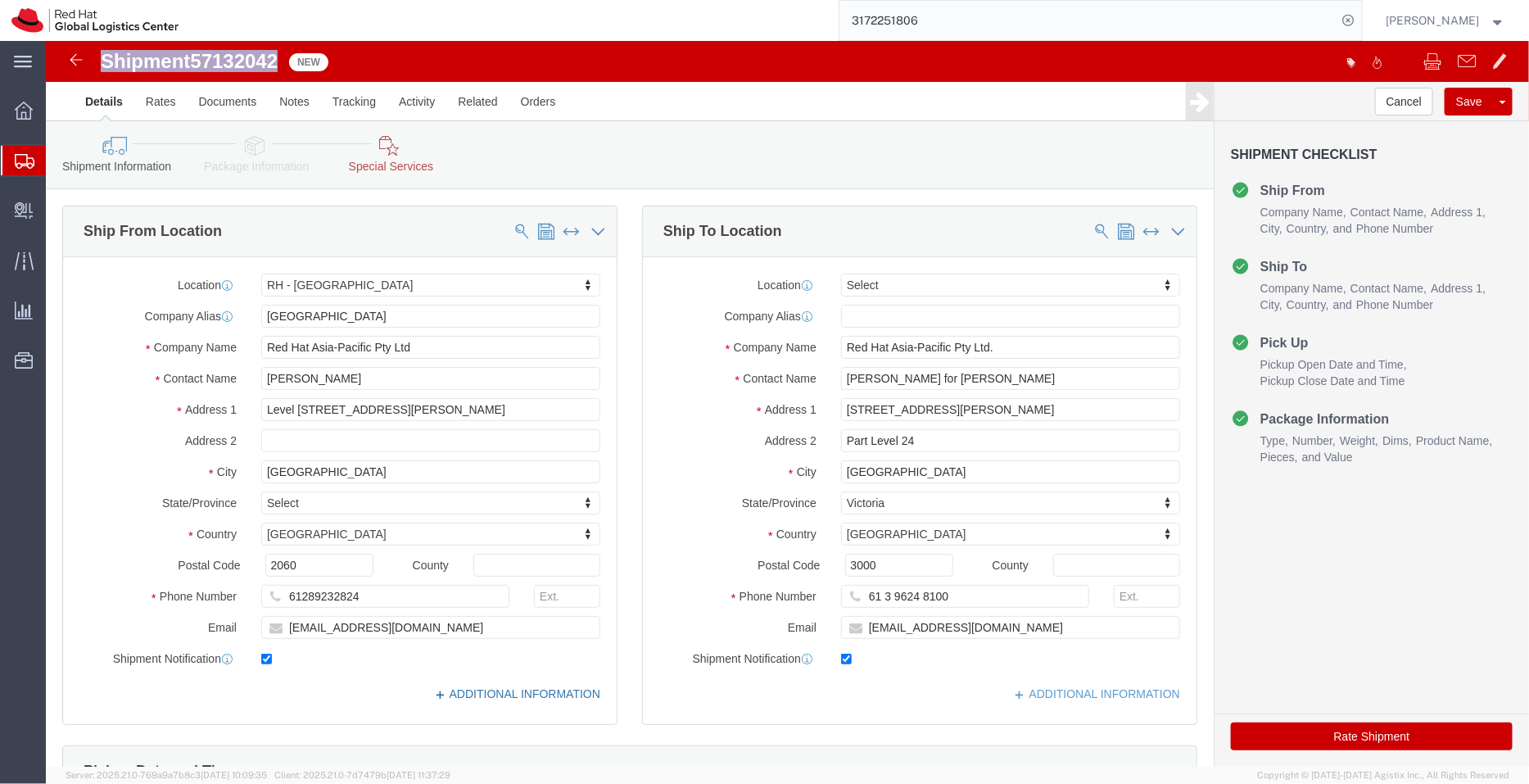
click link "ADDITIONAL INFORMATION"
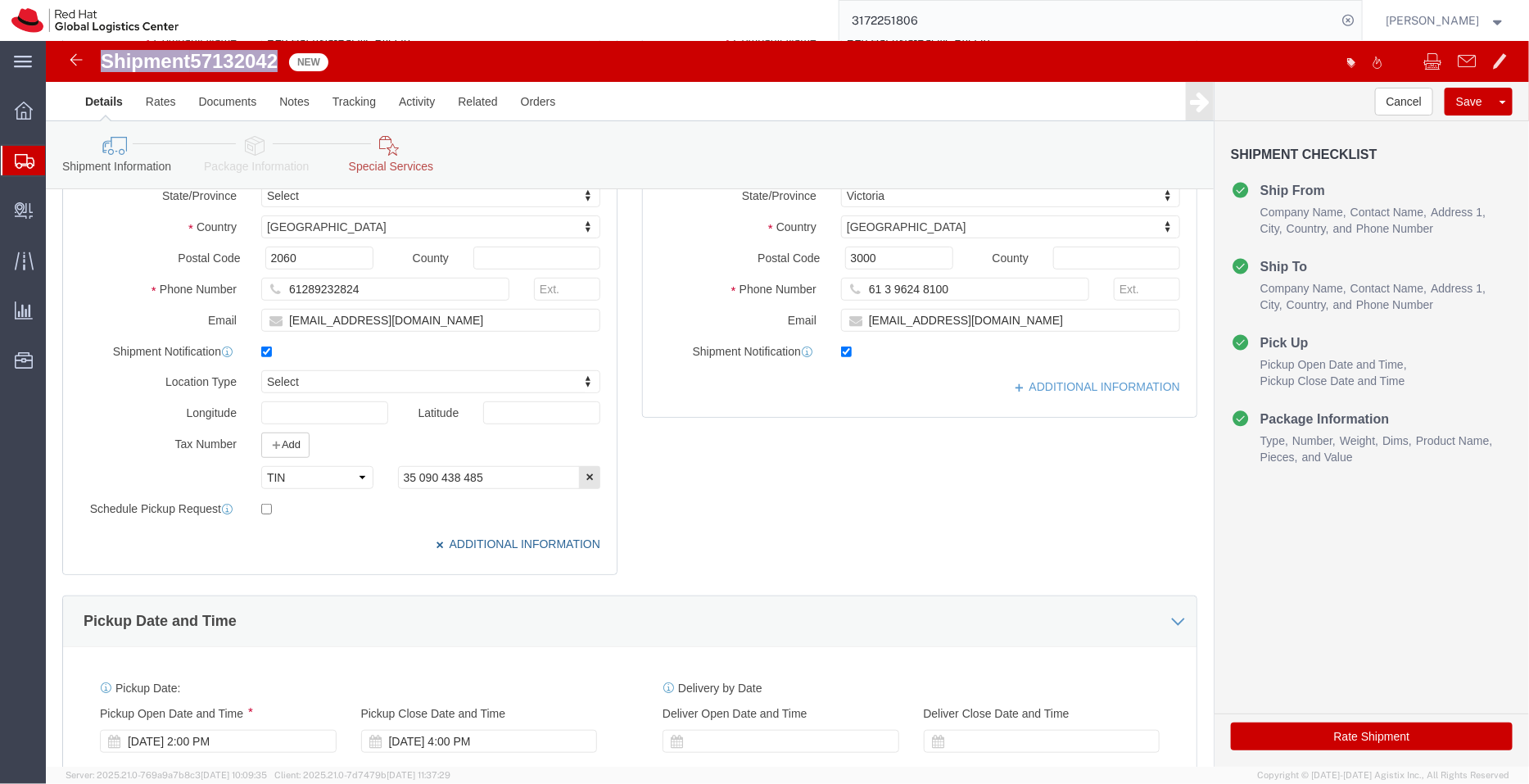
scroll to position [267, 0]
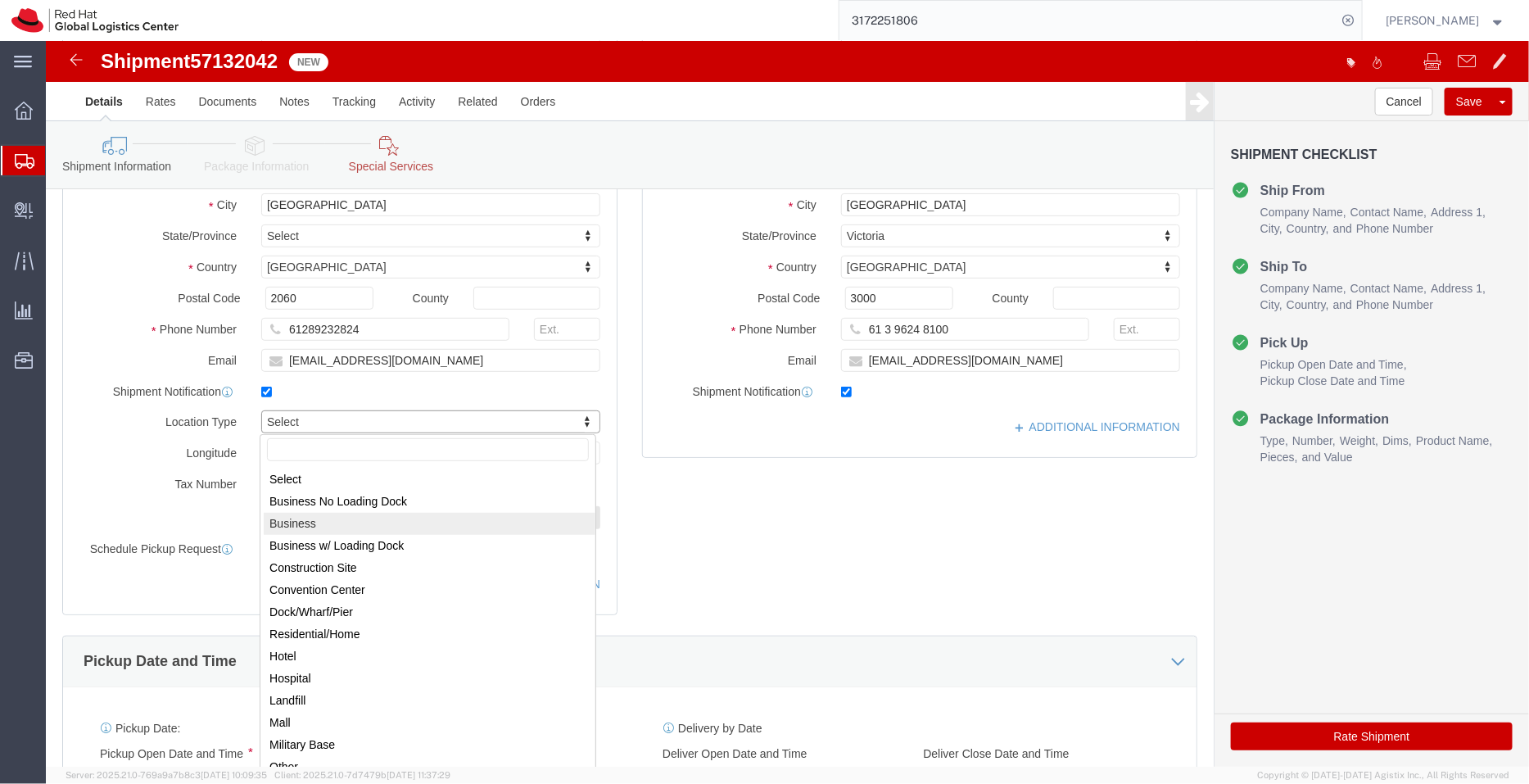
select select "BUSI"
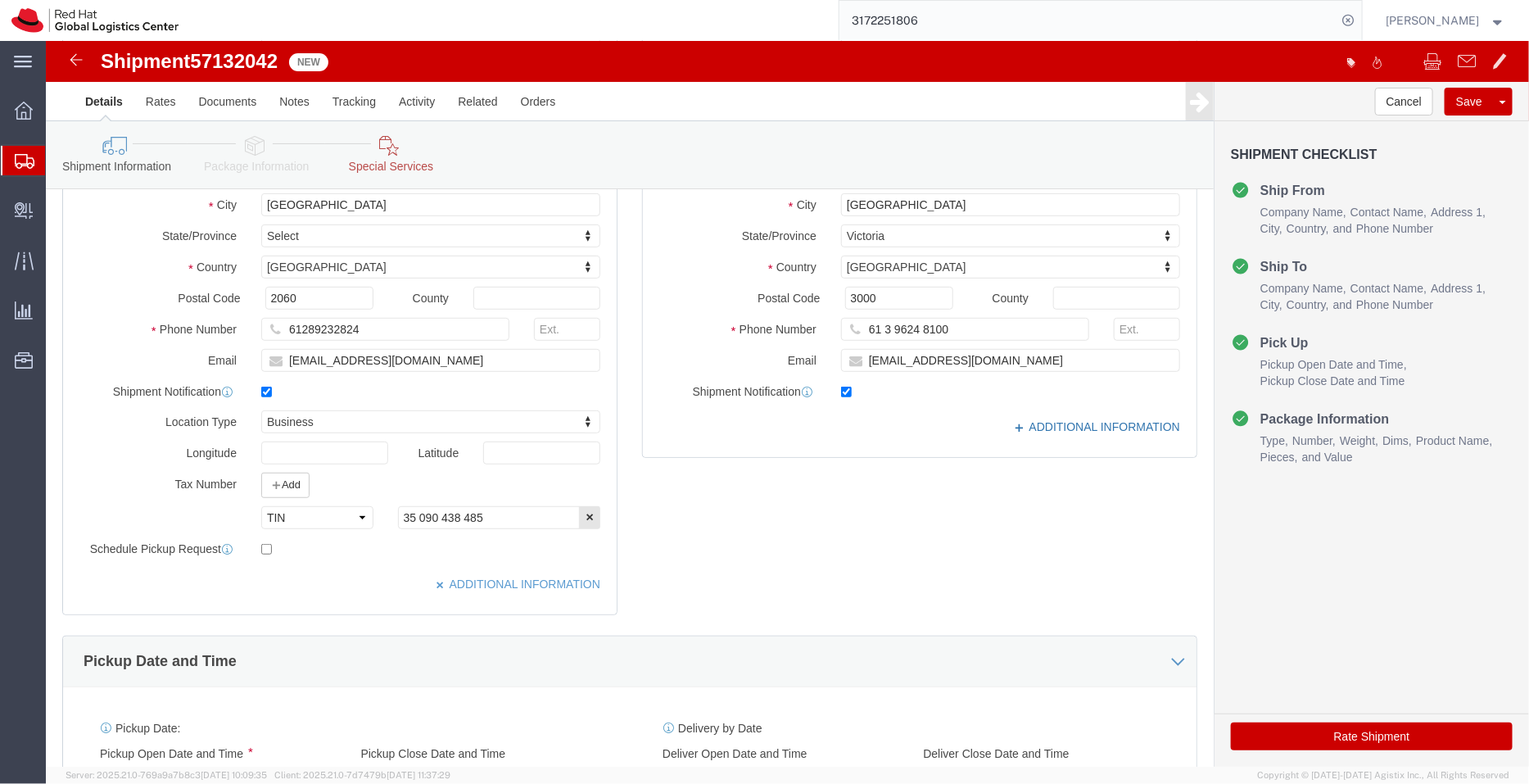
click link "ADDITIONAL INFORMATION"
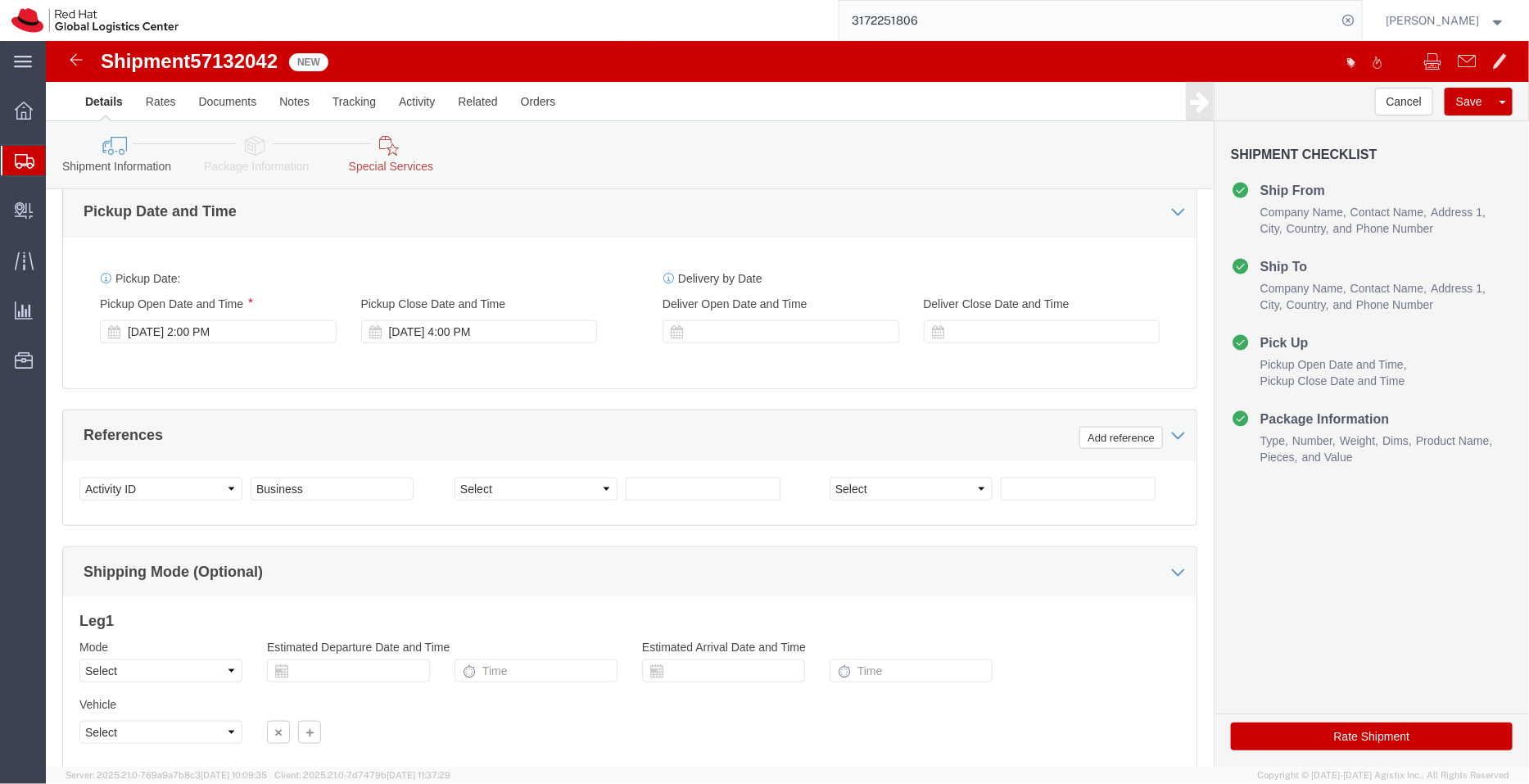
scroll to position [652, 0]
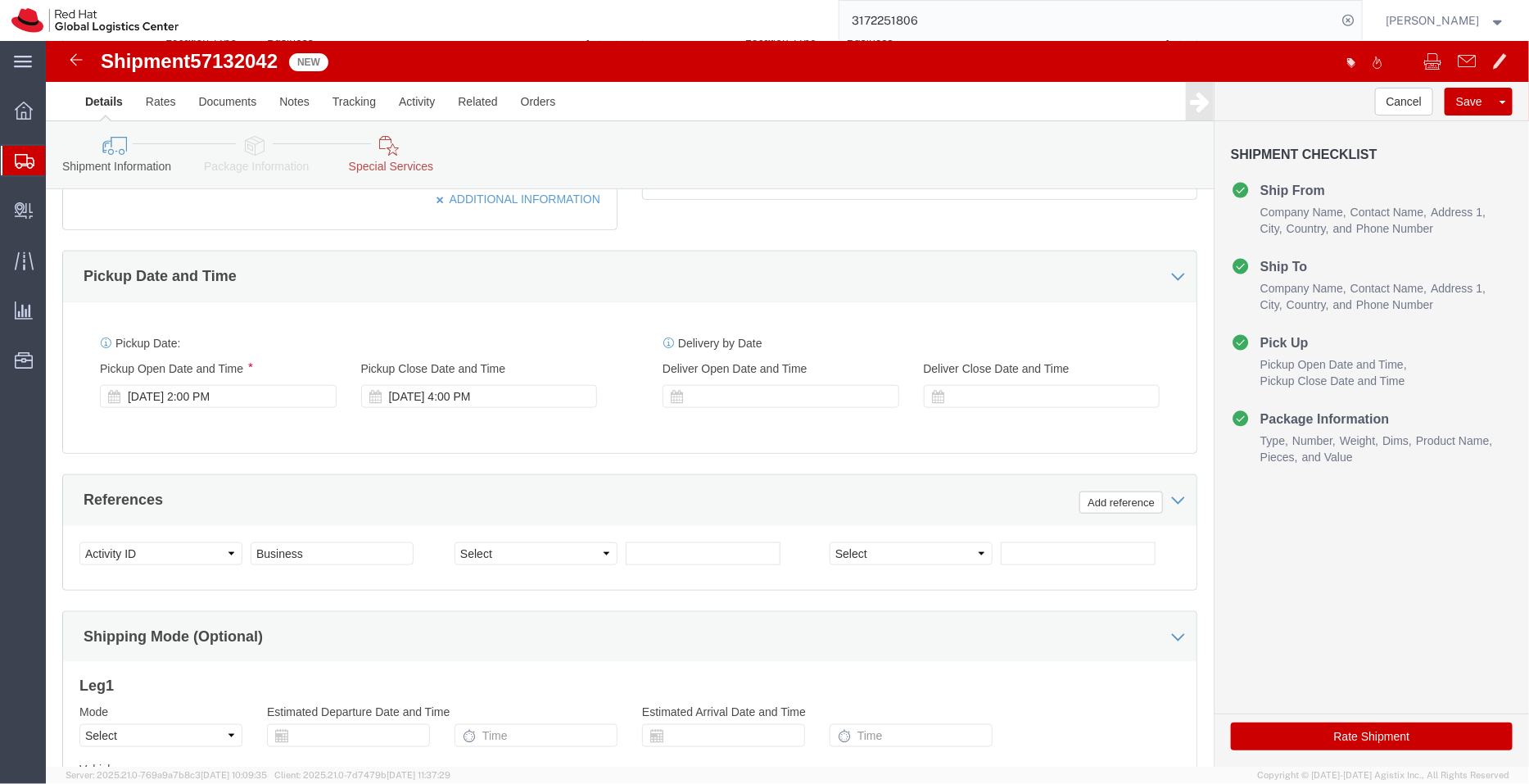
click icon
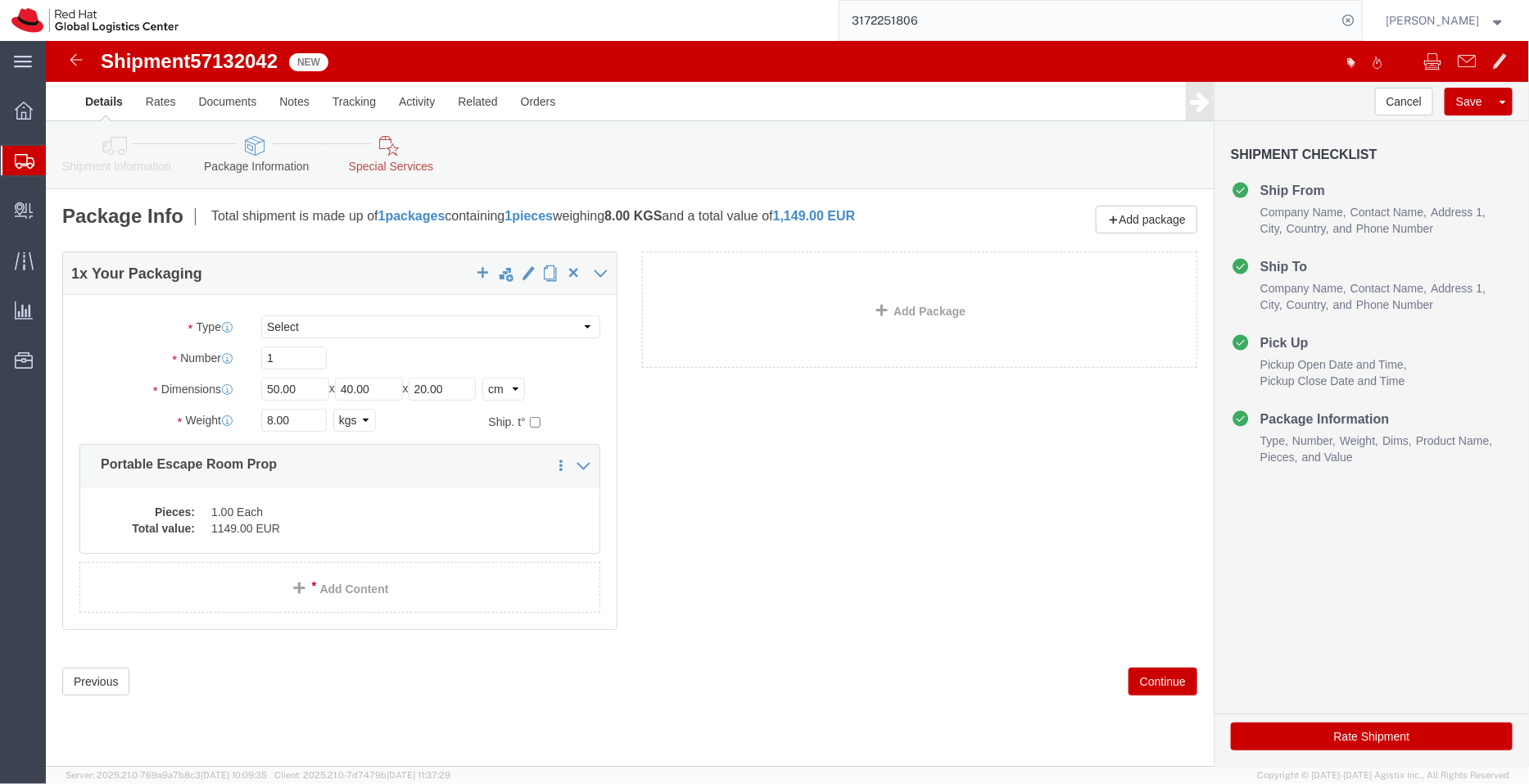
click icon
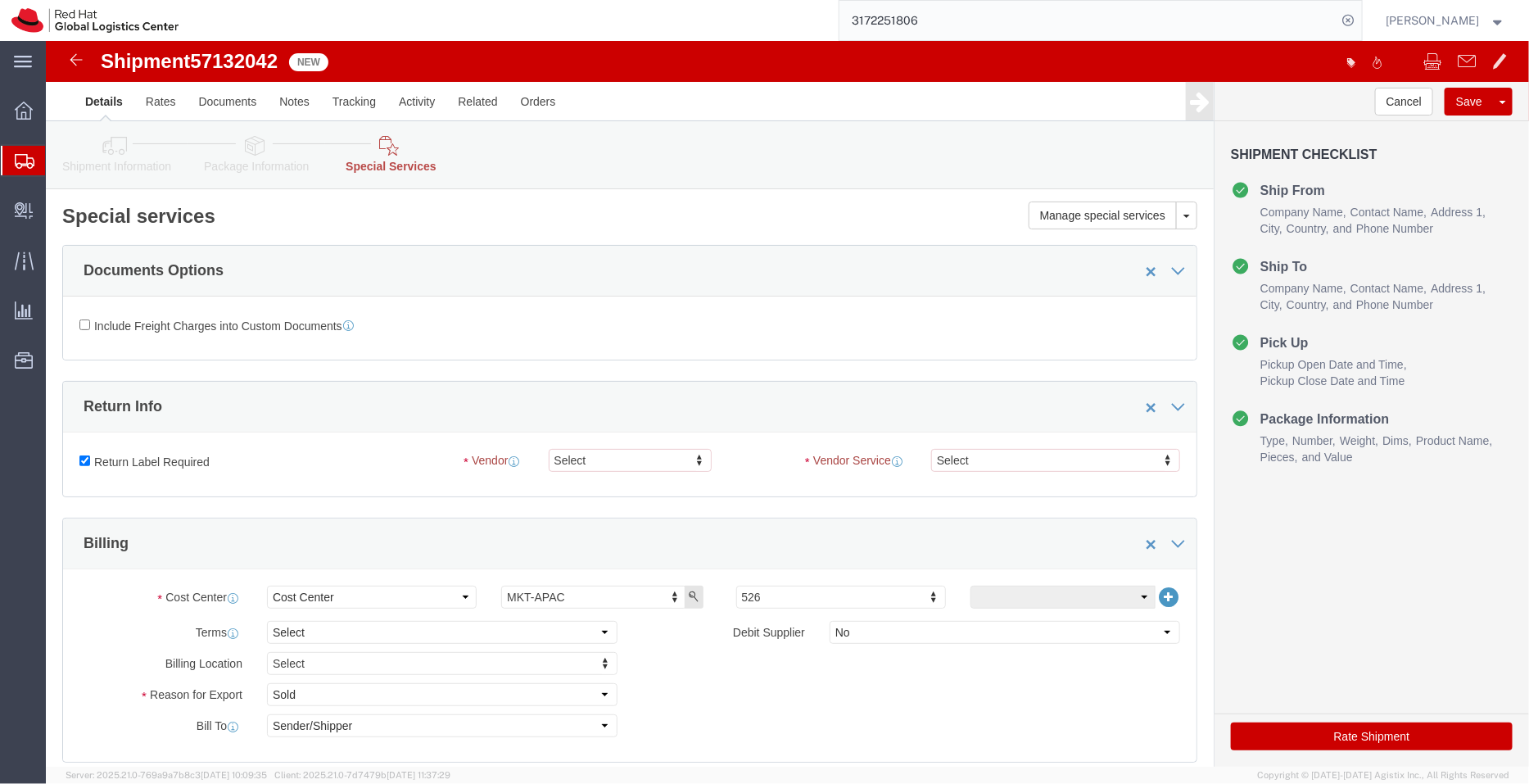
click link "Package Information"
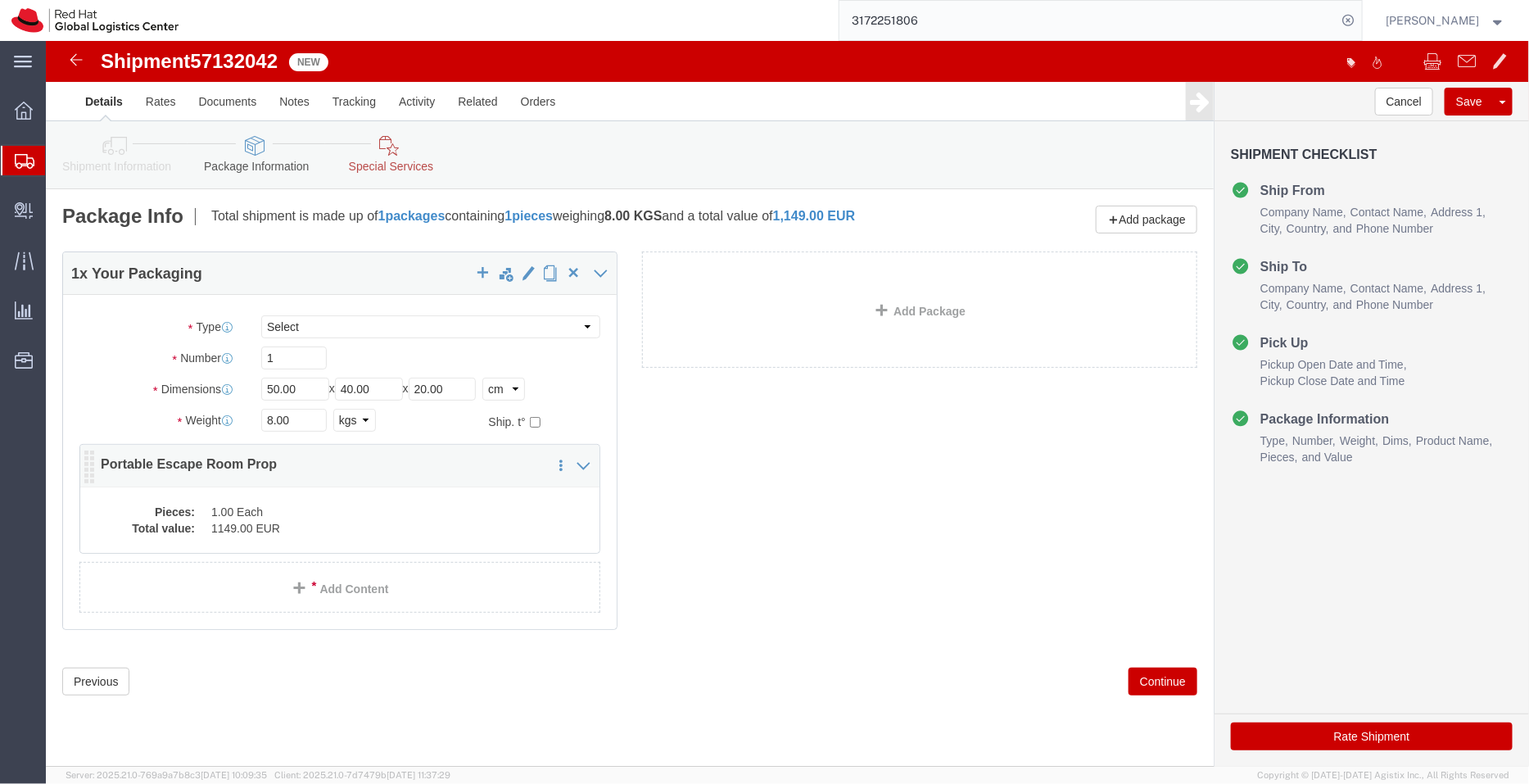
click div "Pieces: 1.00 Each Total value: 1149.00 EUR"
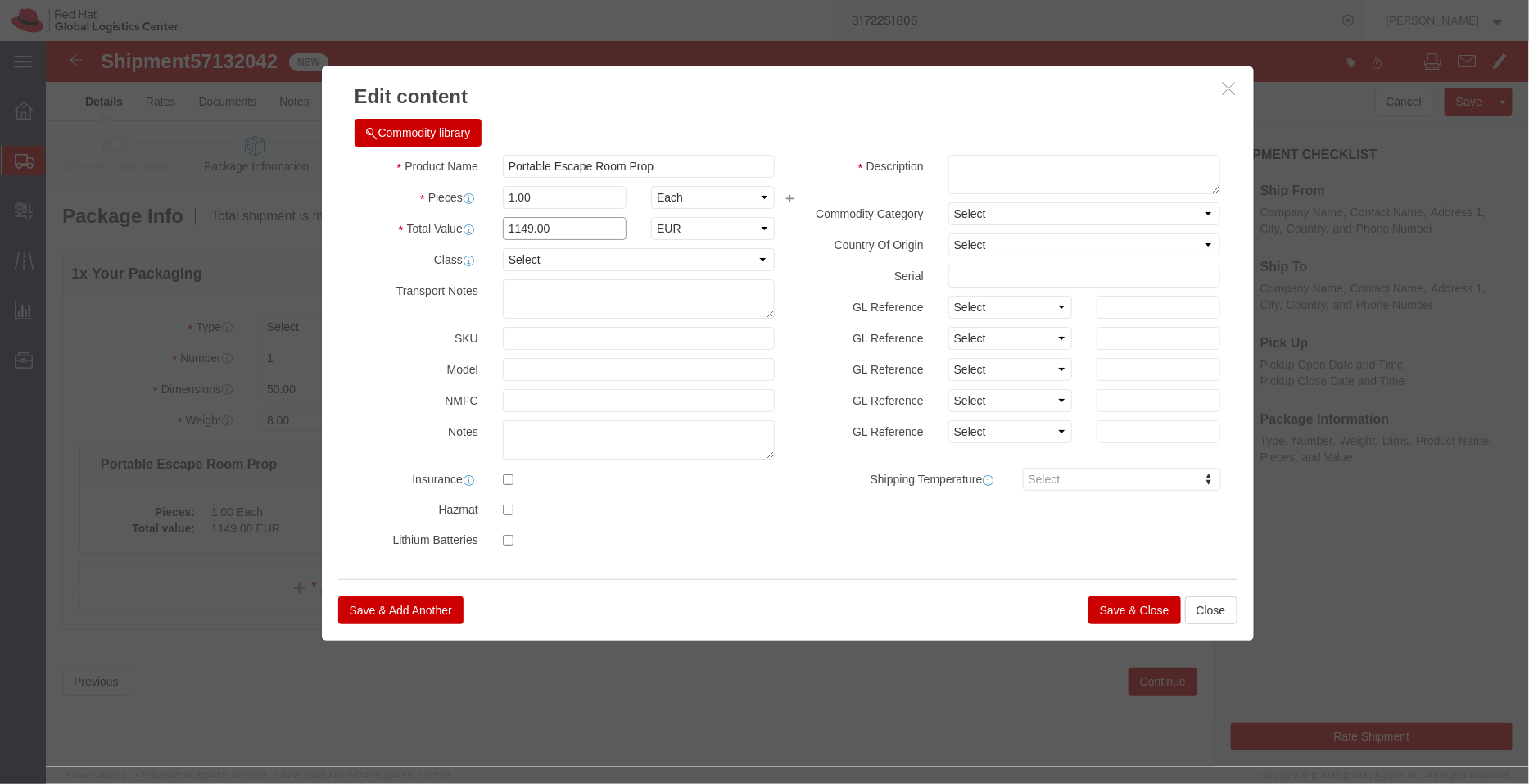
drag, startPoint x: 523, startPoint y: 185, endPoint x: 365, endPoint y: 206, distance: 159.4
click div "Product Name Portable Escape Room Prop Pieces 1.00 Select Bag Barrels 100Board …"
type input "2054"
click select "Select ADP AED AFN ALL AMD AOA ARS ATS AUD AWG AZN BAM BBD BDT BGL BGN BHD BIF …"
select select "AUD"
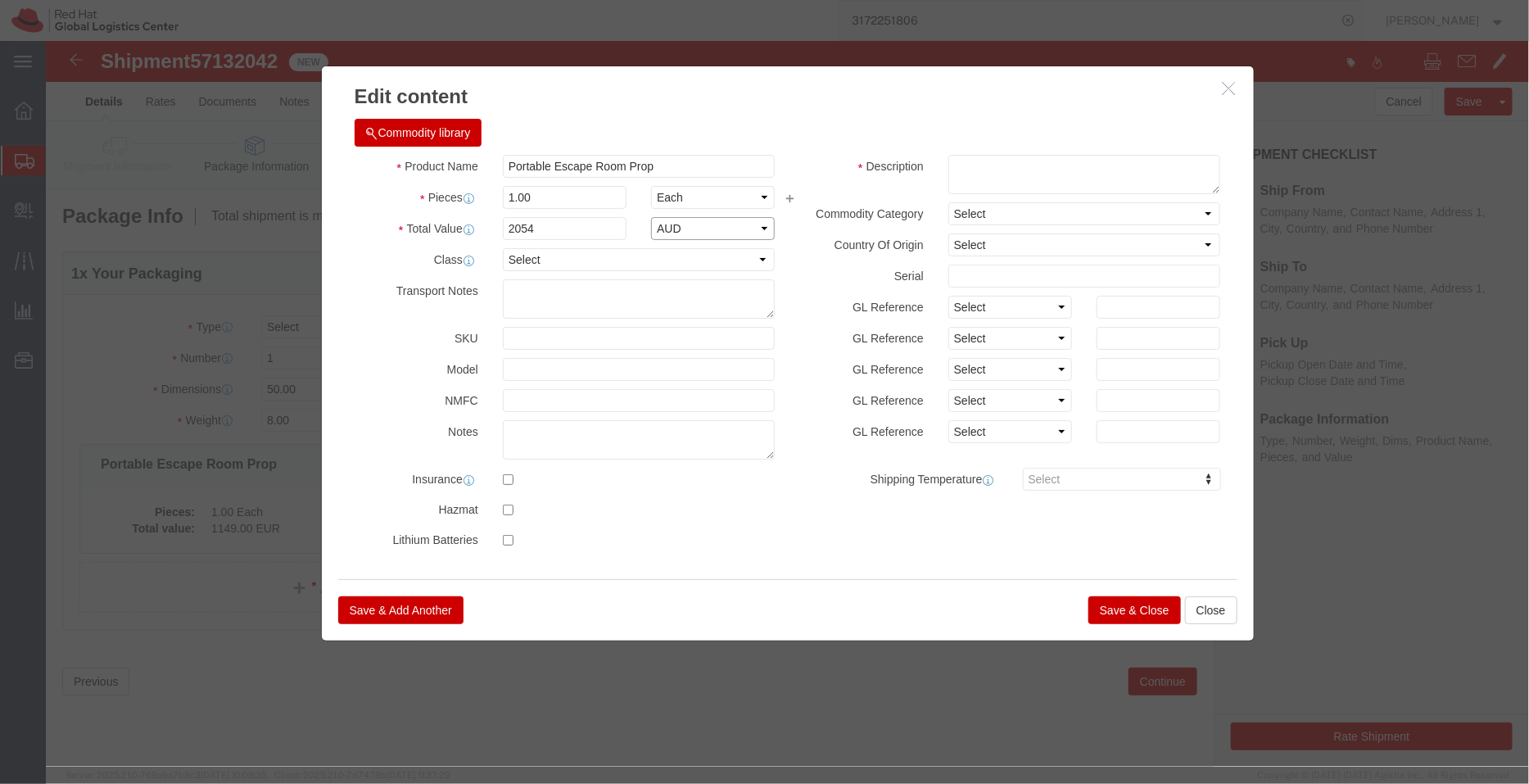
click select "Select ADP AED AFN ALL AMD AOA ARS ATS AUD AWG AZN BAM BBD BDT BGL BGN BHD BIF …"
click div "Commodity library Product Name Portable Escape Room Prop Pieces 1.00 Select Bag…"
click button "Save & Close"
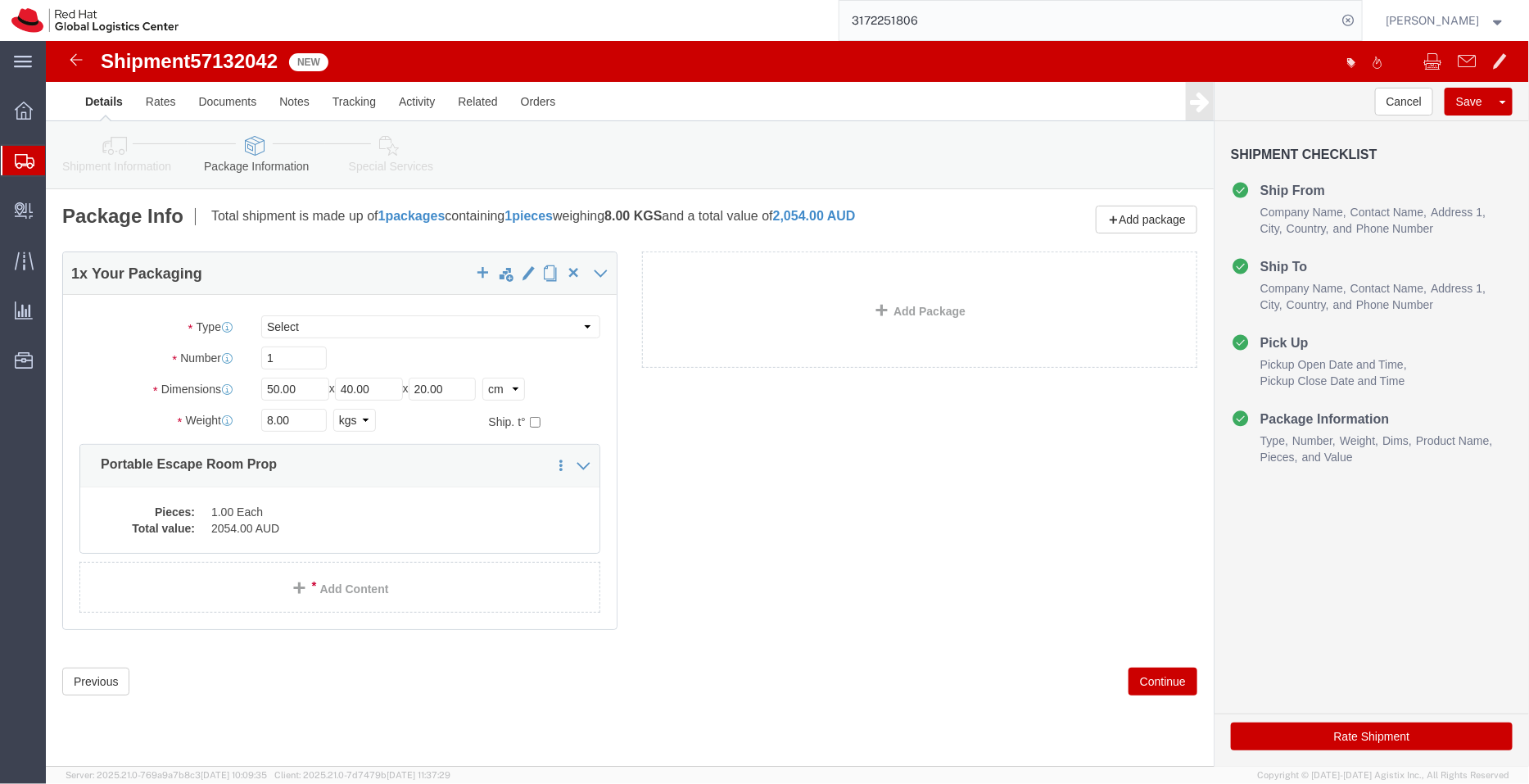
click link "Special Services"
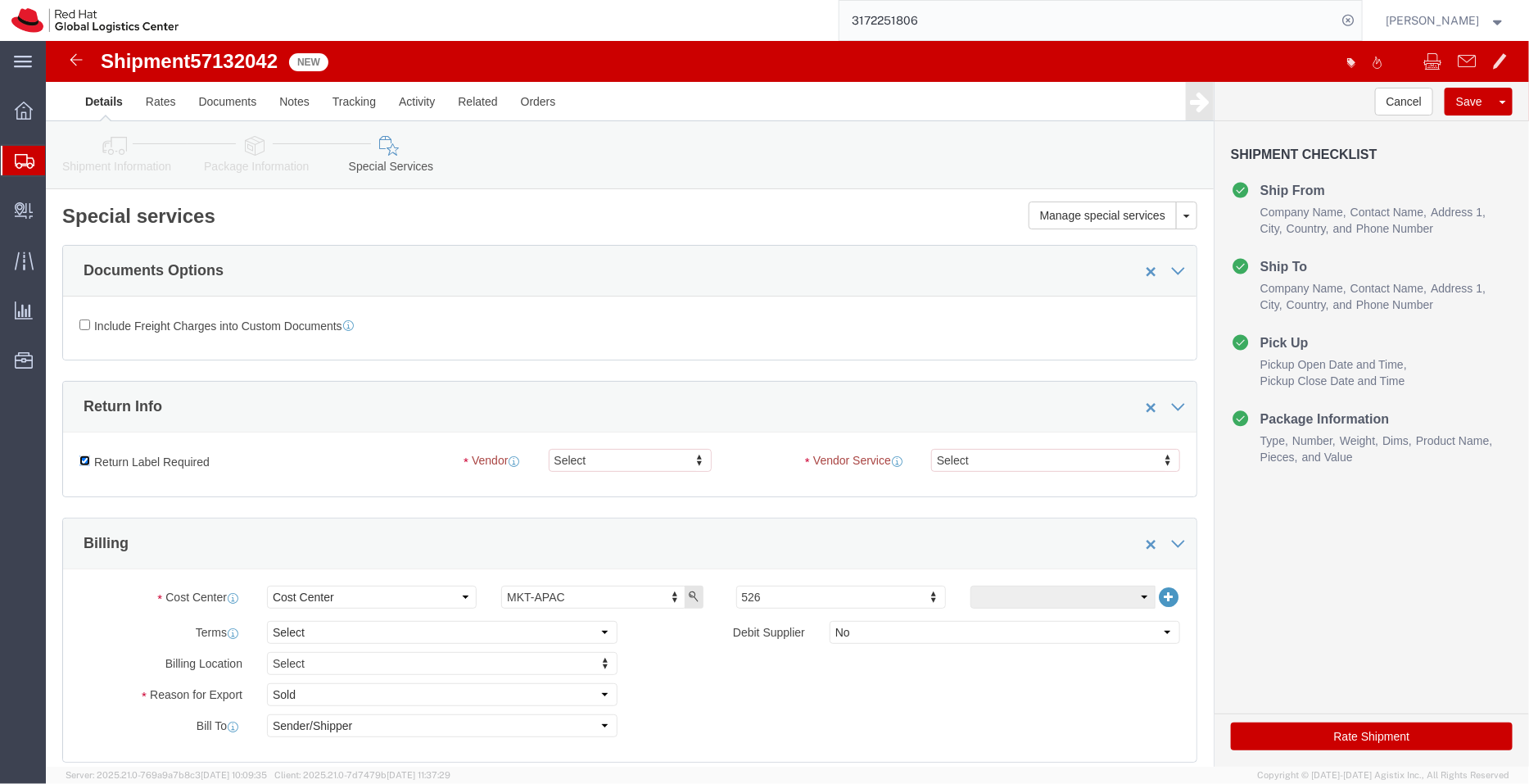
click input "Return Label Required"
checkbox input "false"
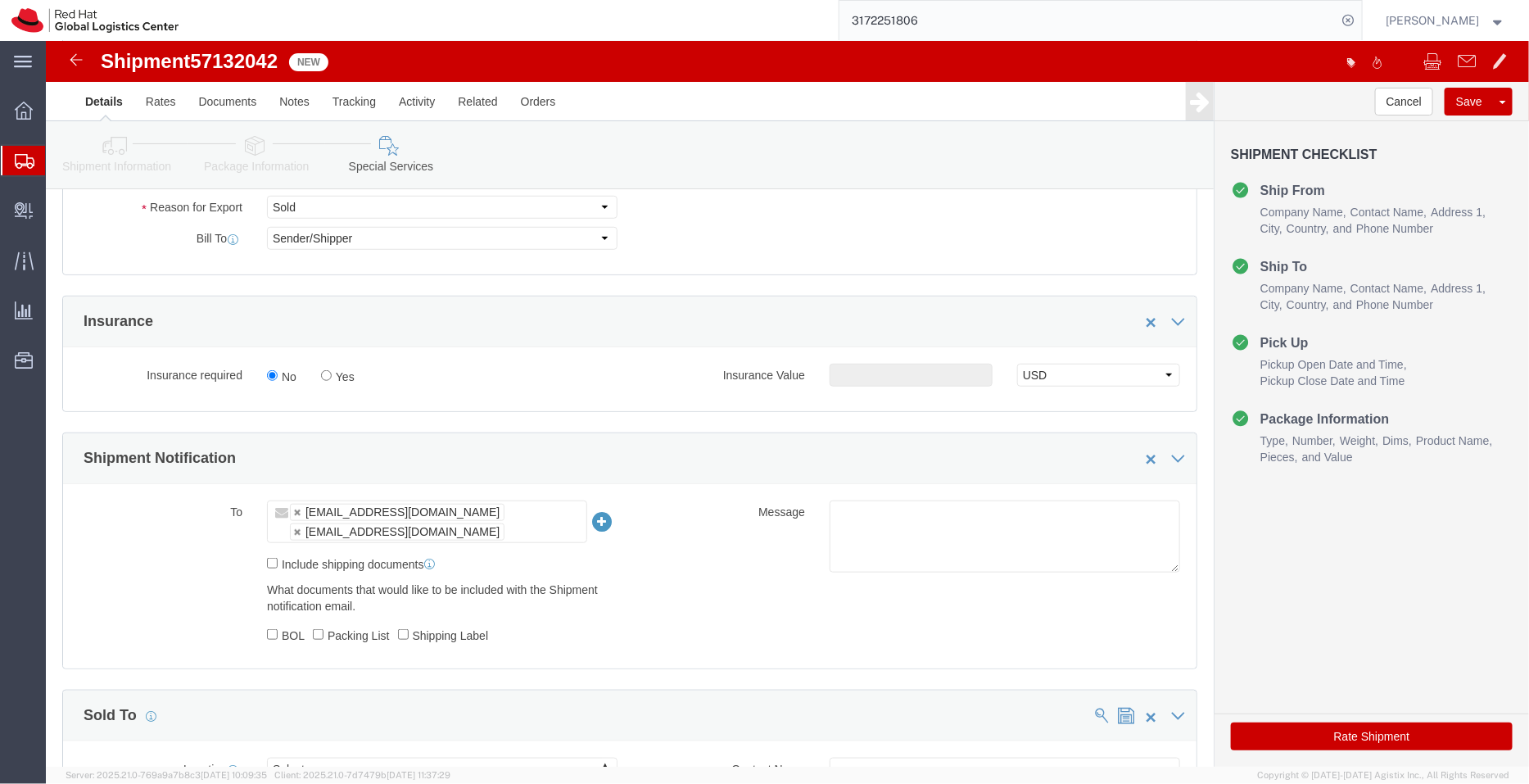
scroll to position [497, 0]
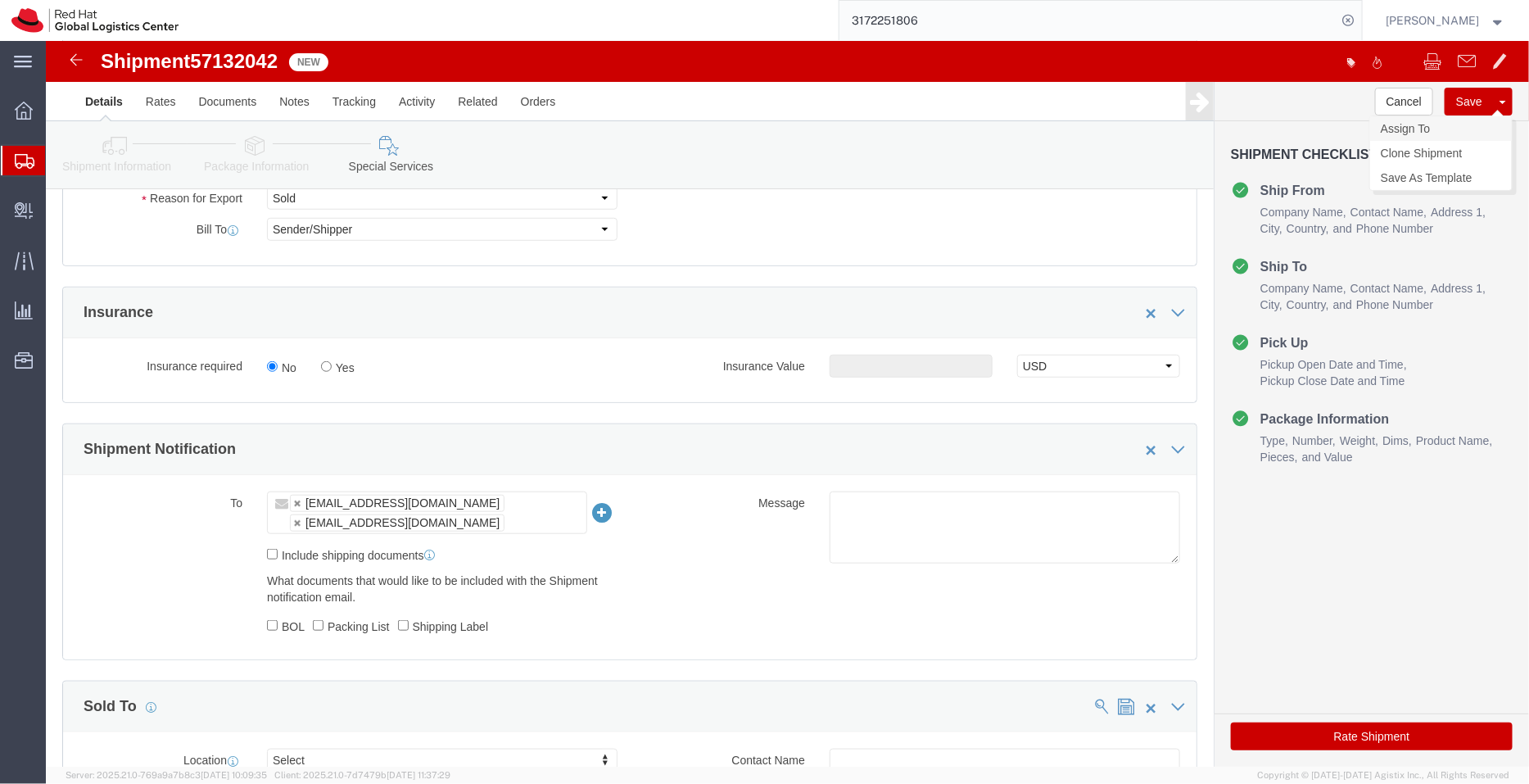
click link "Assign To"
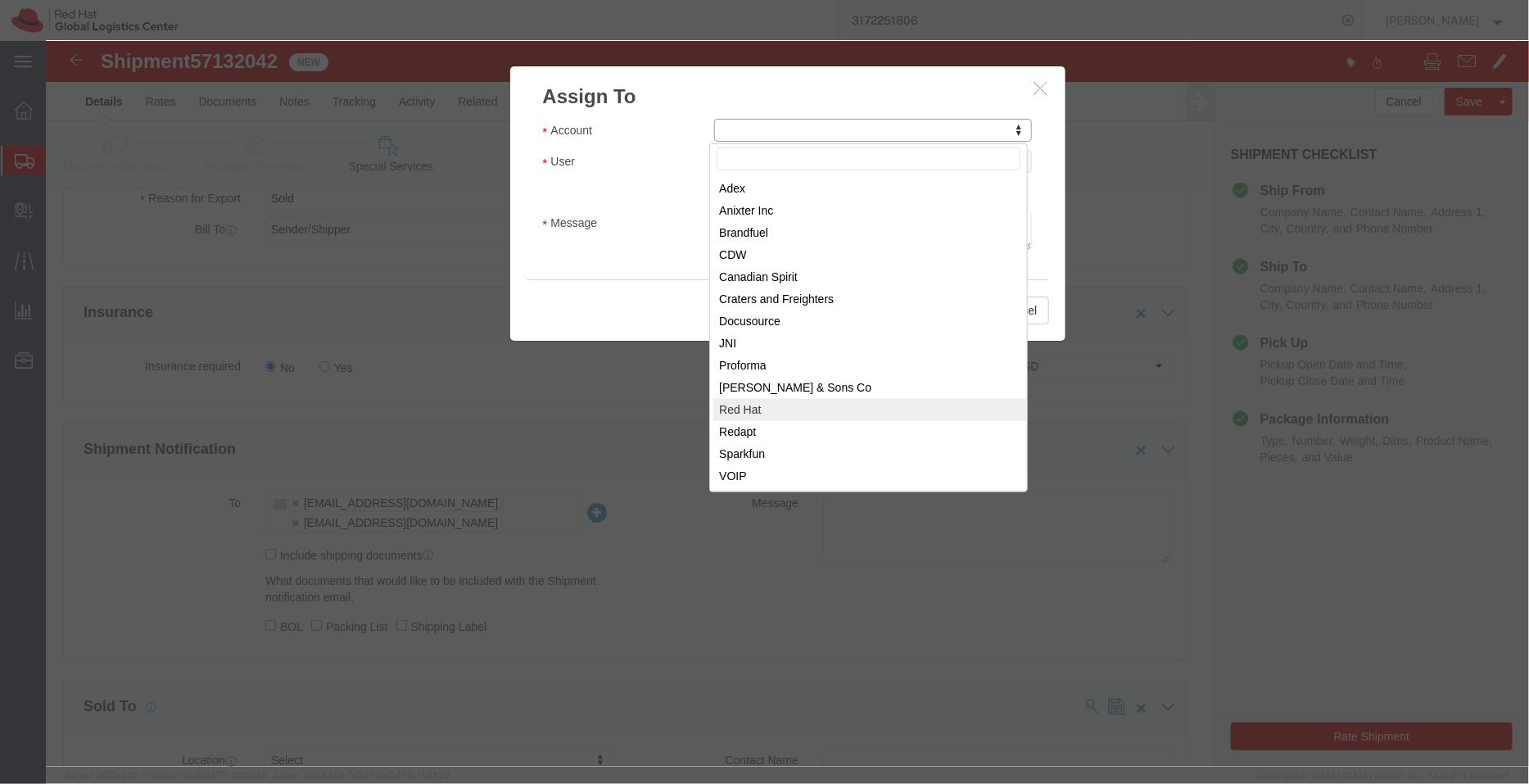
select select "104821"
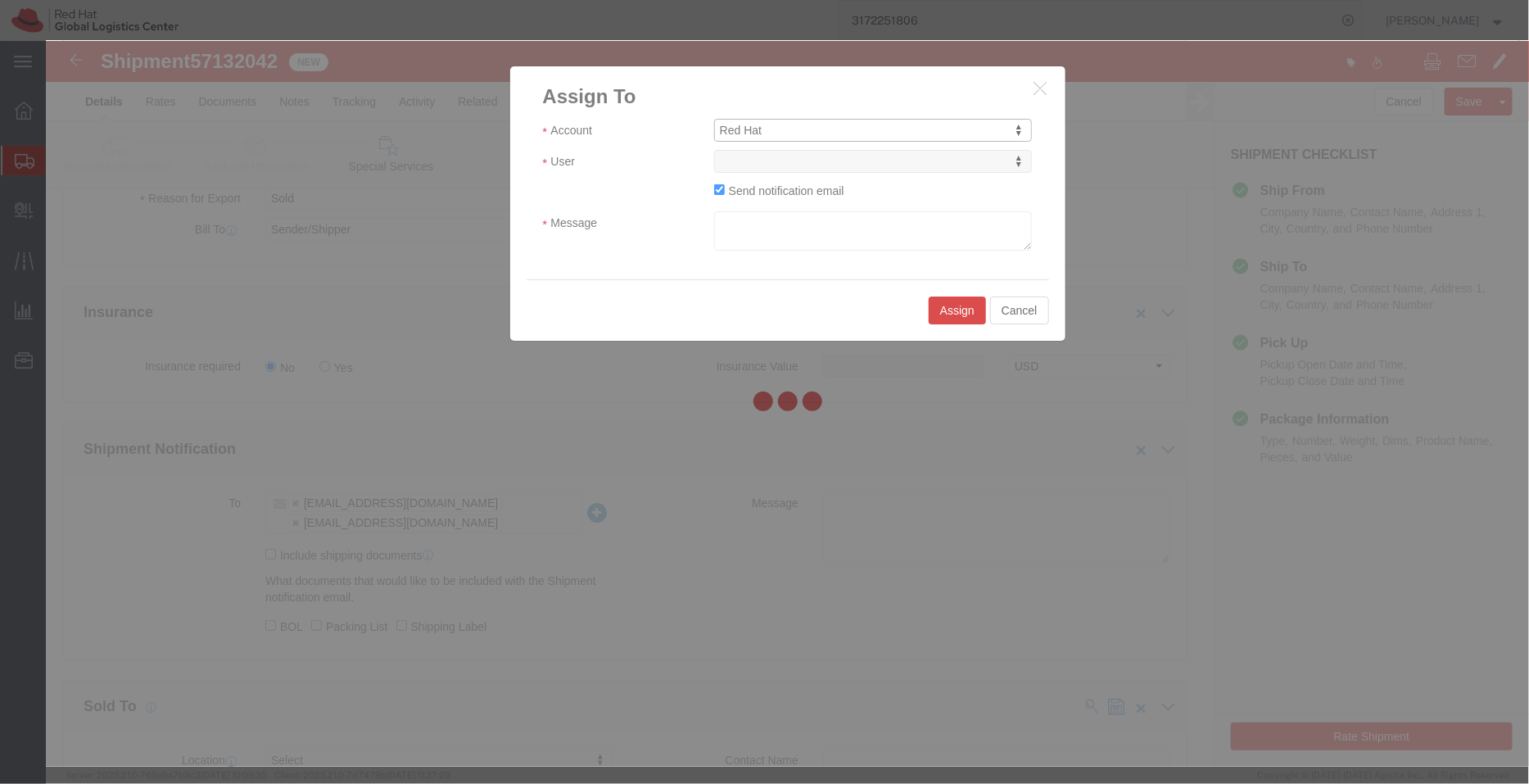
select select
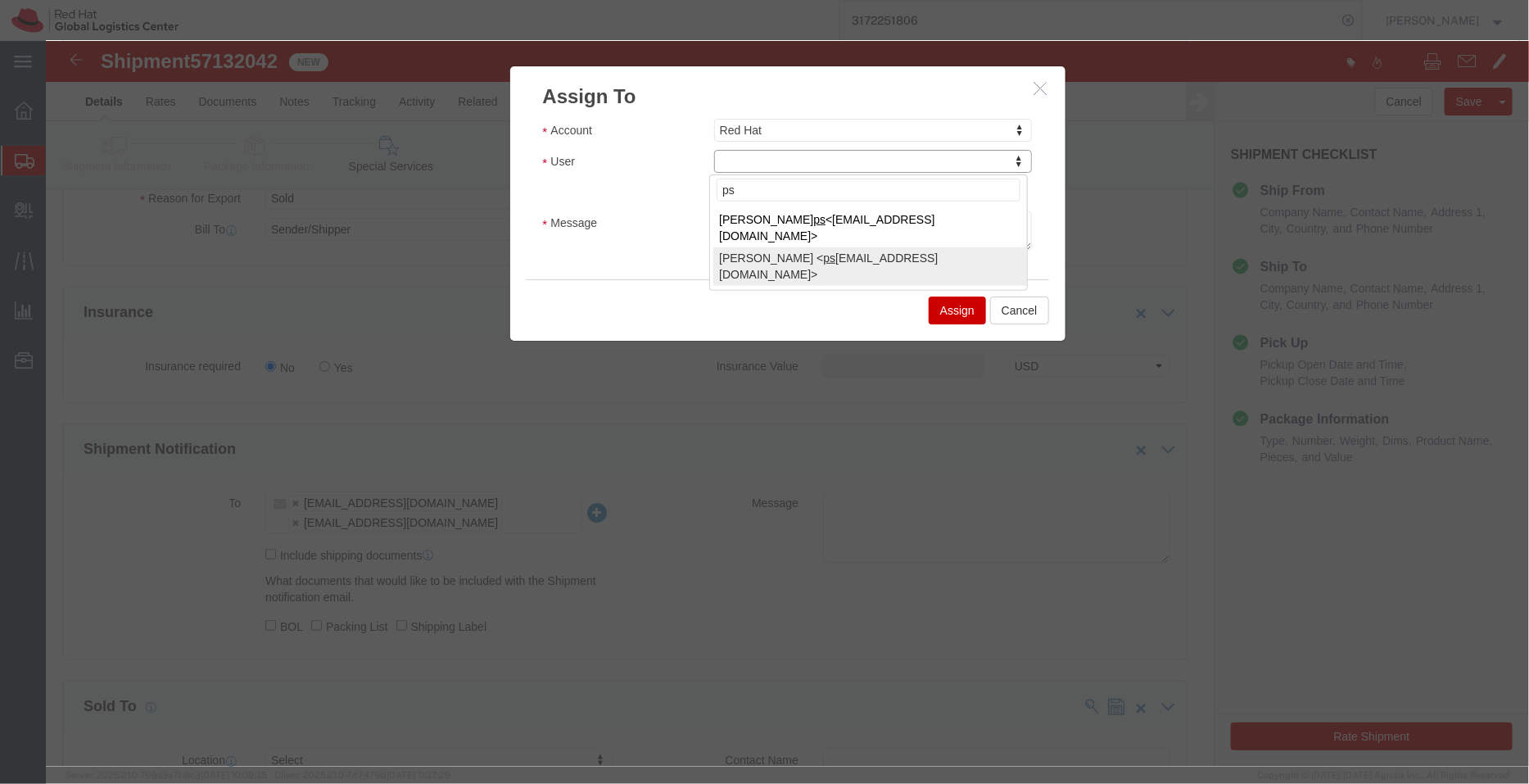
type input "ps"
select select "17188"
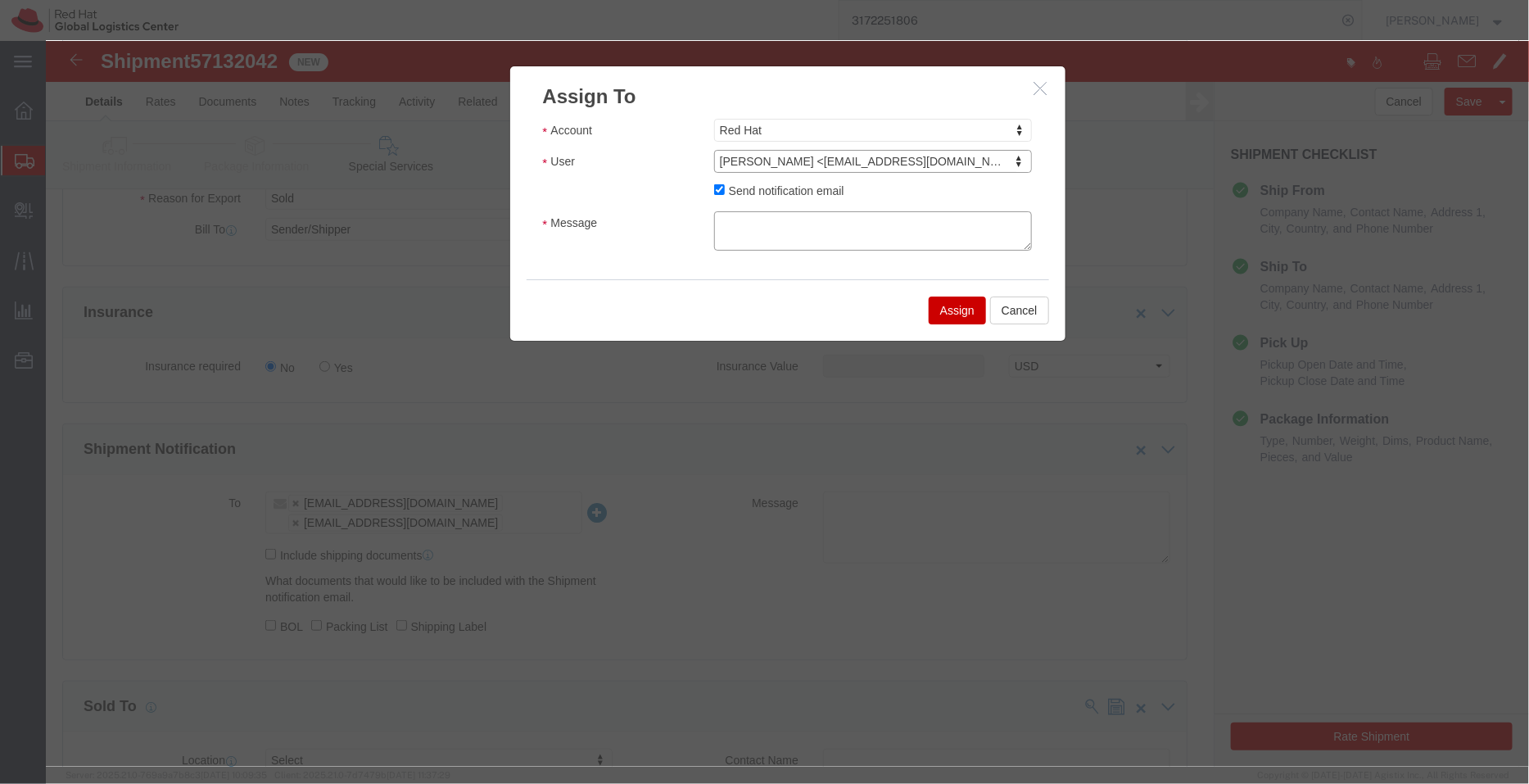
click textarea "Message"
type textarea "MSDS required"
click button "Assign"
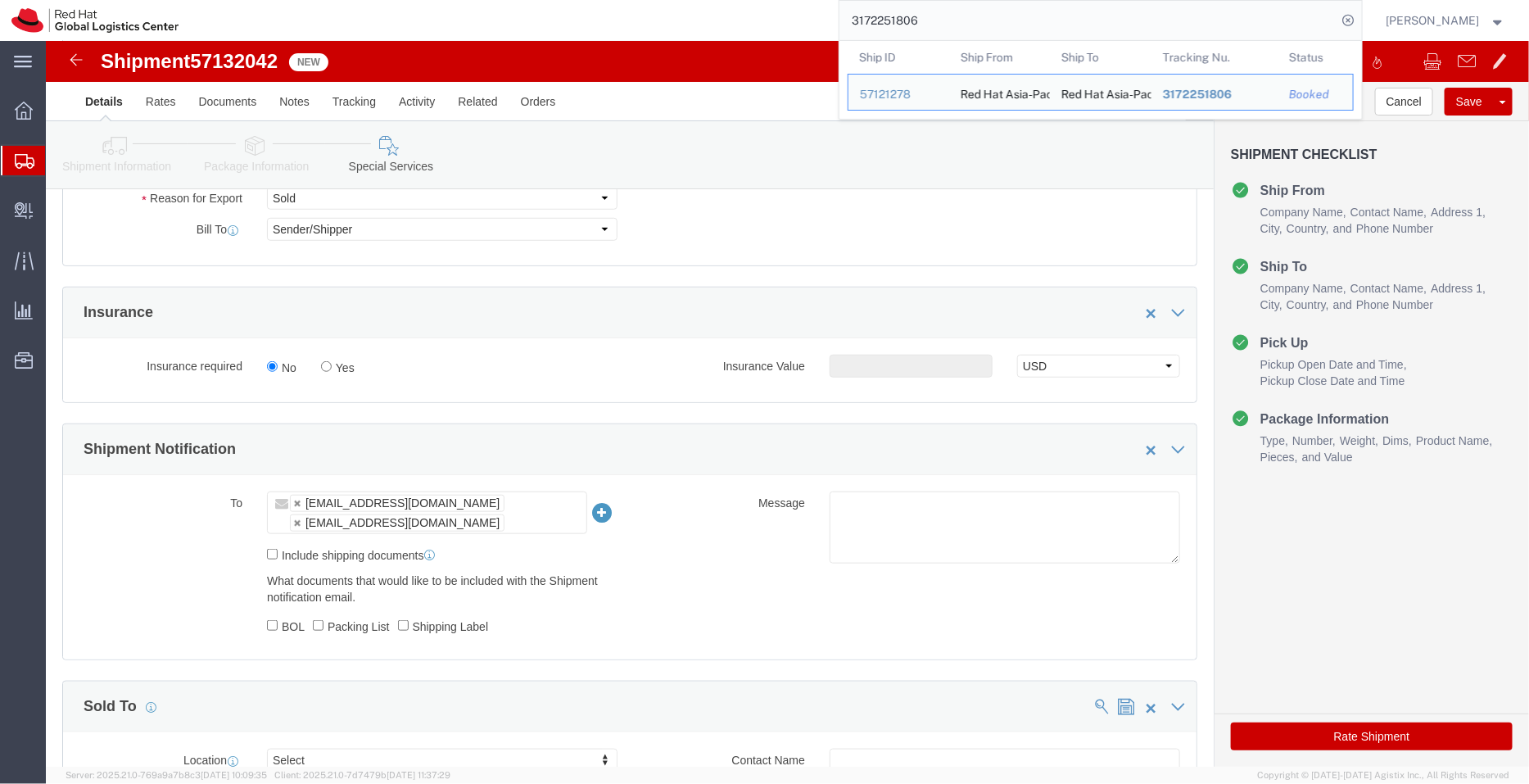
drag, startPoint x: 948, startPoint y: 20, endPoint x: 695, endPoint y: 15, distance: 253.0
click at [695, 15] on div "3172251806 Ship ID Ship From Ship To Tracking Nu. Status Ship ID 57121278 Ship …" at bounding box center [776, 20] width 1172 height 41
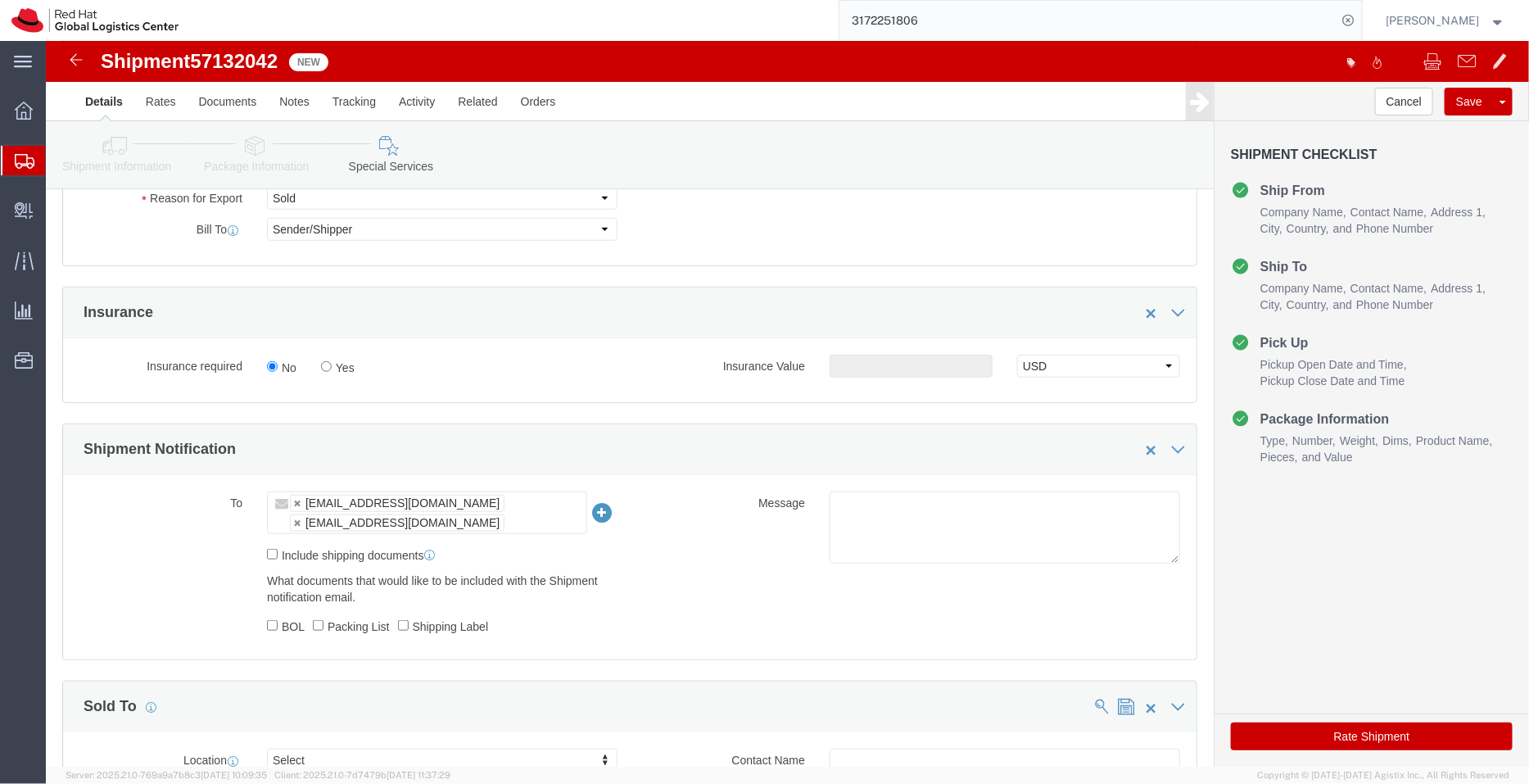
paste input "53595404435"
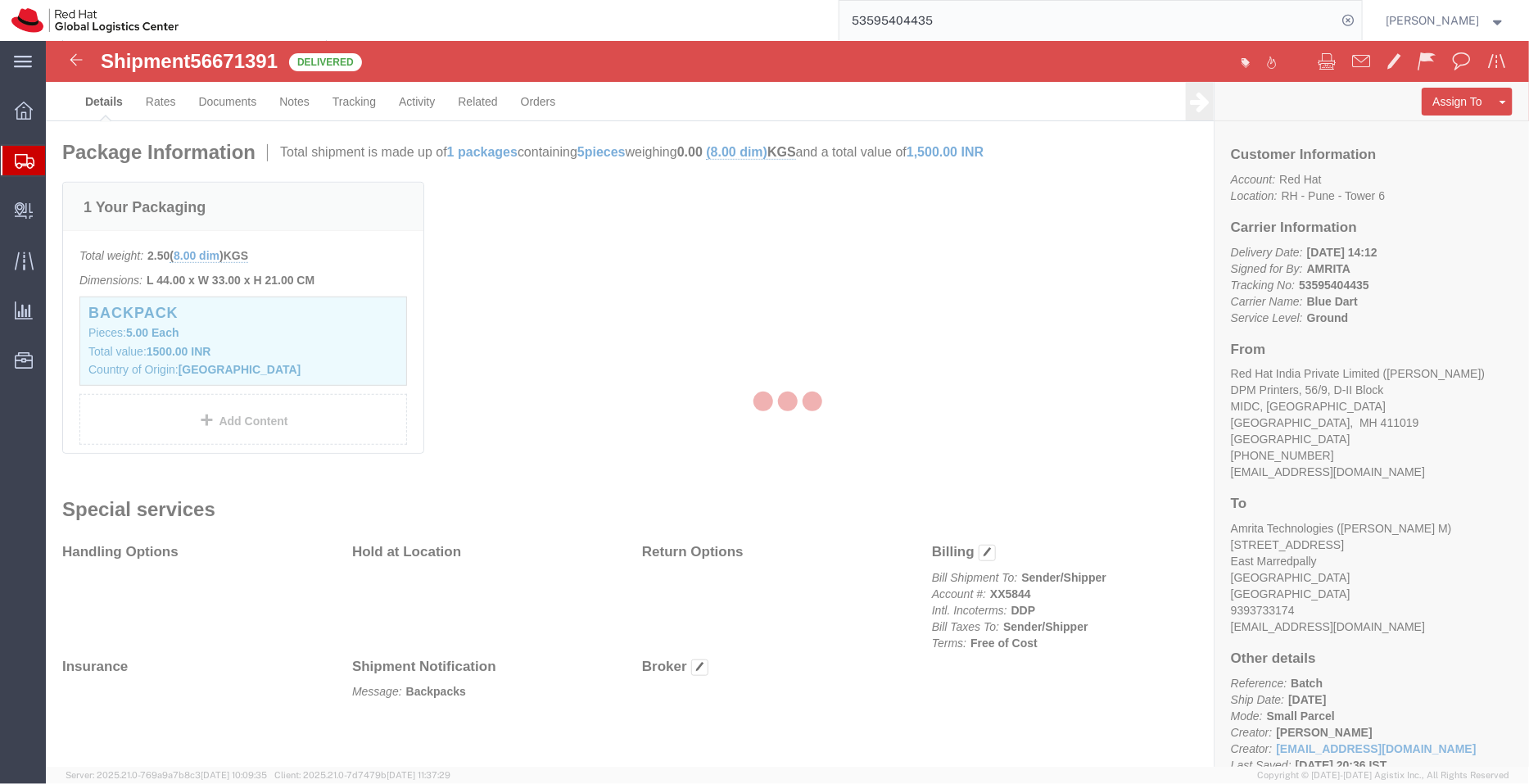
scroll to position [391, 0]
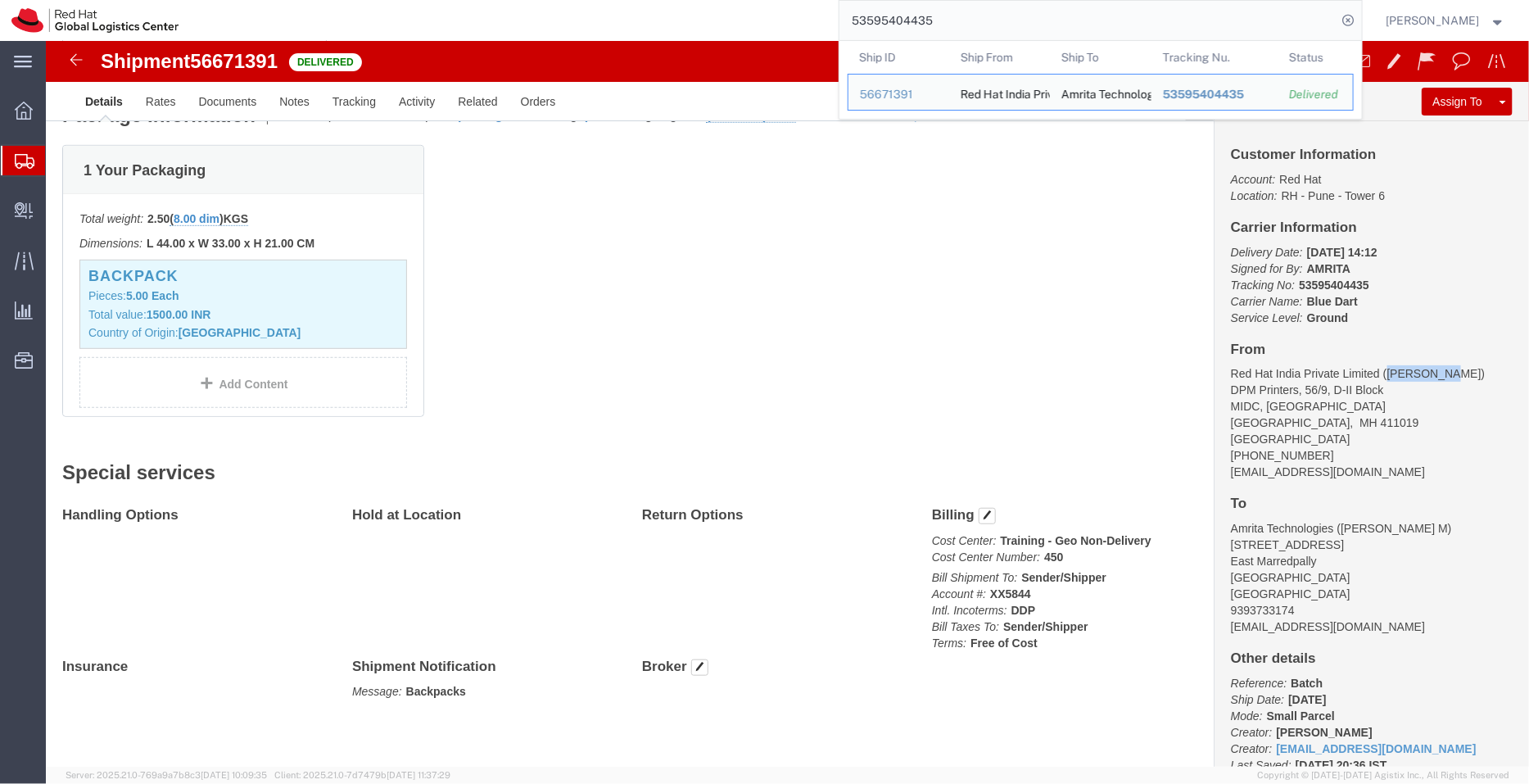
drag, startPoint x: 1334, startPoint y: 331, endPoint x: 1391, endPoint y: 335, distance: 57.1
click address "Red Hat India Private Limited ([PERSON_NAME]) DPM Printers, [STREET_ADDRESS] [P…"
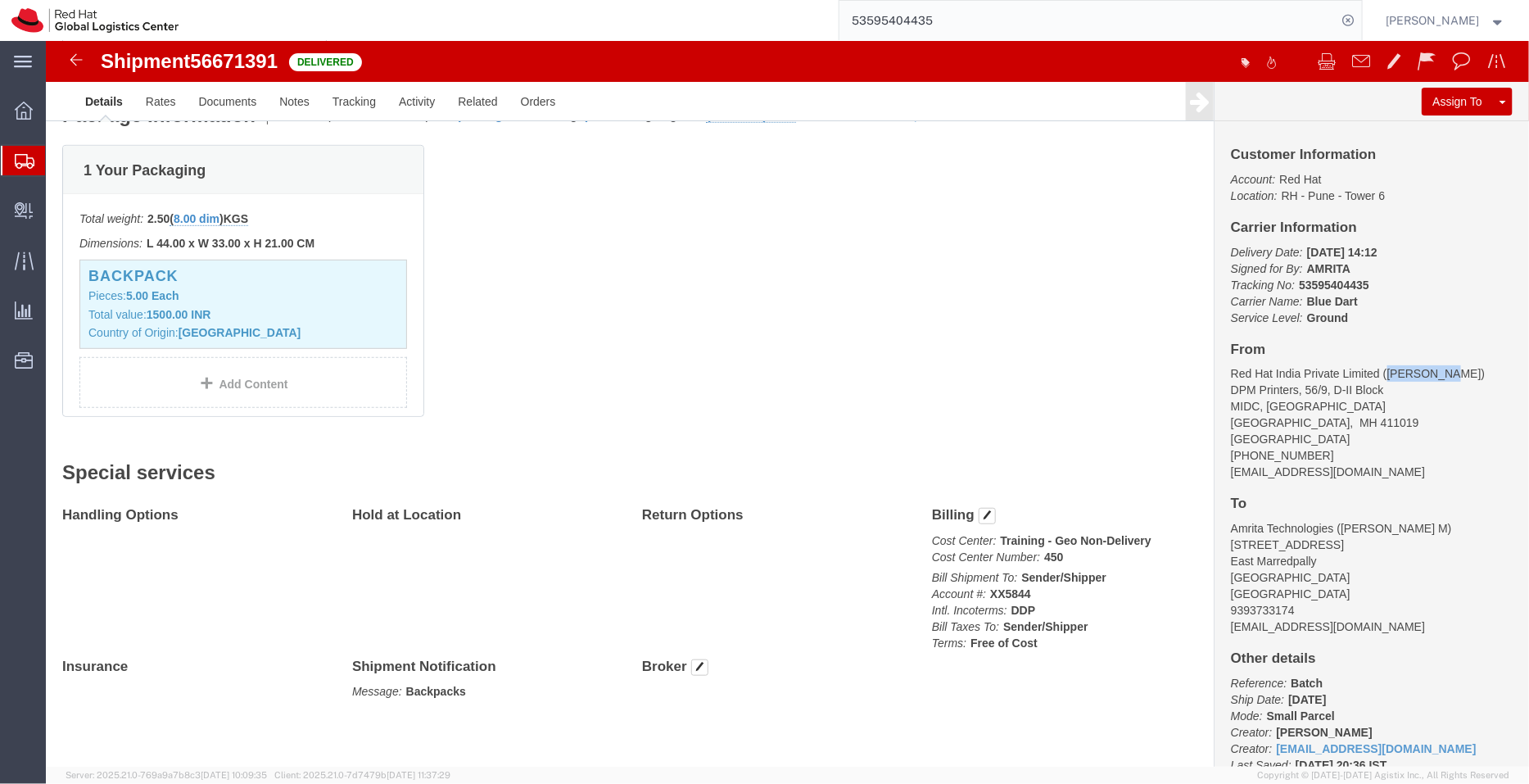
copy address "[PERSON_NAME]"
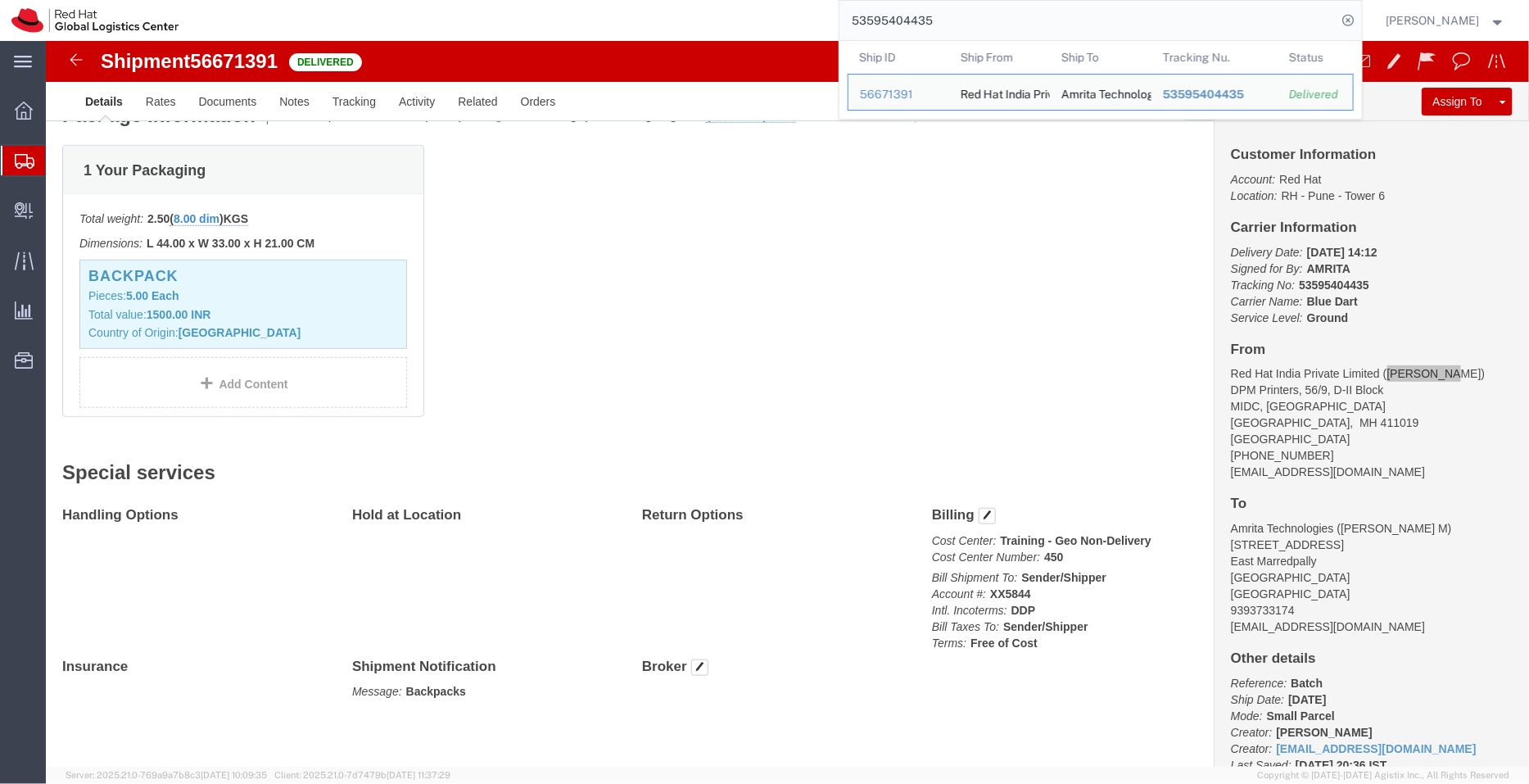
drag, startPoint x: 880, startPoint y: 21, endPoint x: 816, endPoint y: 20, distance: 64.0
click at [816, 20] on div "53595404435 Ship ID Ship From Ship To Tracking Nu. Status Ship ID 56671391 Ship…" at bounding box center [776, 20] width 1172 height 41
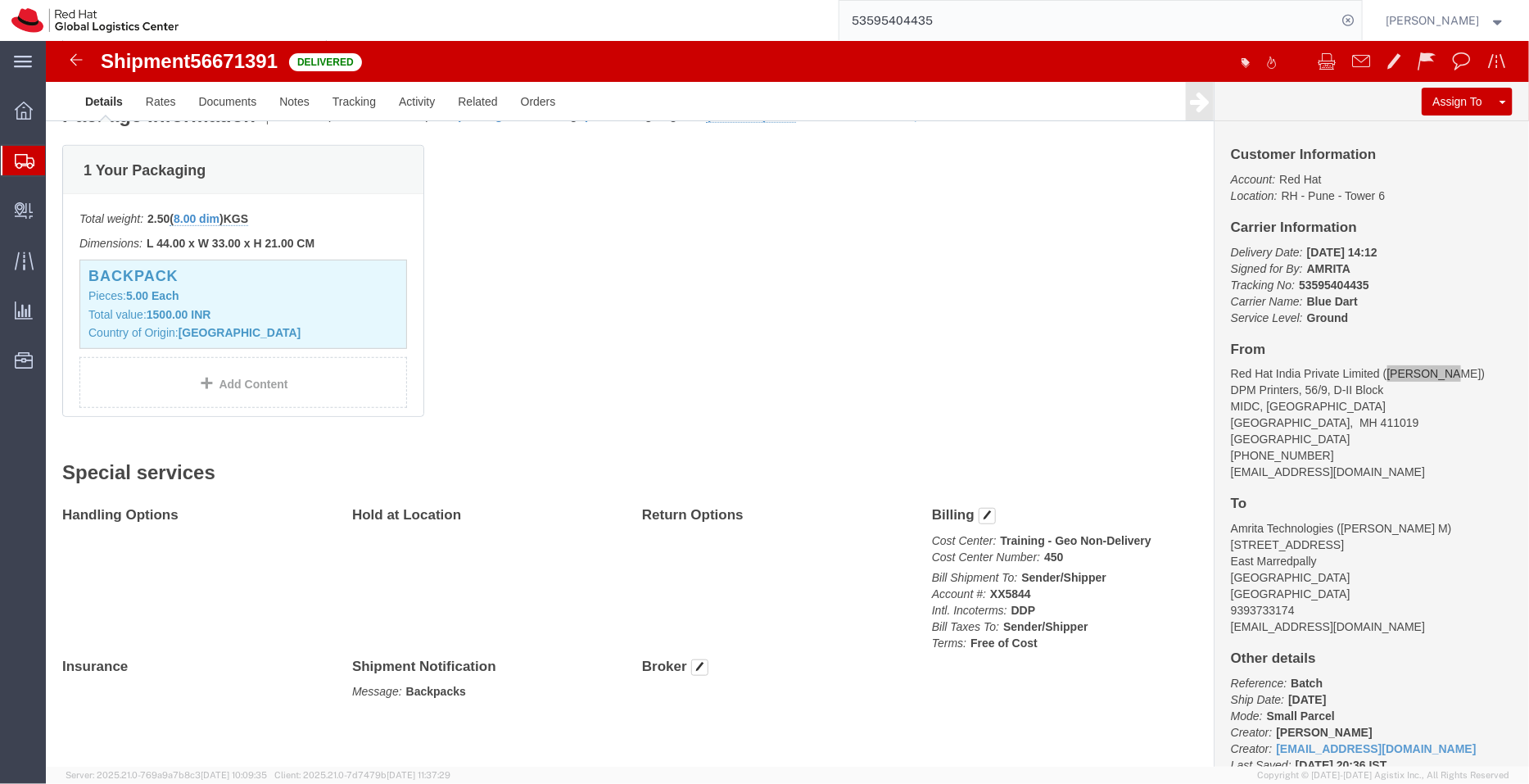
paste input "237846"
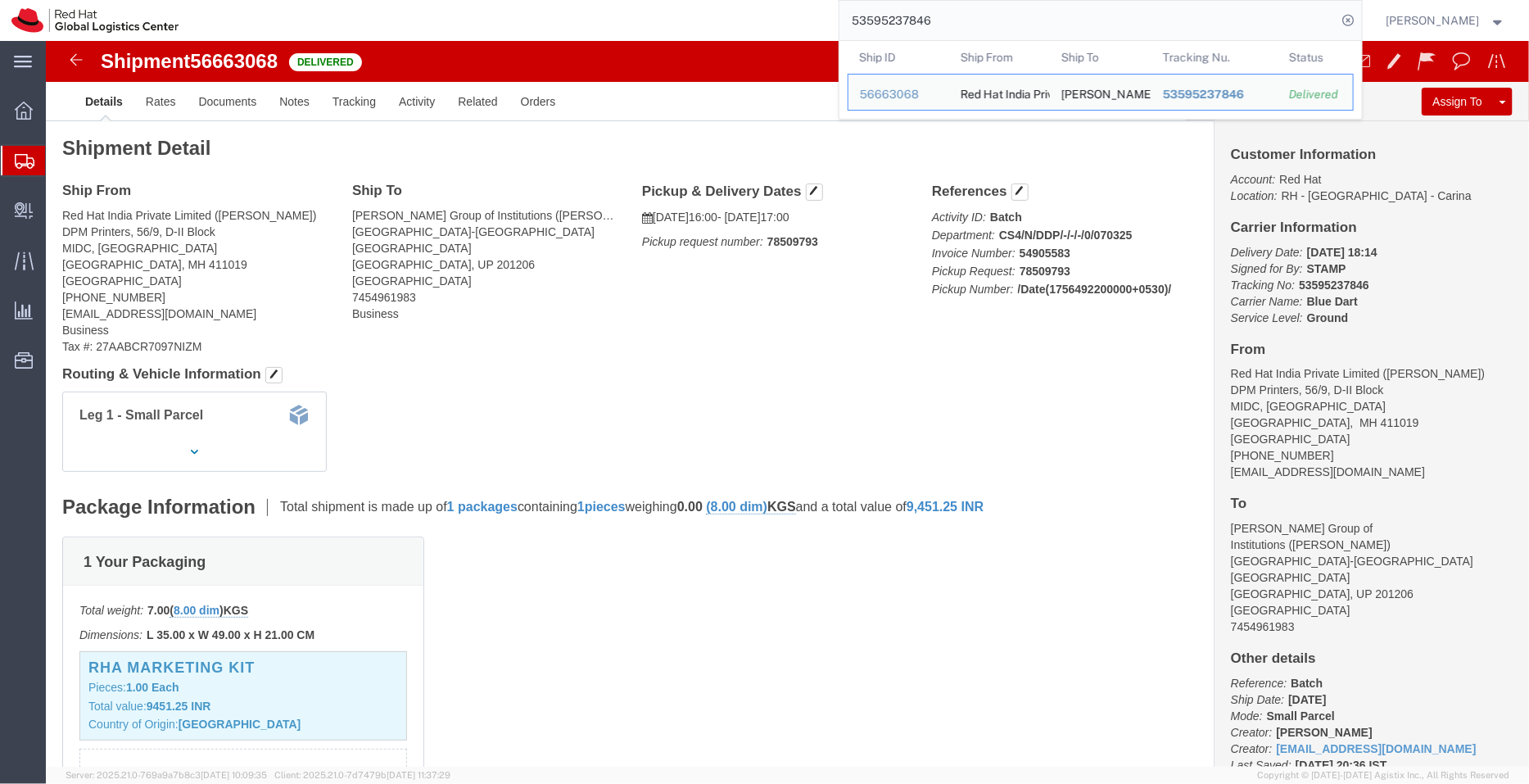
drag, startPoint x: 956, startPoint y: 25, endPoint x: 722, endPoint y: 5, distance: 234.9
paste input "2380973"
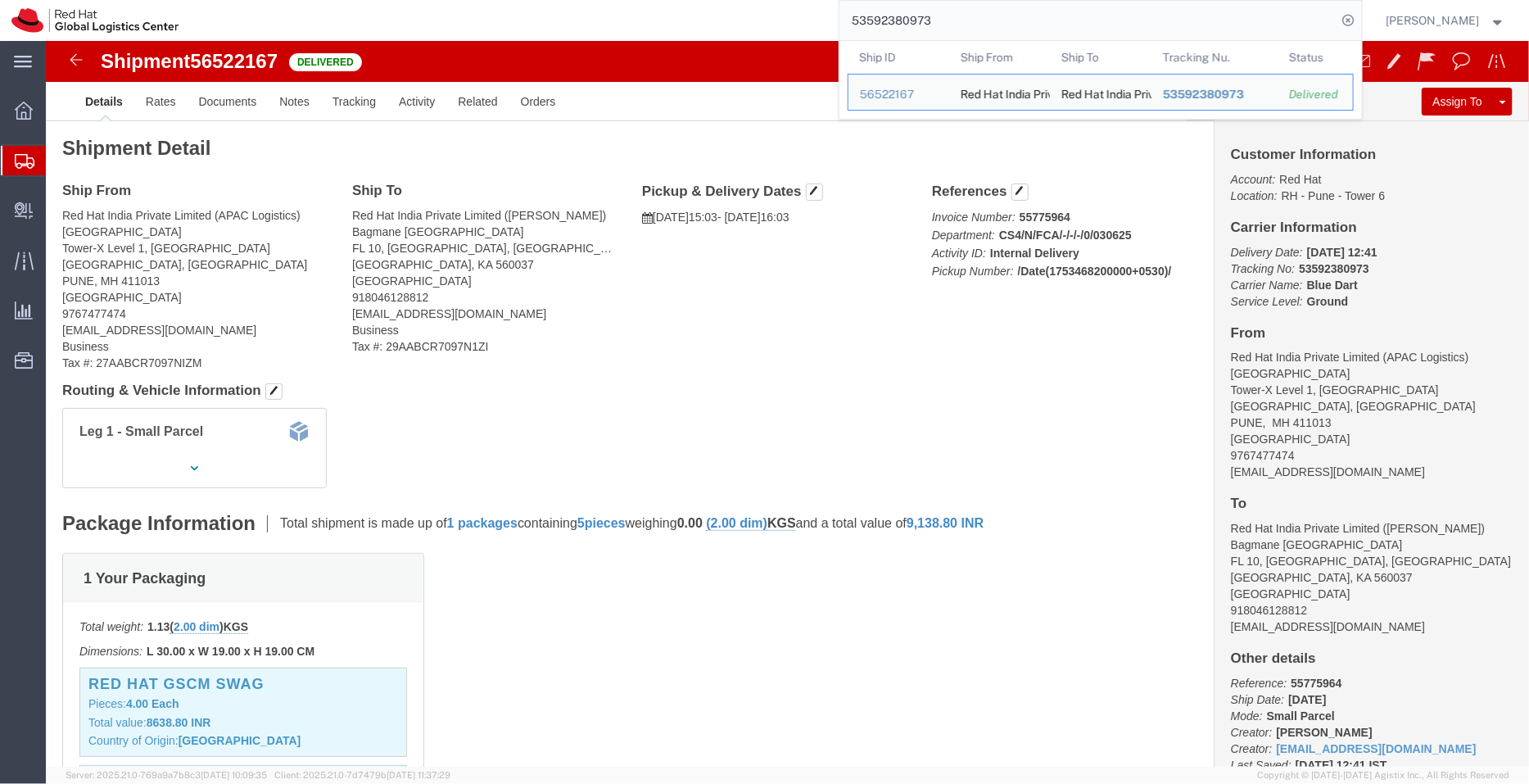
drag, startPoint x: 946, startPoint y: 25, endPoint x: 798, endPoint y: 12, distance: 148.6
click at [798, 12] on div "53592380973 Ship ID Ship From Ship To Tracking Nu. Status Ship ID 56522167 Ship…" at bounding box center [776, 20] width 1172 height 41
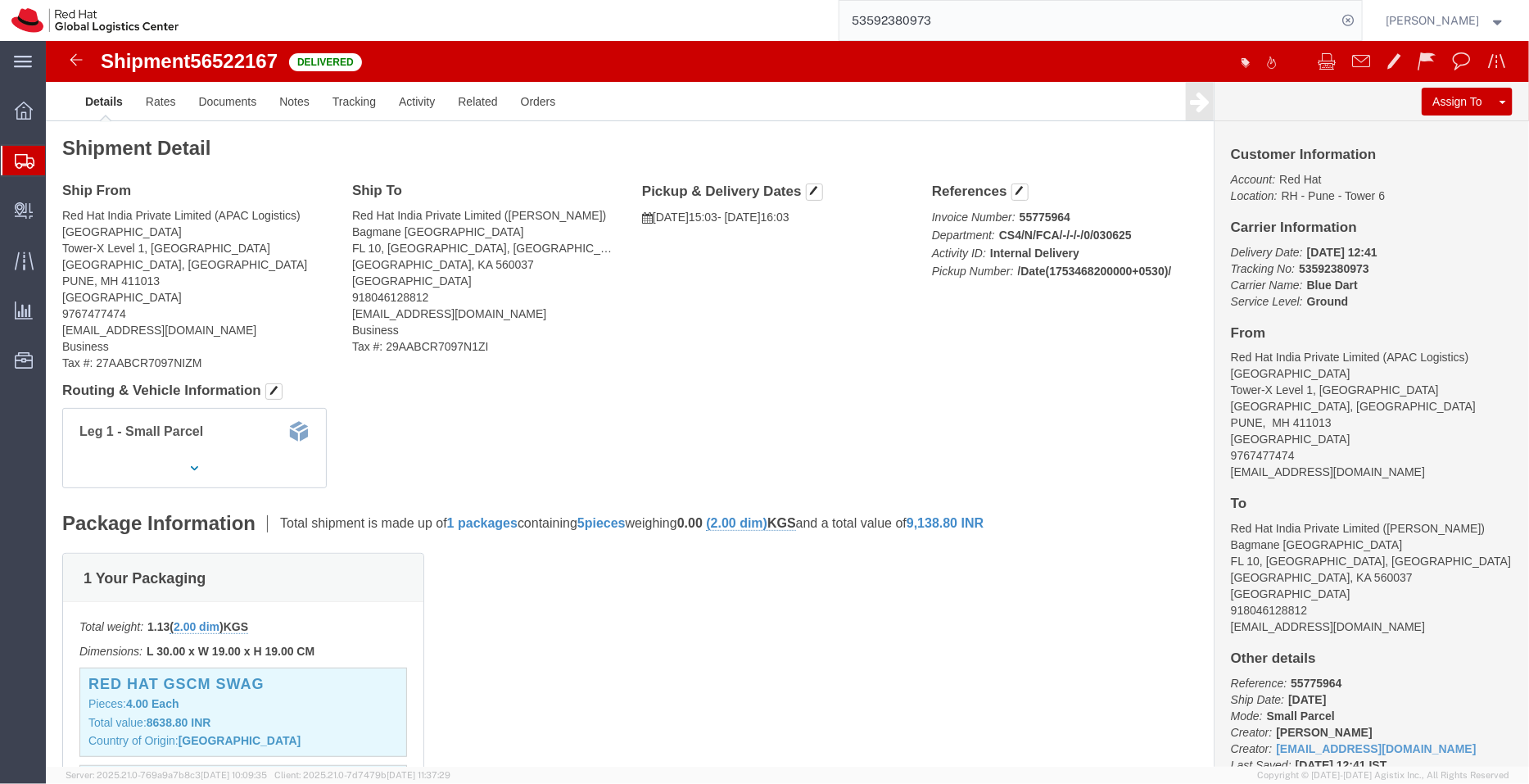
paste input "8942774"
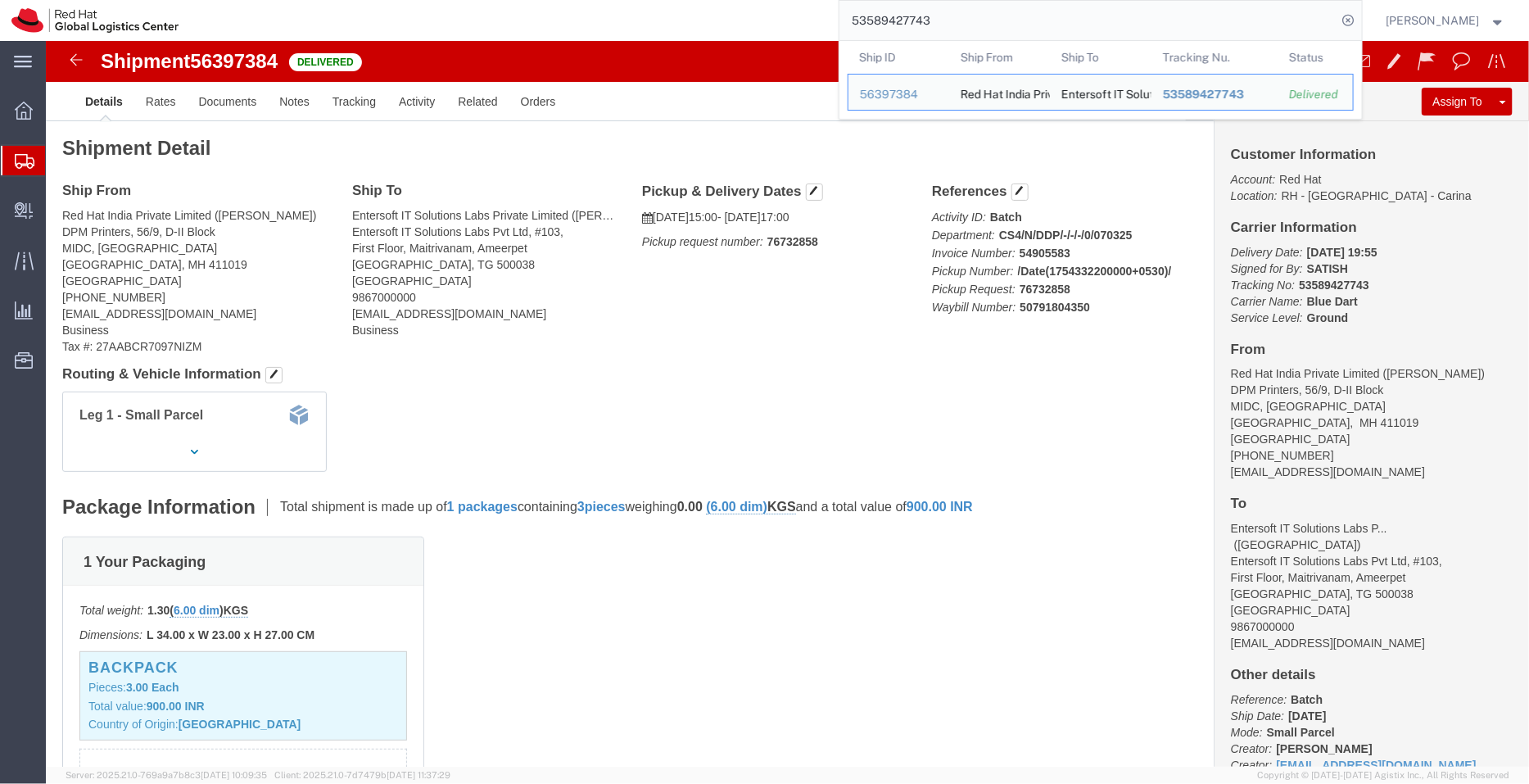
drag, startPoint x: 940, startPoint y: 15, endPoint x: 682, endPoint y: 9, distance: 258.1
click at [682, 9] on div "53589427743 Ship ID Ship From Ship To Tracking Nu. Status Ship ID 56397384 Ship…" at bounding box center [776, 20] width 1172 height 41
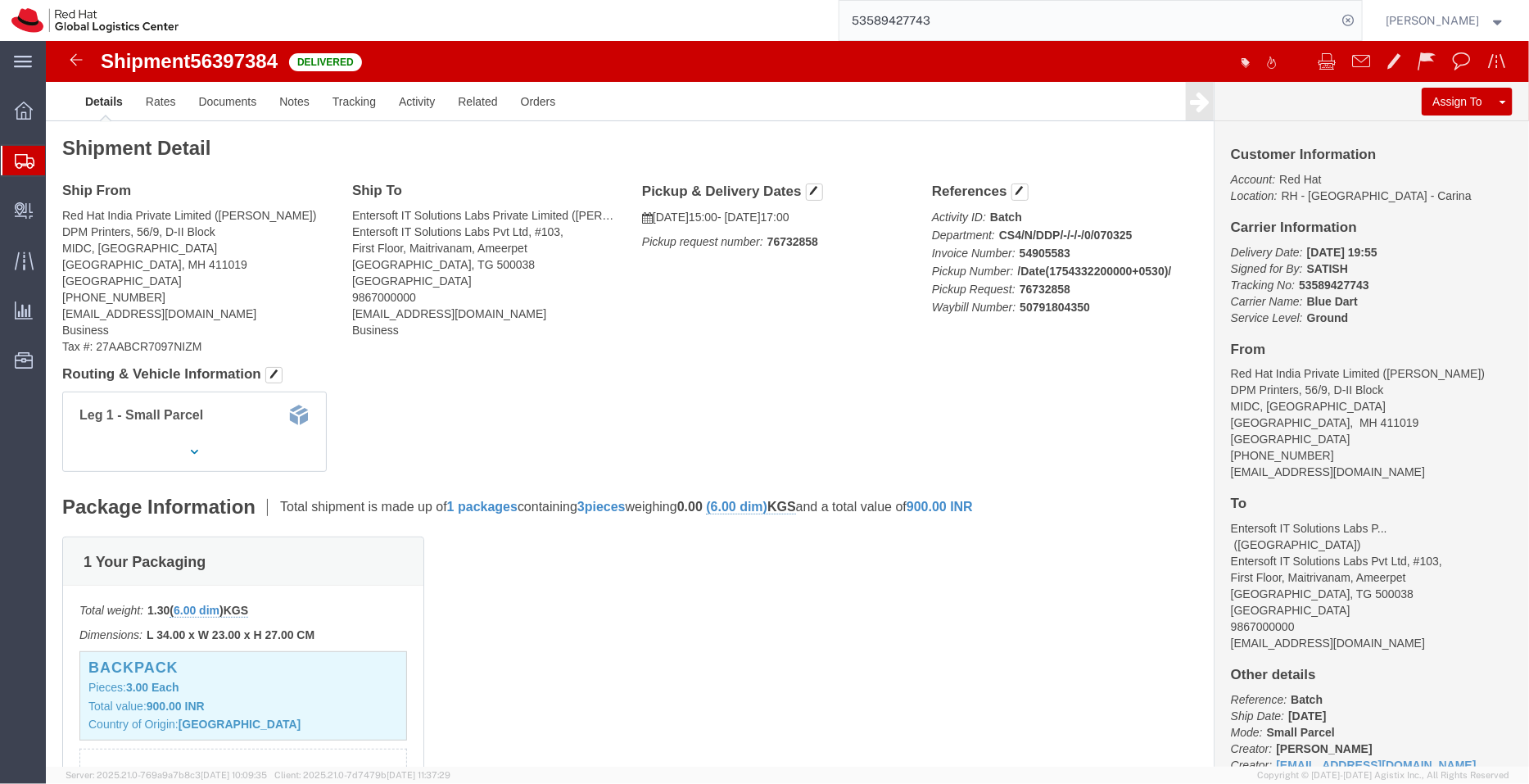
paste input "40553R"
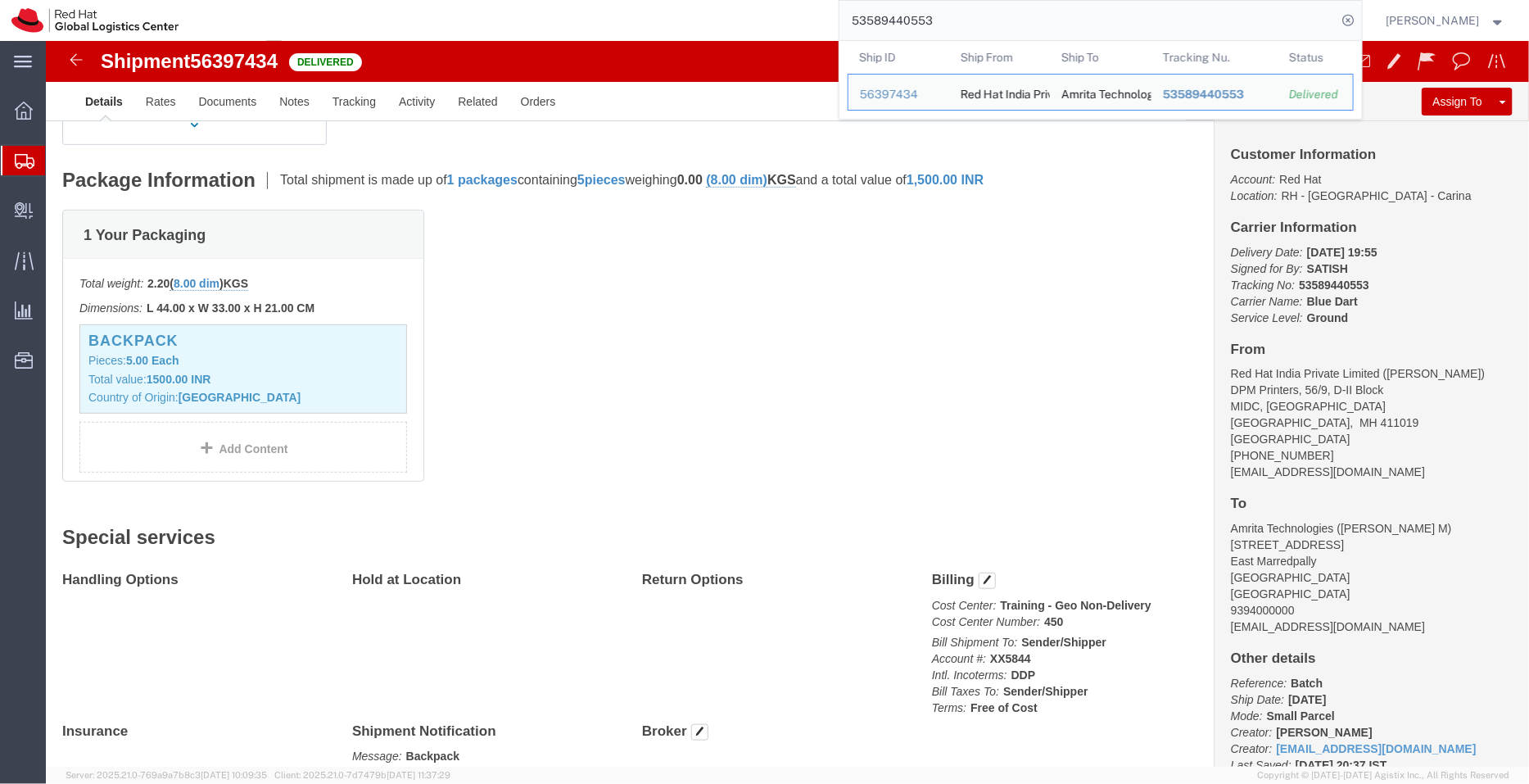
scroll to position [327, 0]
drag, startPoint x: 962, startPoint y: 21, endPoint x: 749, endPoint y: 35, distance: 213.5
click at [749, 35] on div "53589440553 Ship ID Ship From Ship To Tracking Nu. Status Ship ID 56397434 Ship…" at bounding box center [776, 20] width 1172 height 41
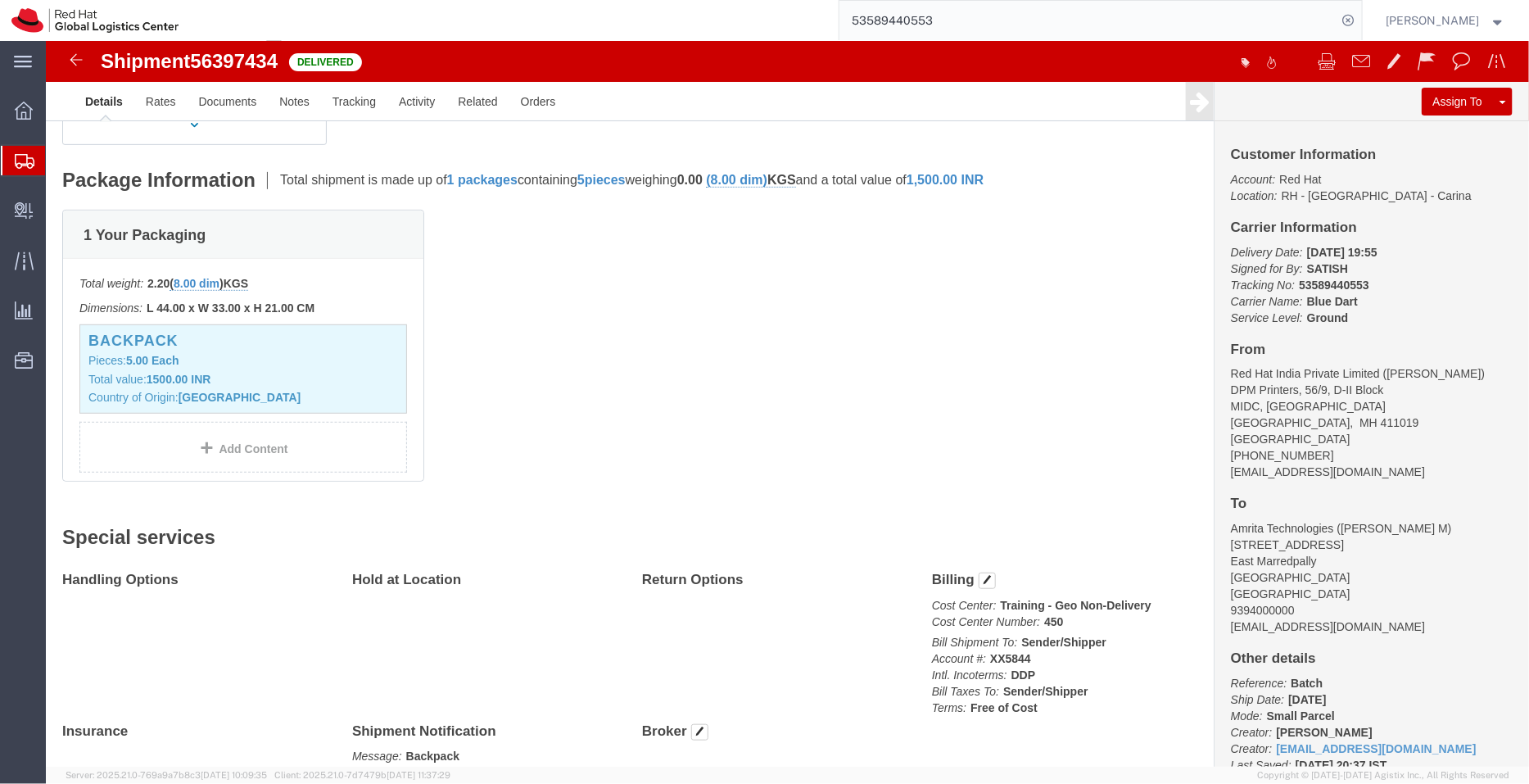
paste input "57132042"
type input "57132042"
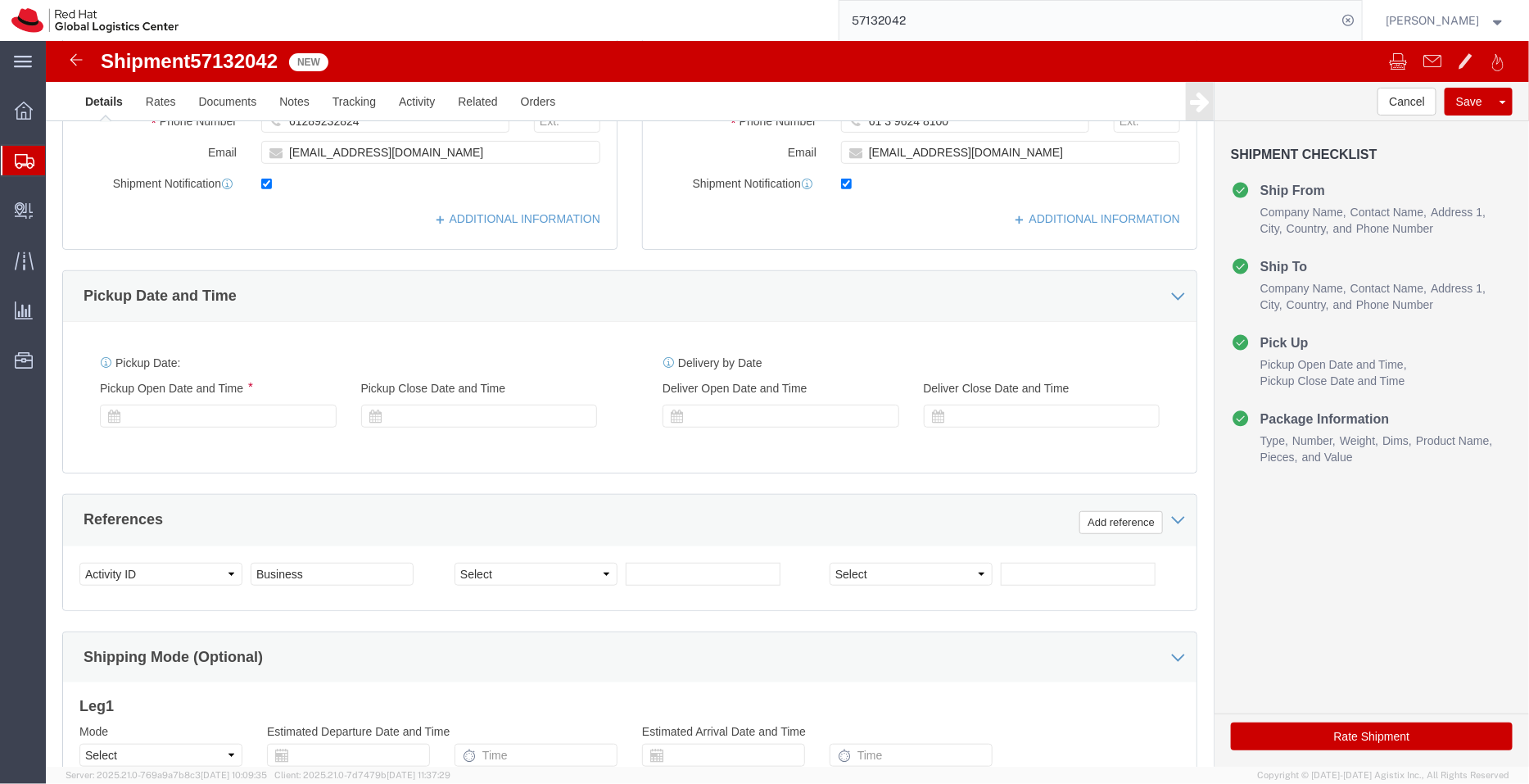
select select "50511"
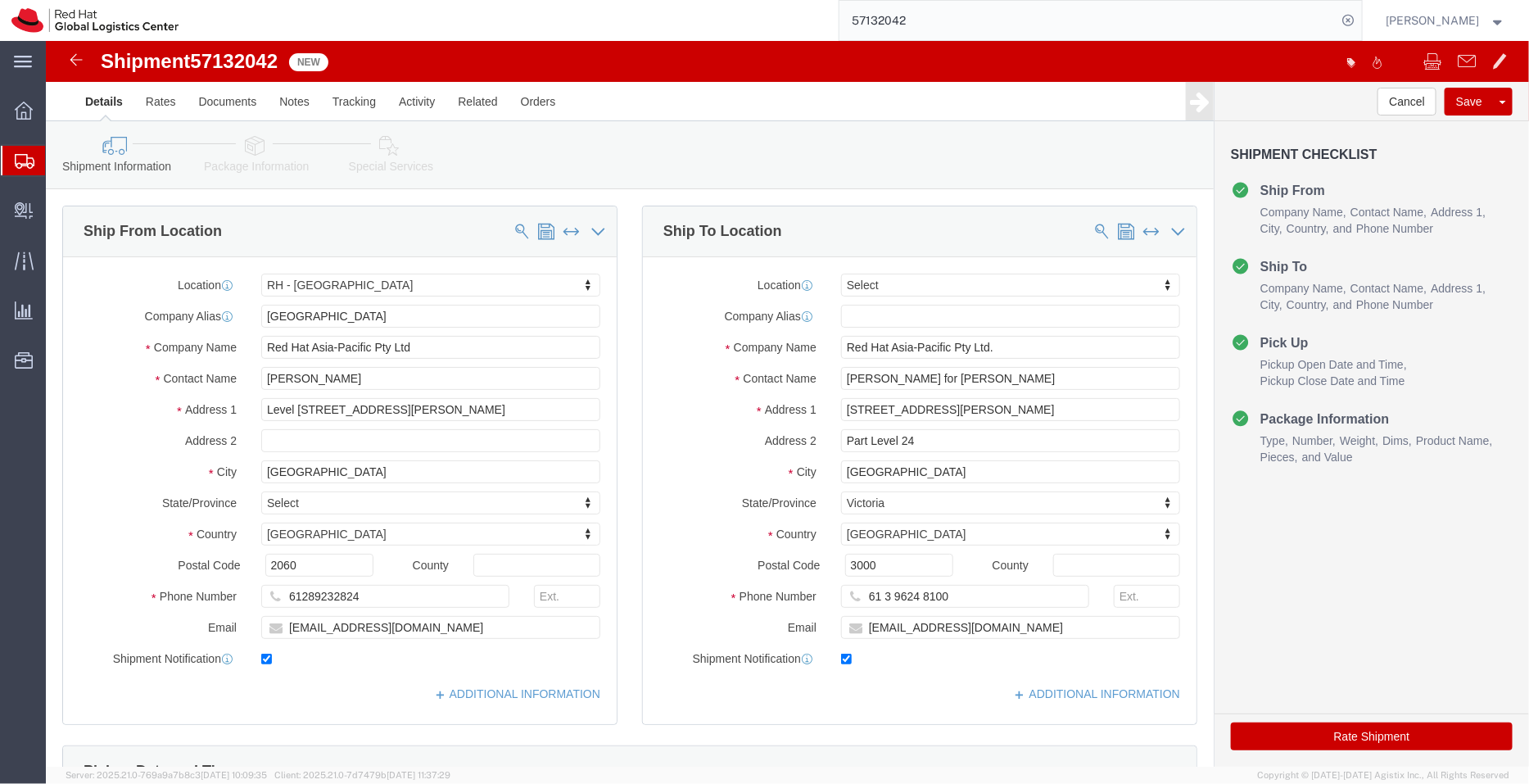
click icon
